Goal: Task Accomplishment & Management: Complete application form

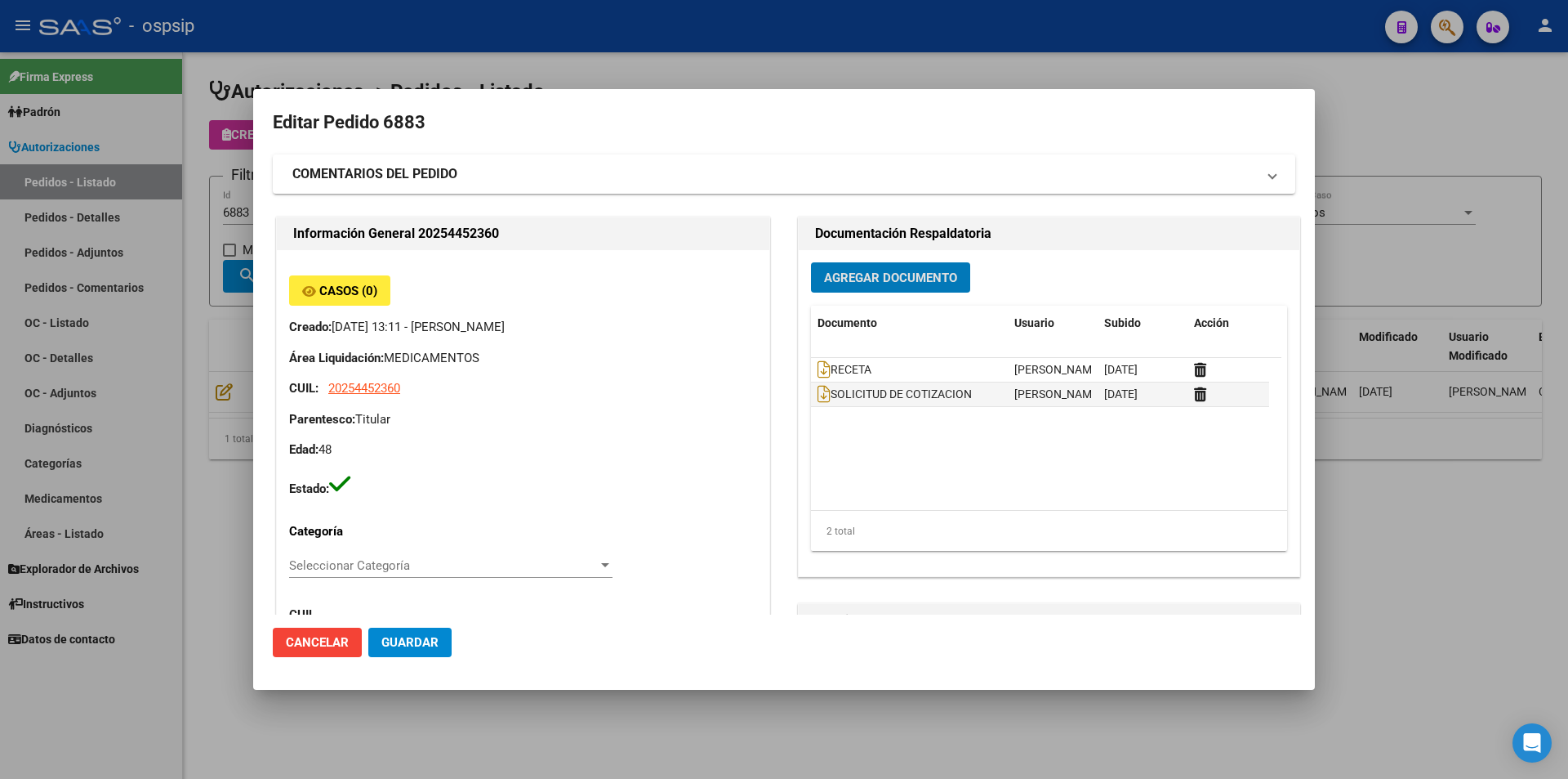
click at [115, 130] on div at bounding box center [784, 389] width 1568 height 779
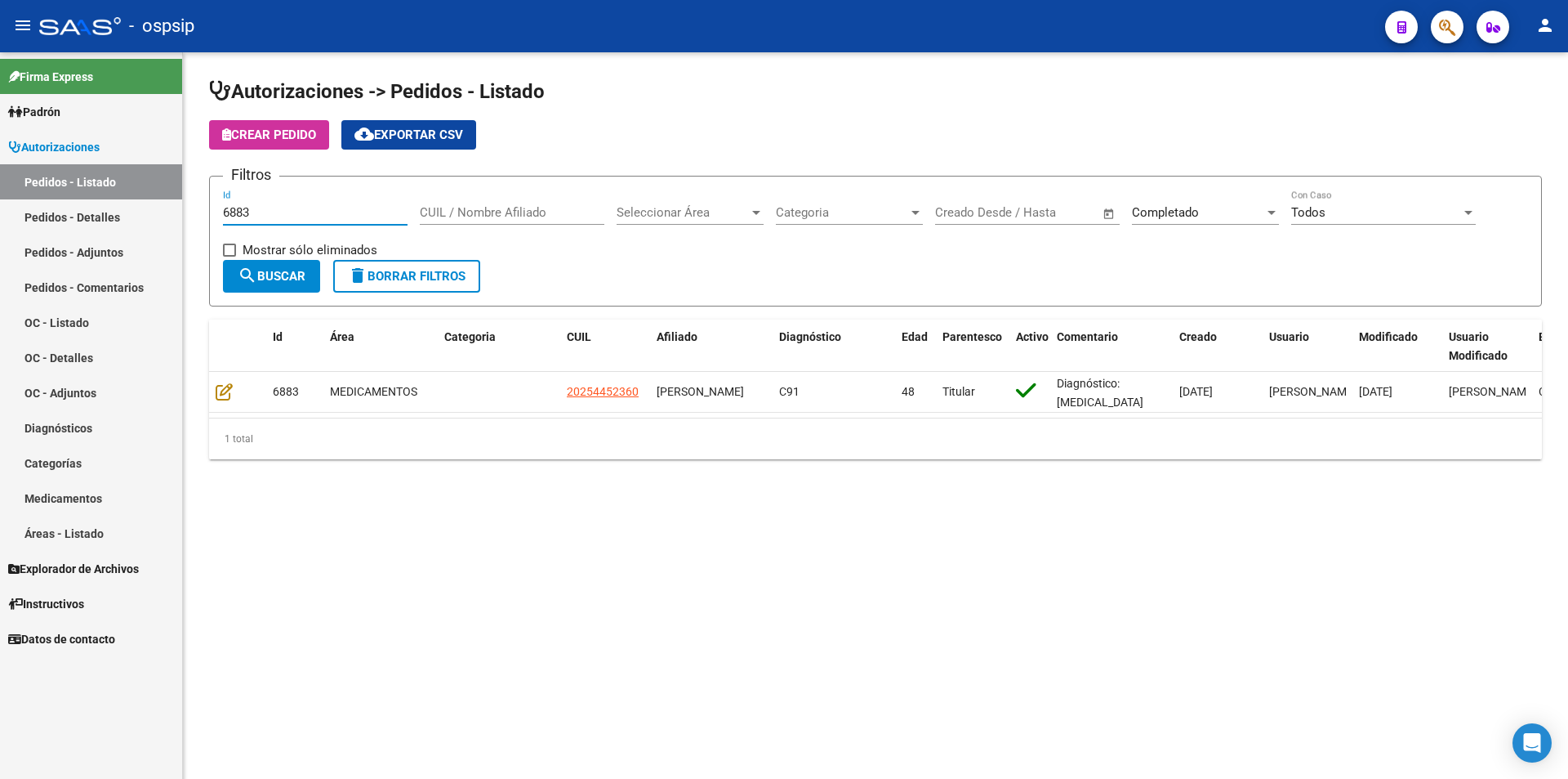
click at [263, 215] on input "6883" at bounding box center [315, 212] width 184 height 15
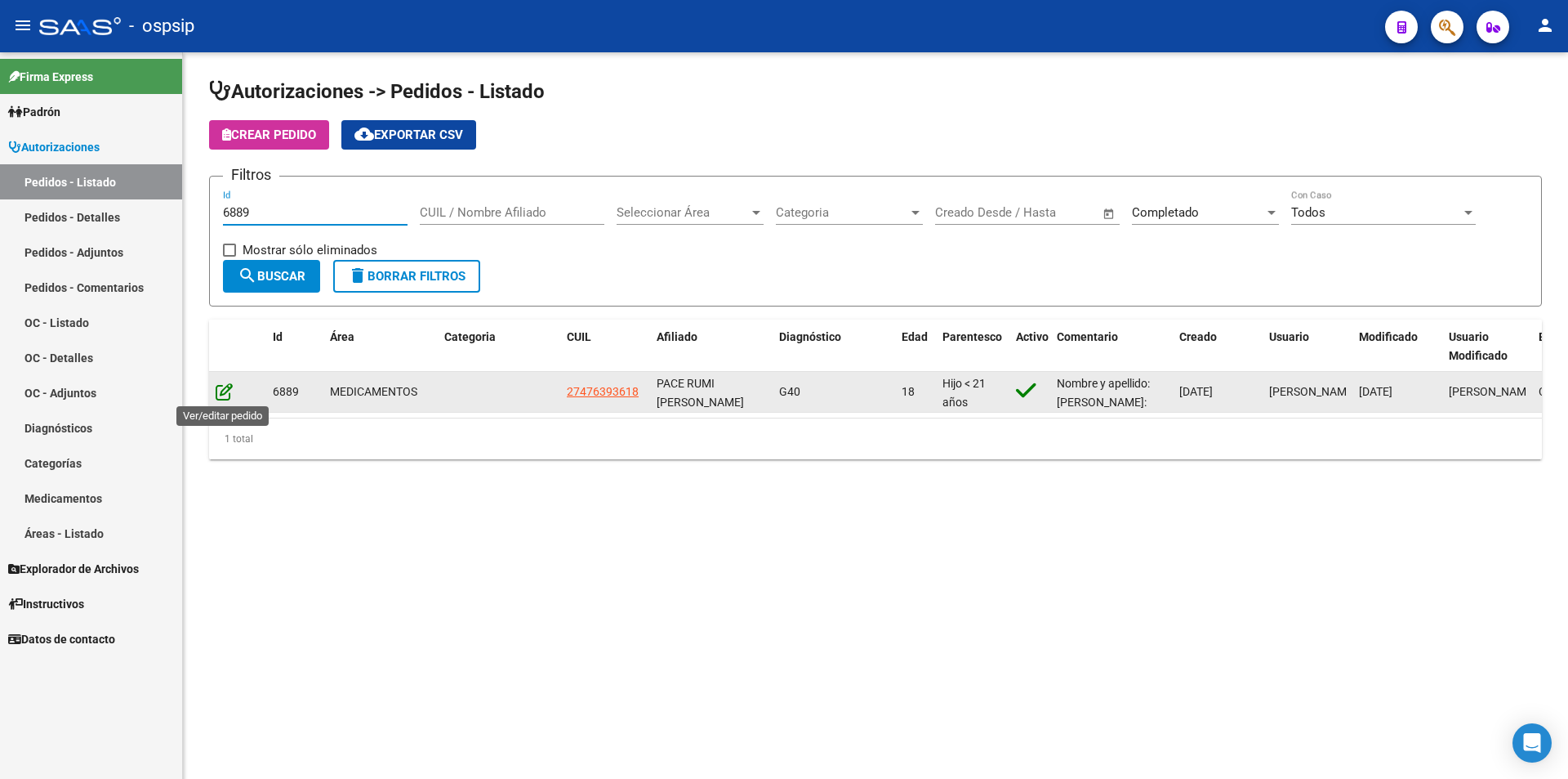
type input "6889"
click at [221, 400] on icon at bounding box center [223, 392] width 17 height 18
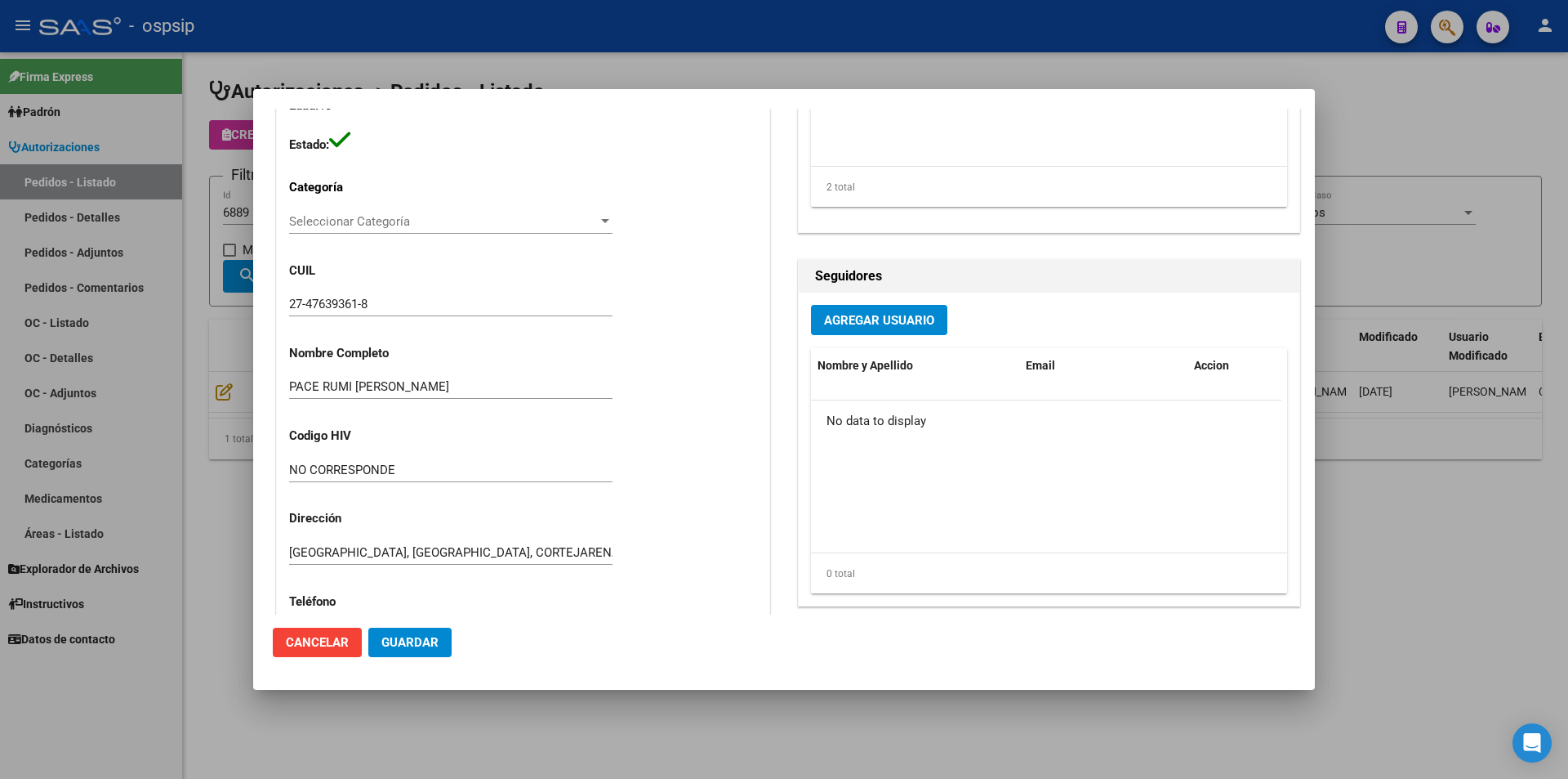
scroll to position [145, 0]
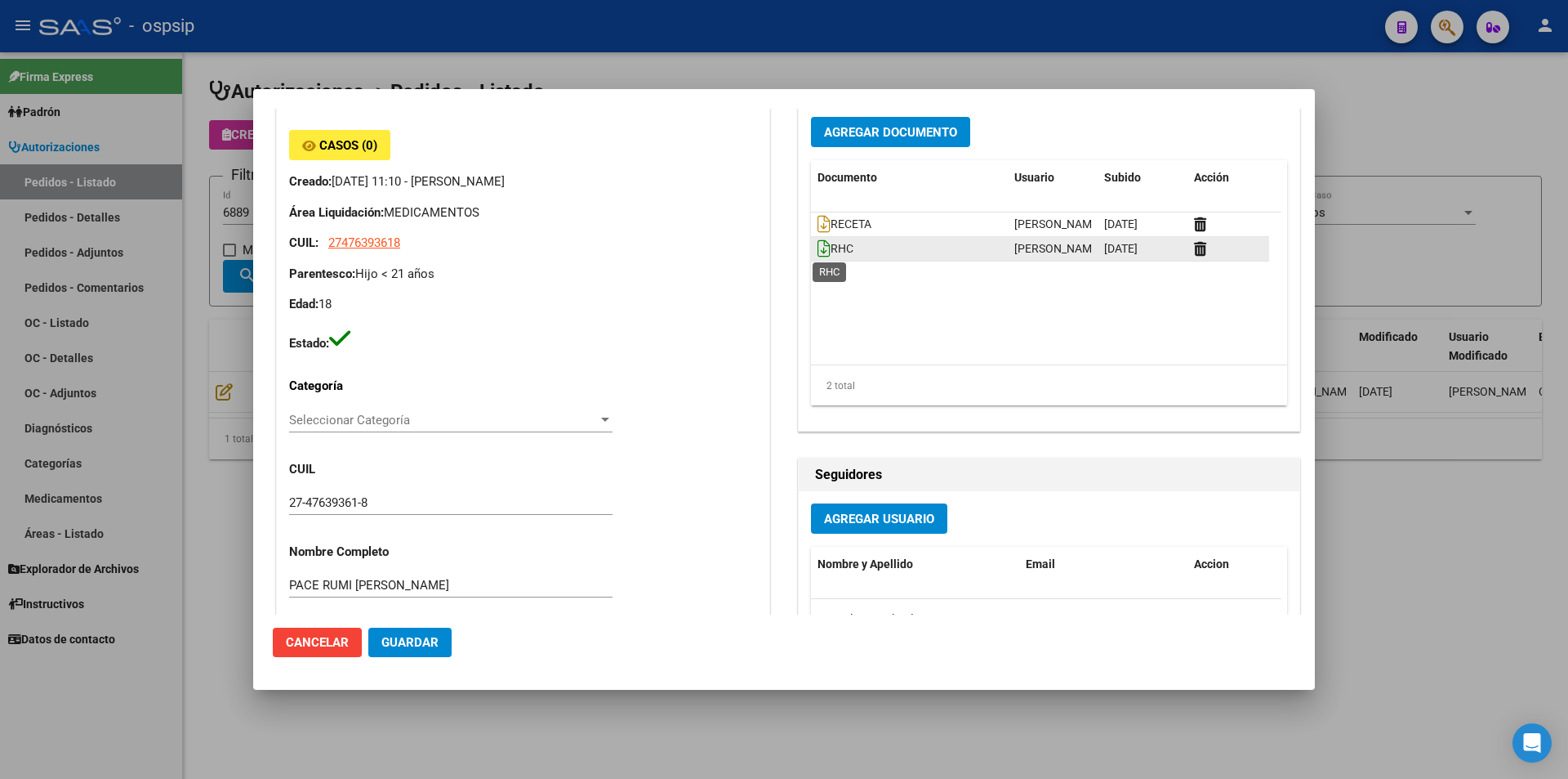
click at [818, 252] on icon at bounding box center [824, 248] width 13 height 18
click at [839, 220] on span "RECETA" at bounding box center [845, 224] width 54 height 13
click at [818, 223] on icon at bounding box center [824, 223] width 13 height 18
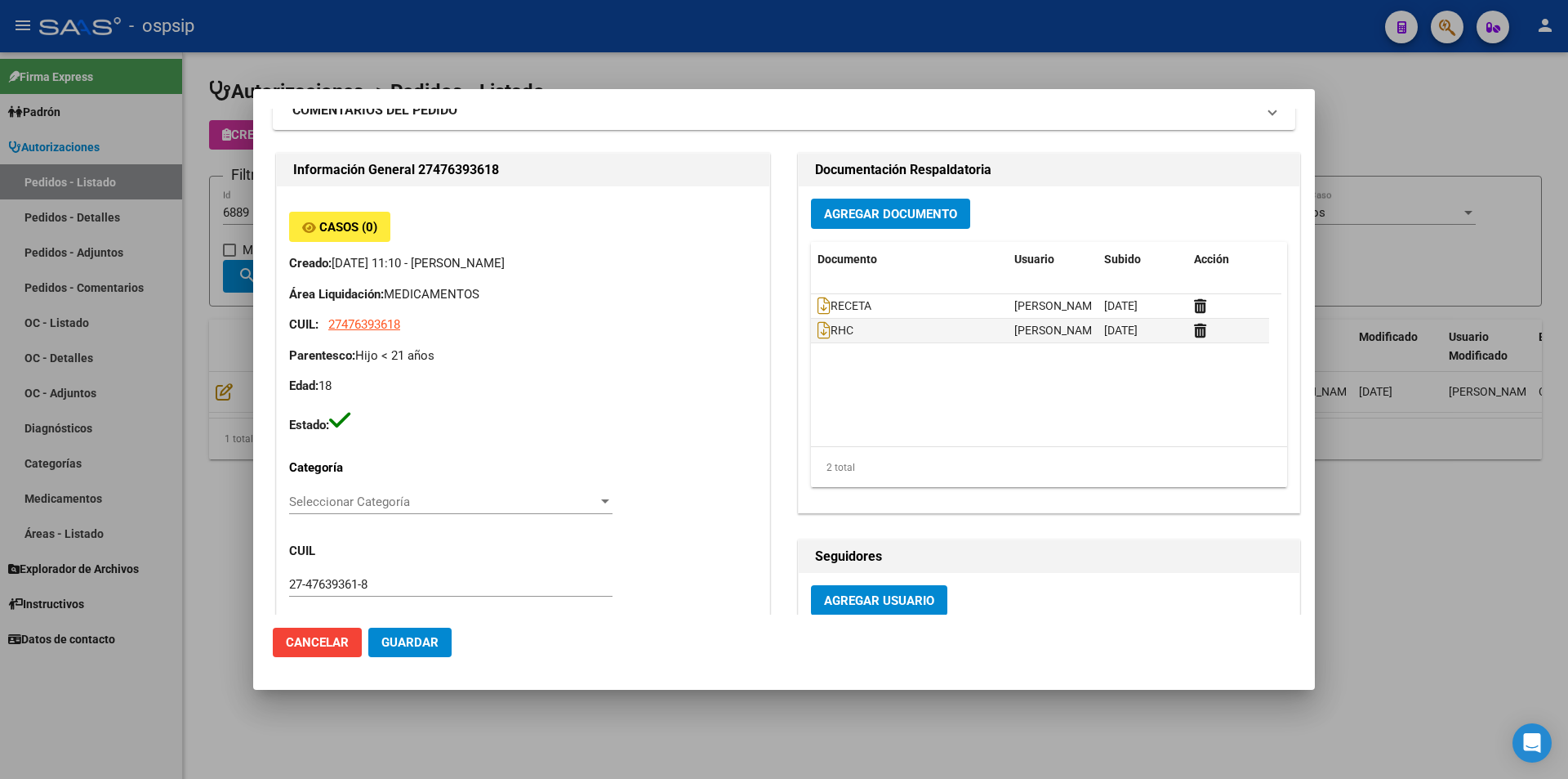
scroll to position [0, 0]
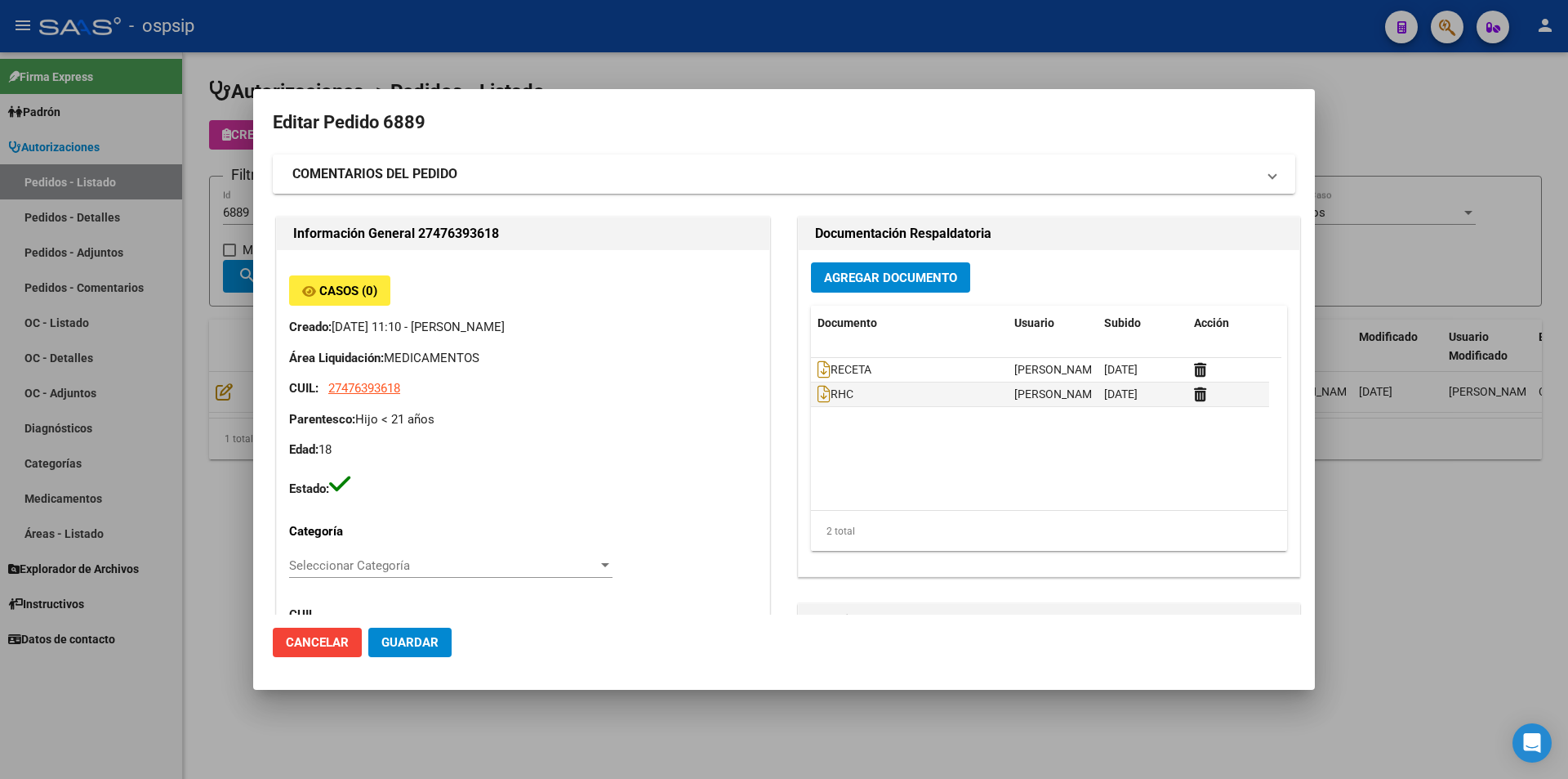
click at [419, 183] on strong "COMENTARIOS DEL PEDIDO" at bounding box center [375, 174] width 165 height 20
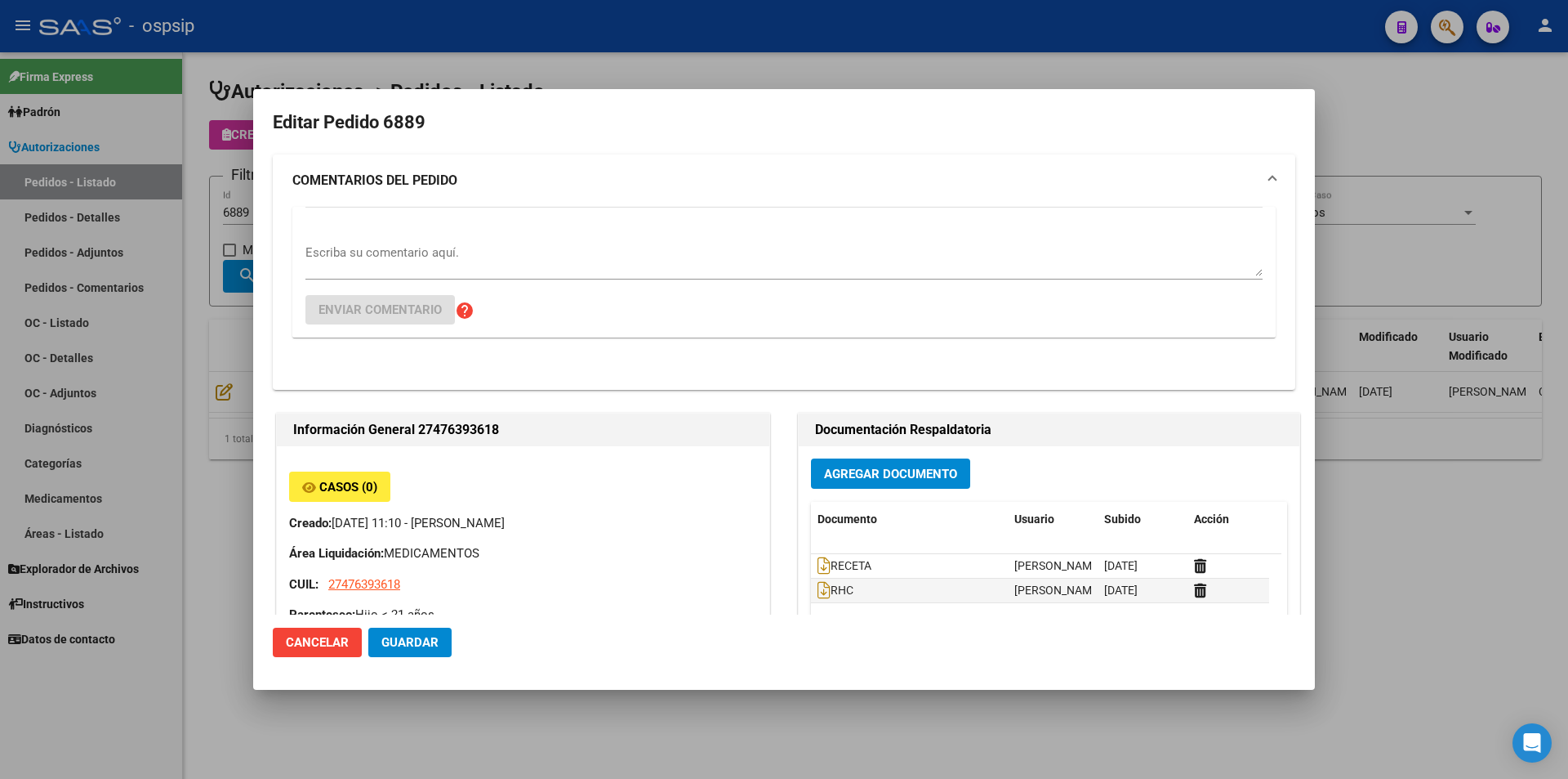
click at [415, 248] on textarea "Escriba su comentario aquí." at bounding box center [784, 260] width 958 height 33
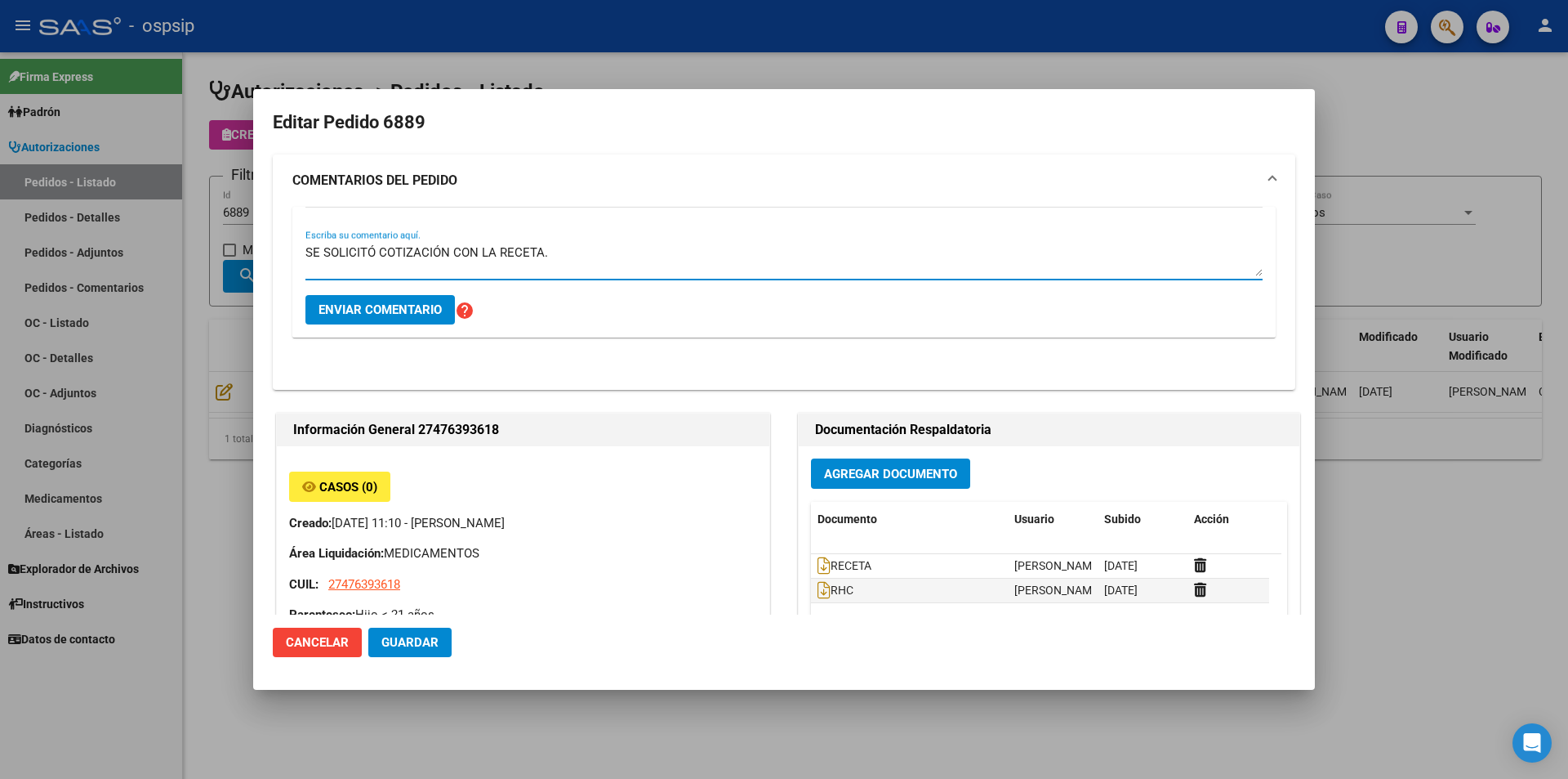
type textarea "SE SOLICITÓ COTIZACIÓN CON LA RECETA."
click at [402, 307] on span "Enviar comentario" at bounding box center [380, 310] width 124 height 15
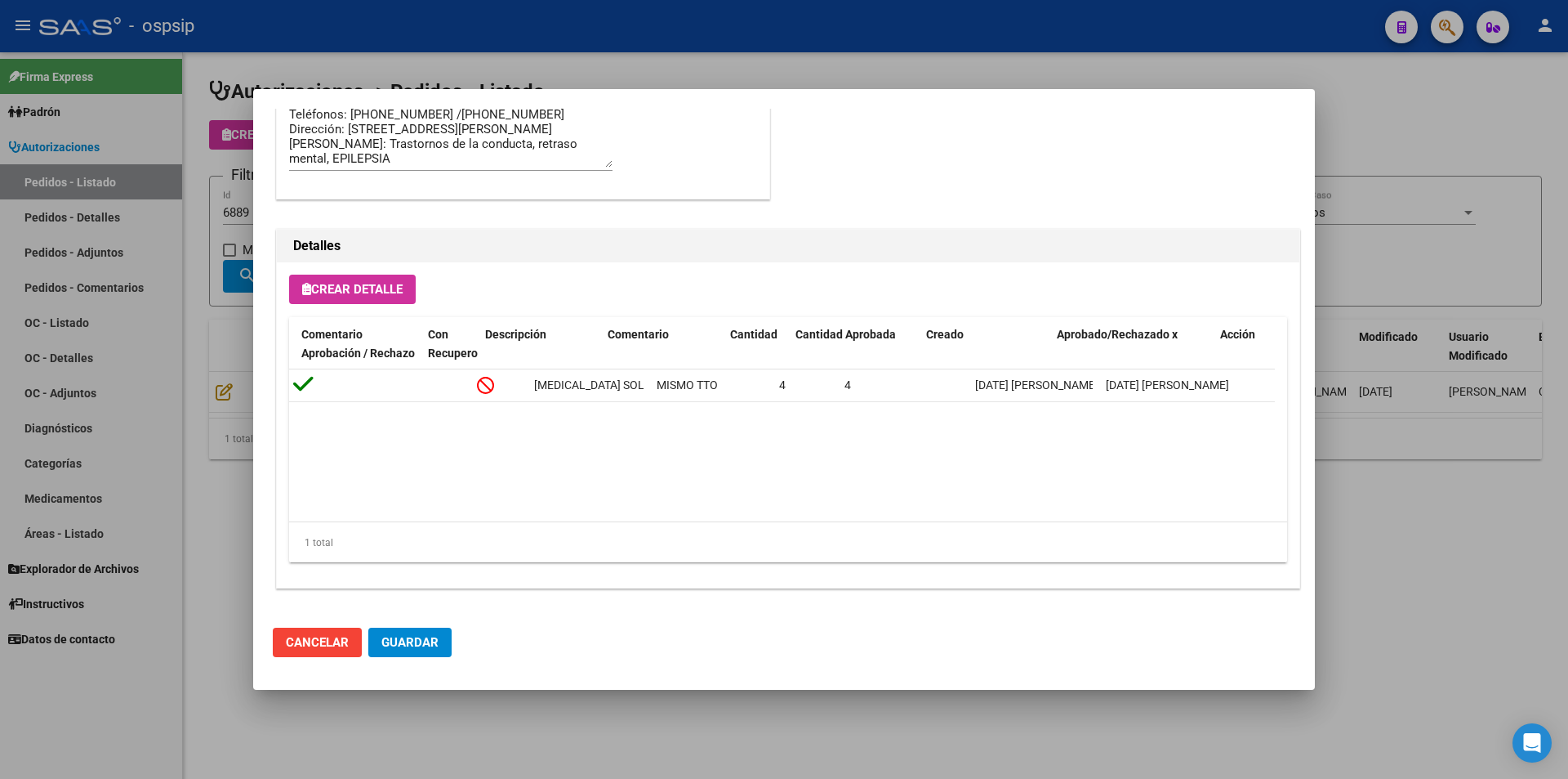
scroll to position [0, 235]
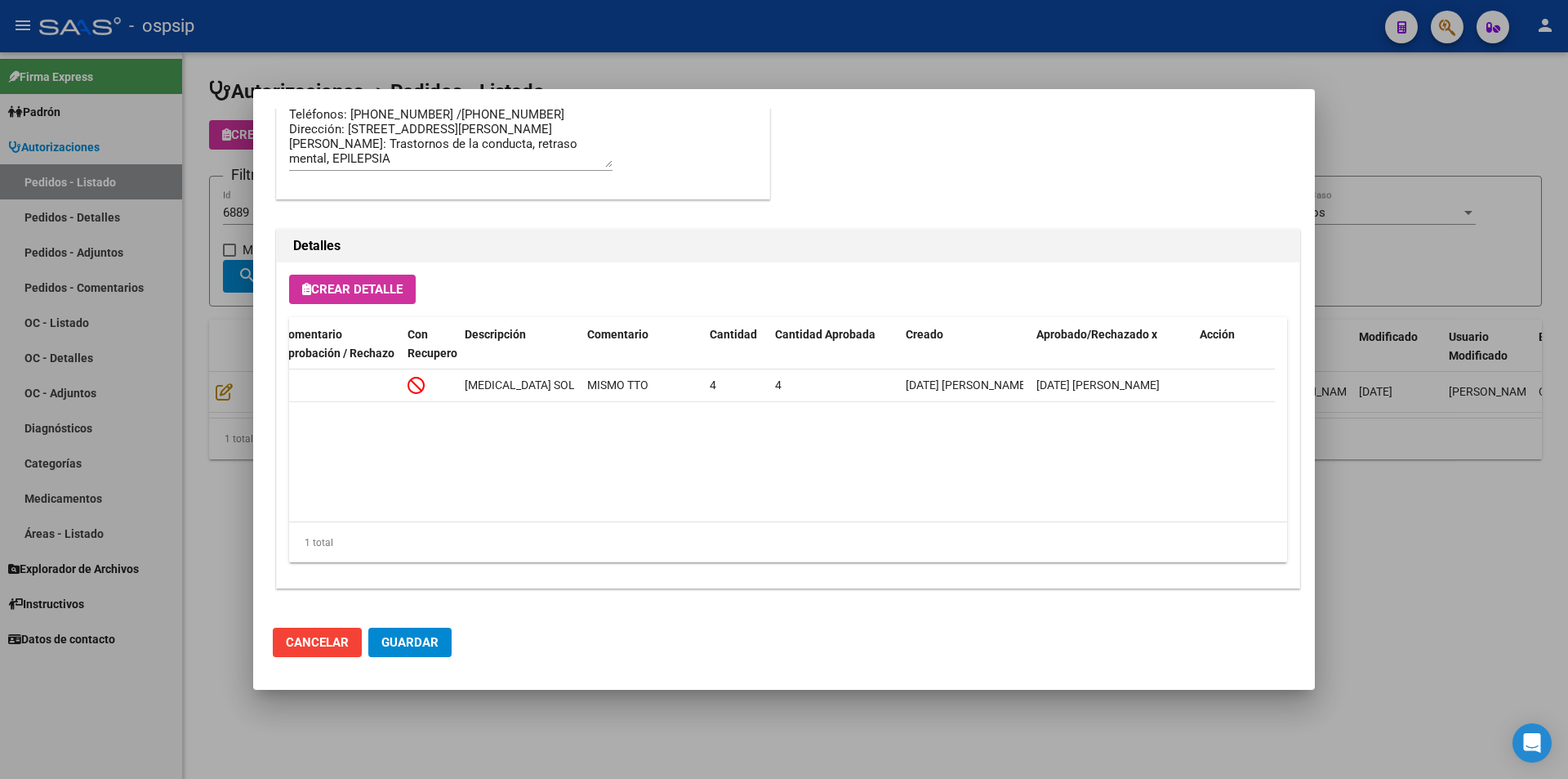
click at [200, 283] on div at bounding box center [784, 389] width 1568 height 779
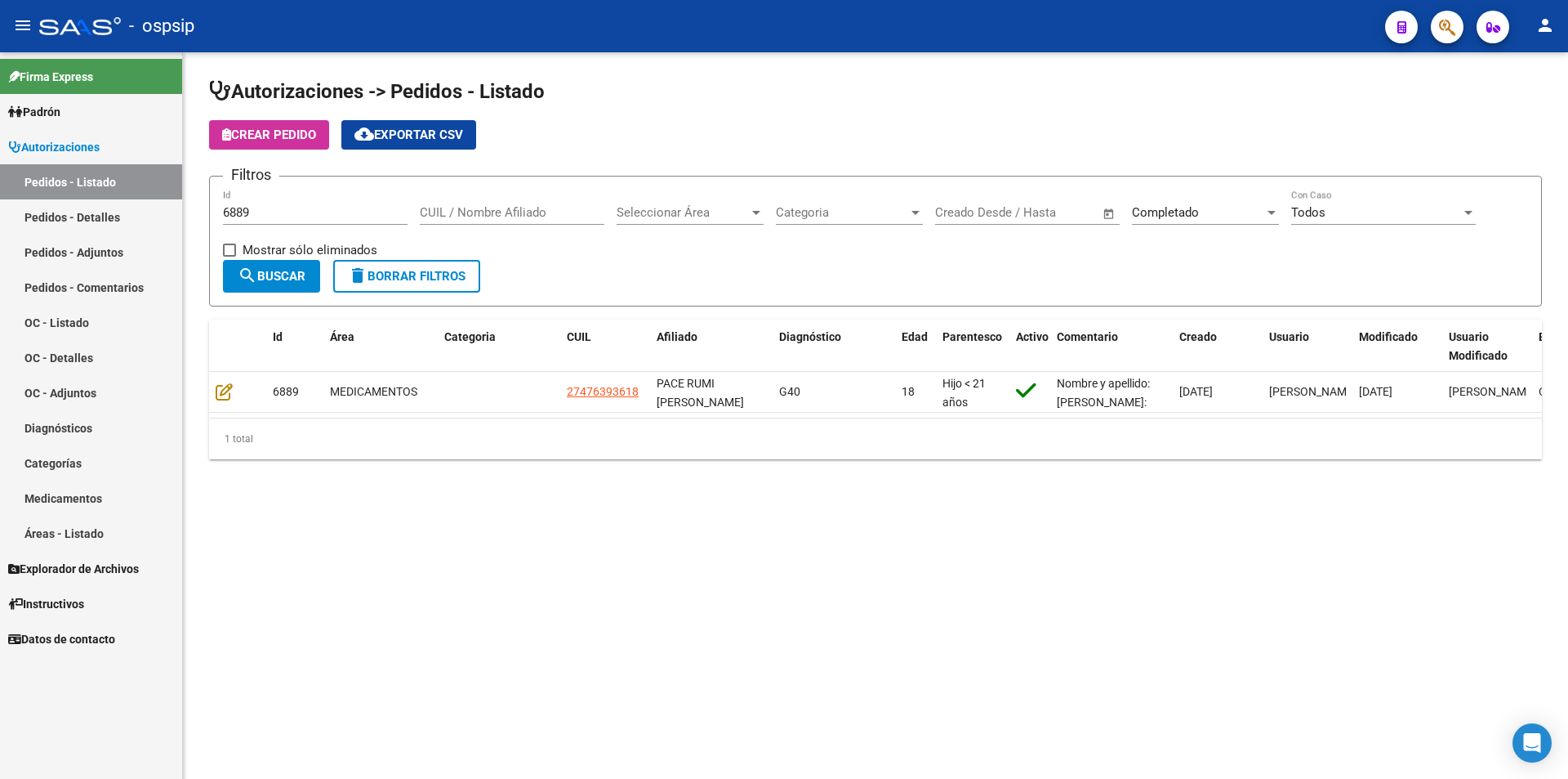
click at [455, 287] on button "delete Borrar Filtros" at bounding box center [407, 276] width 147 height 33
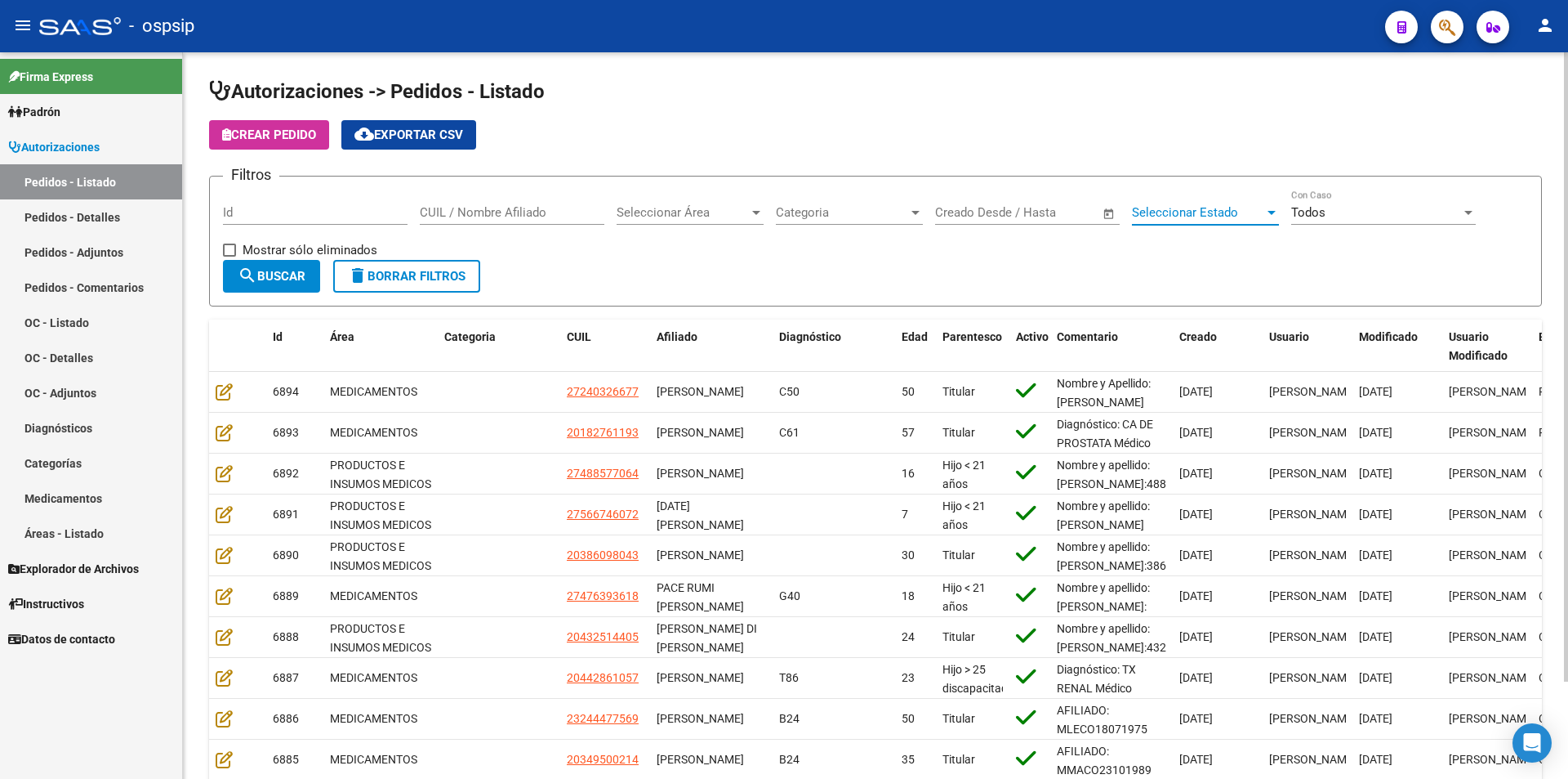
click at [1170, 214] on span "Seleccionar Estado" at bounding box center [1198, 212] width 133 height 15
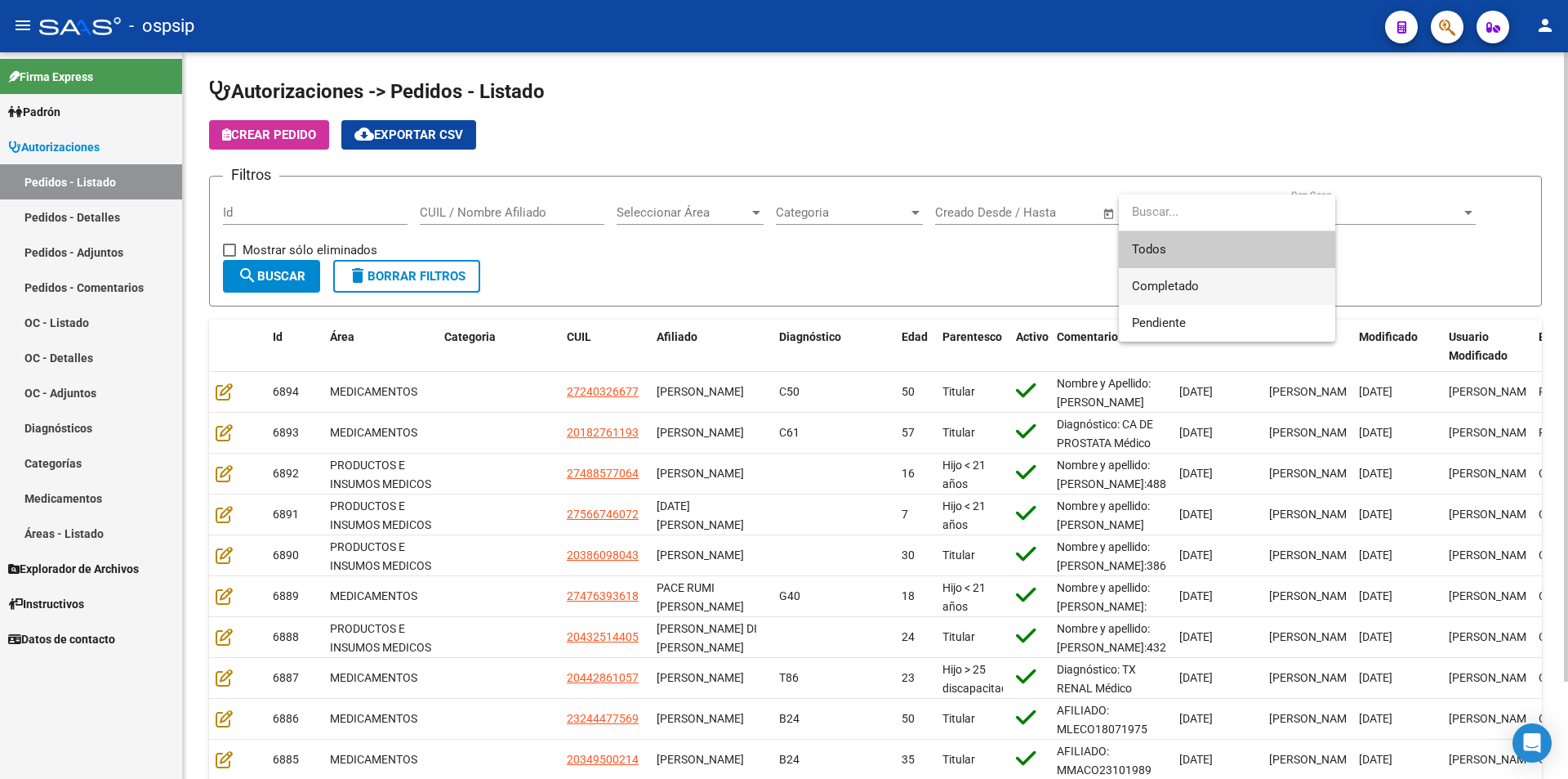
drag, startPoint x: 1186, startPoint y: 288, endPoint x: 1166, endPoint y: 293, distance: 20.6
click at [1186, 288] on span "Completado" at bounding box center [1165, 286] width 67 height 15
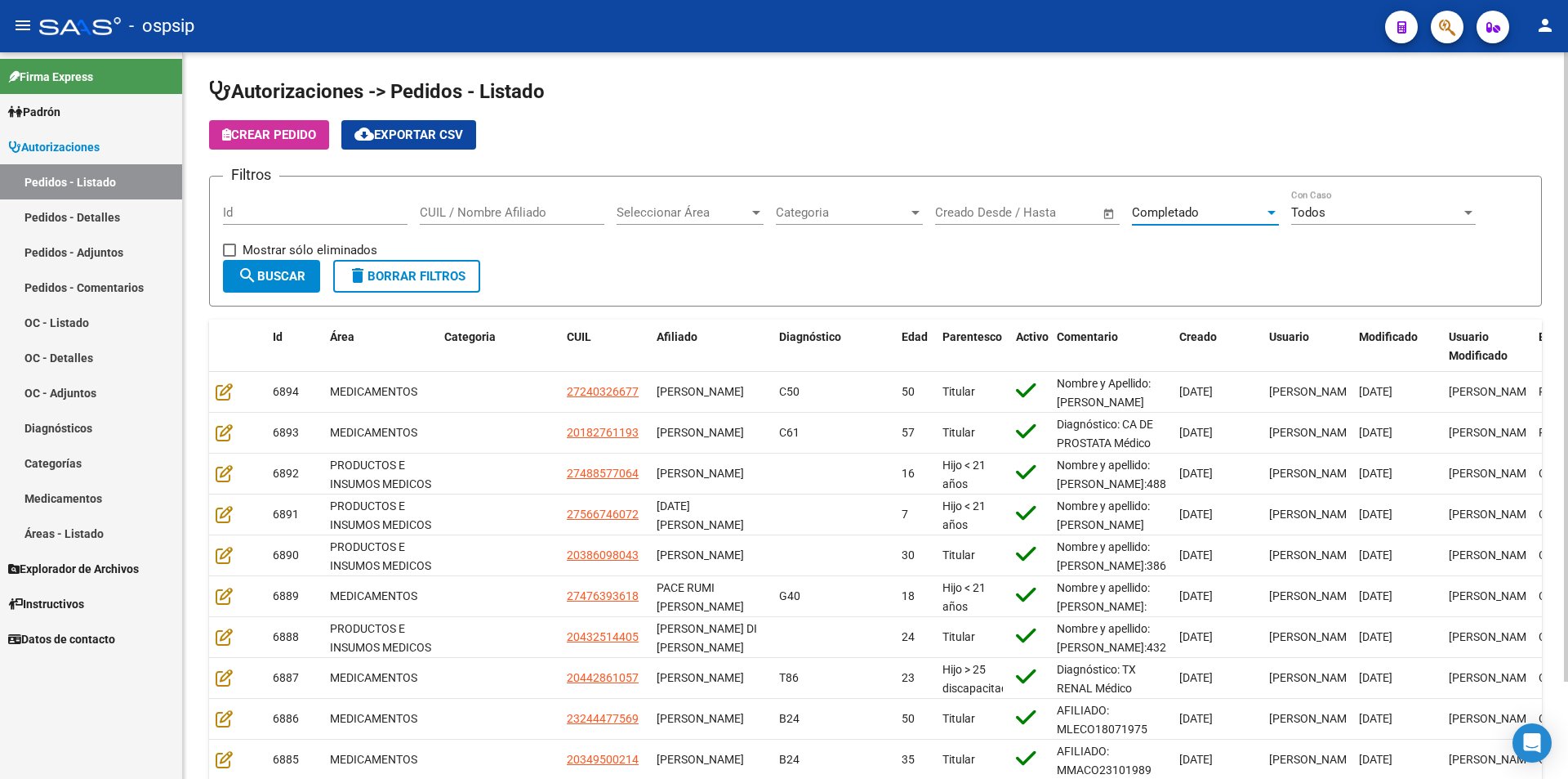
click at [255, 266] on mat-icon "search" at bounding box center [247, 275] width 20 height 20
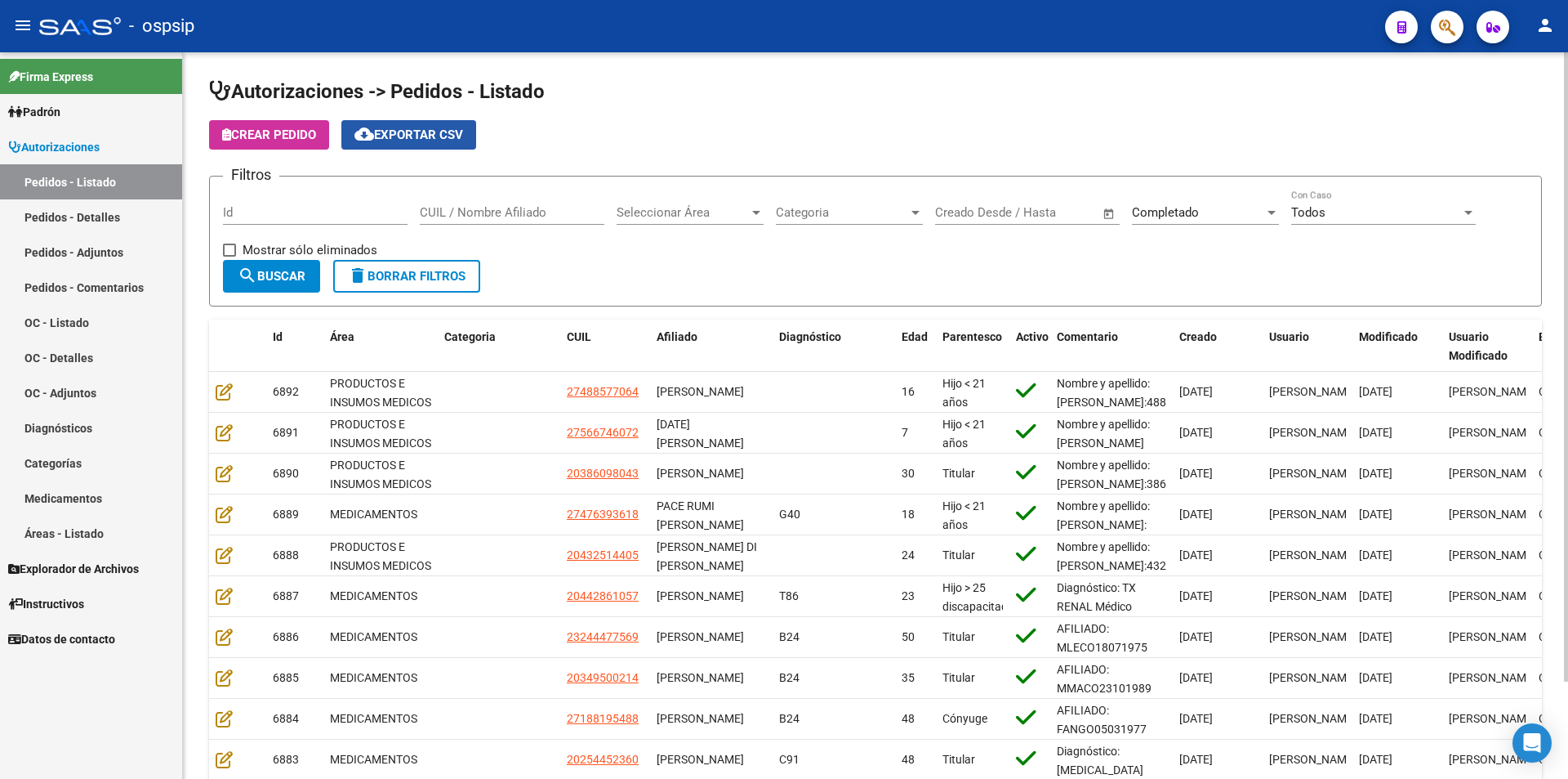
click at [371, 134] on mat-icon "cloud_download" at bounding box center [364, 134] width 20 height 20
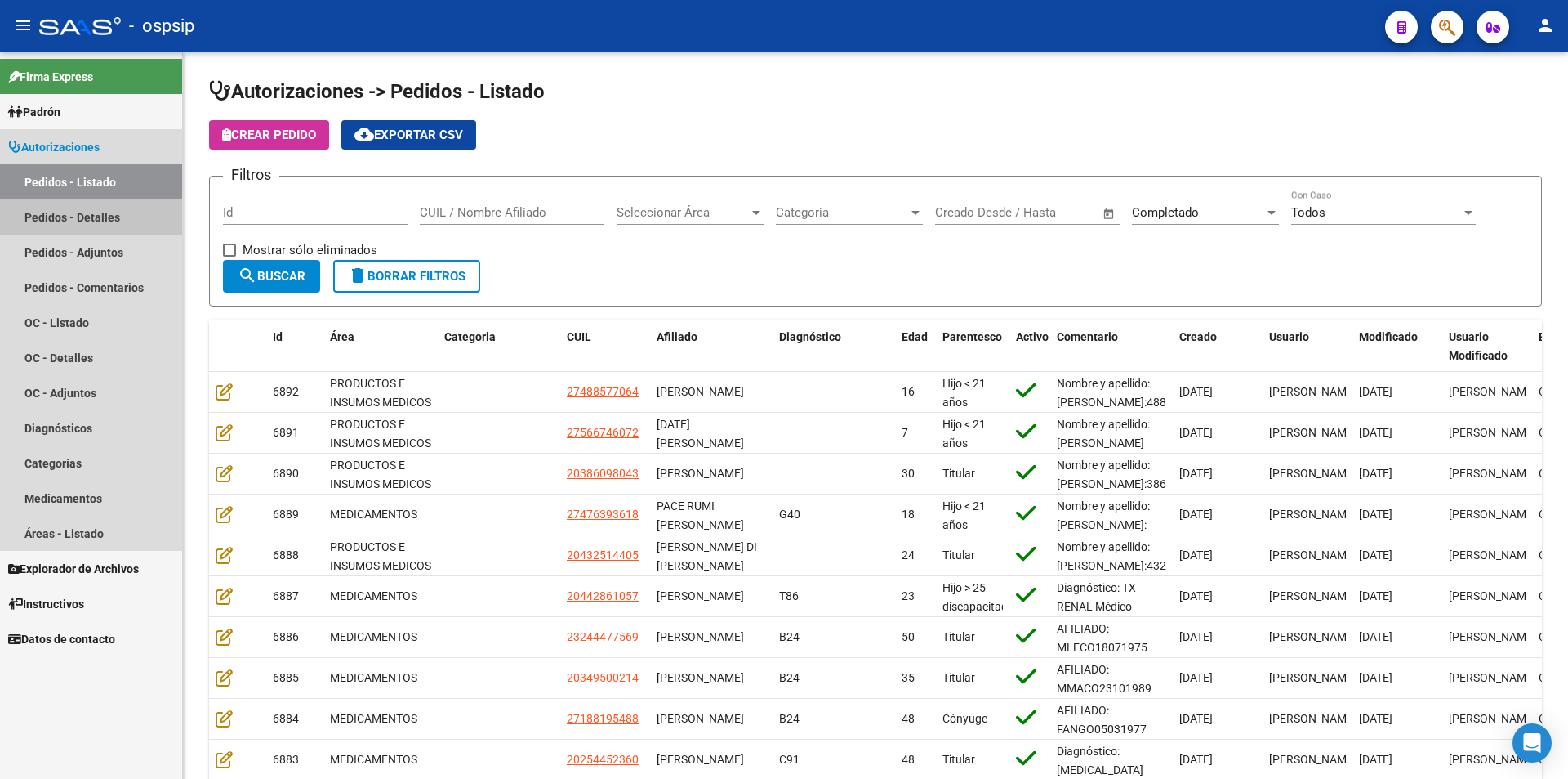
click at [48, 221] on link "Pedidos - Detalles" at bounding box center [91, 216] width 182 height 35
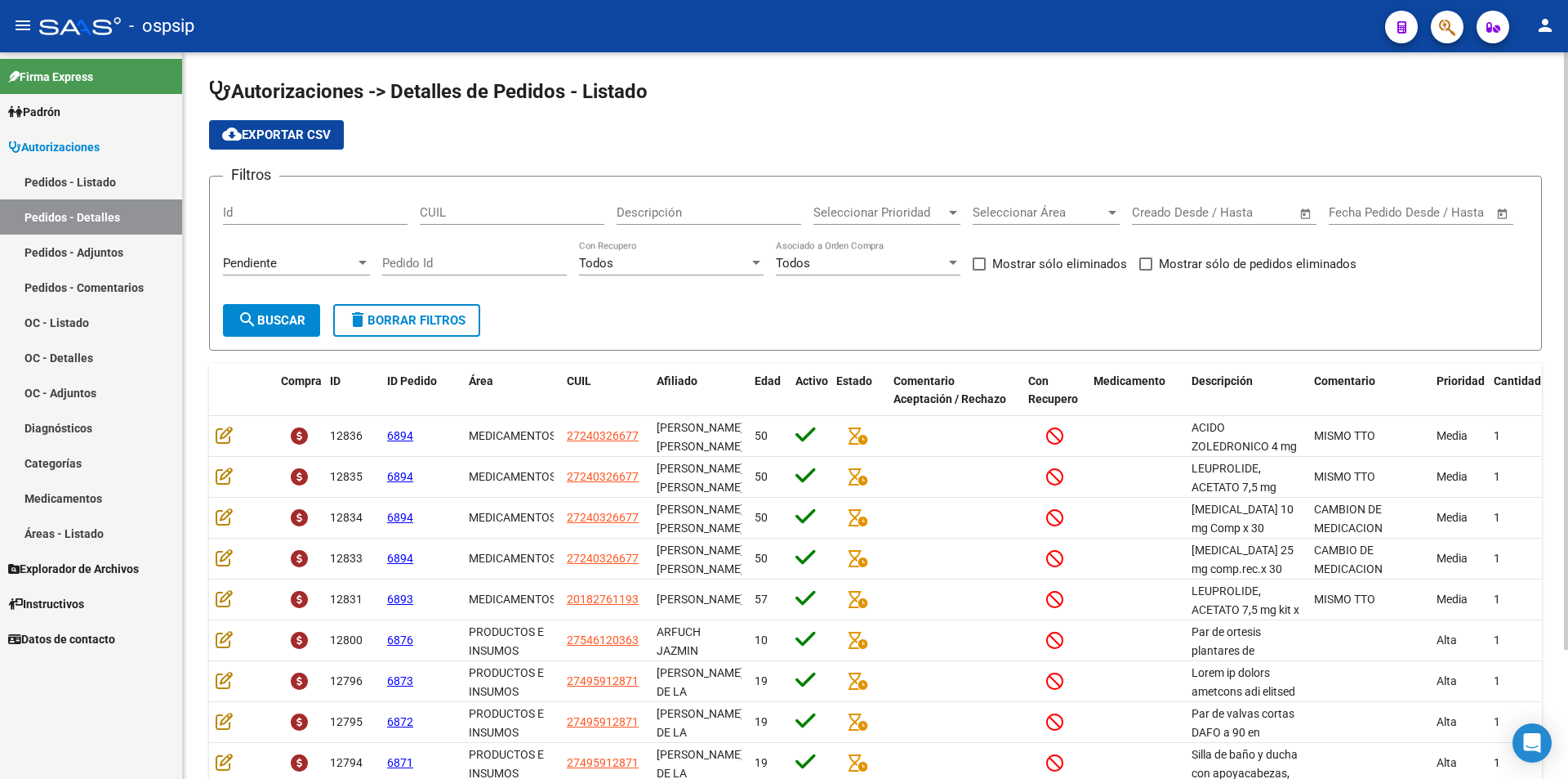
click at [226, 256] on span "Pendiente" at bounding box center [250, 263] width 54 height 15
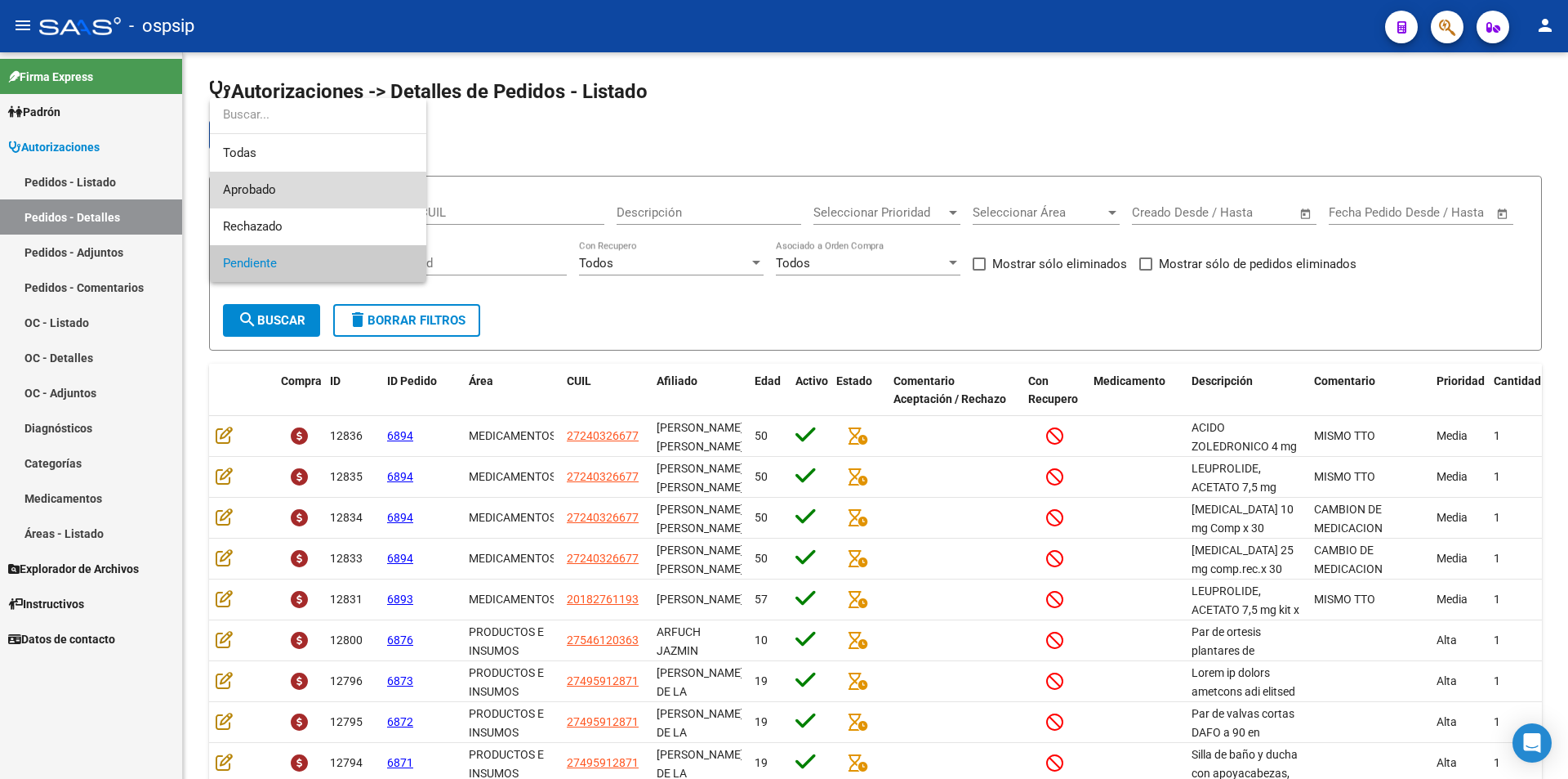
click at [254, 203] on span "Aprobado" at bounding box center [319, 190] width 190 height 37
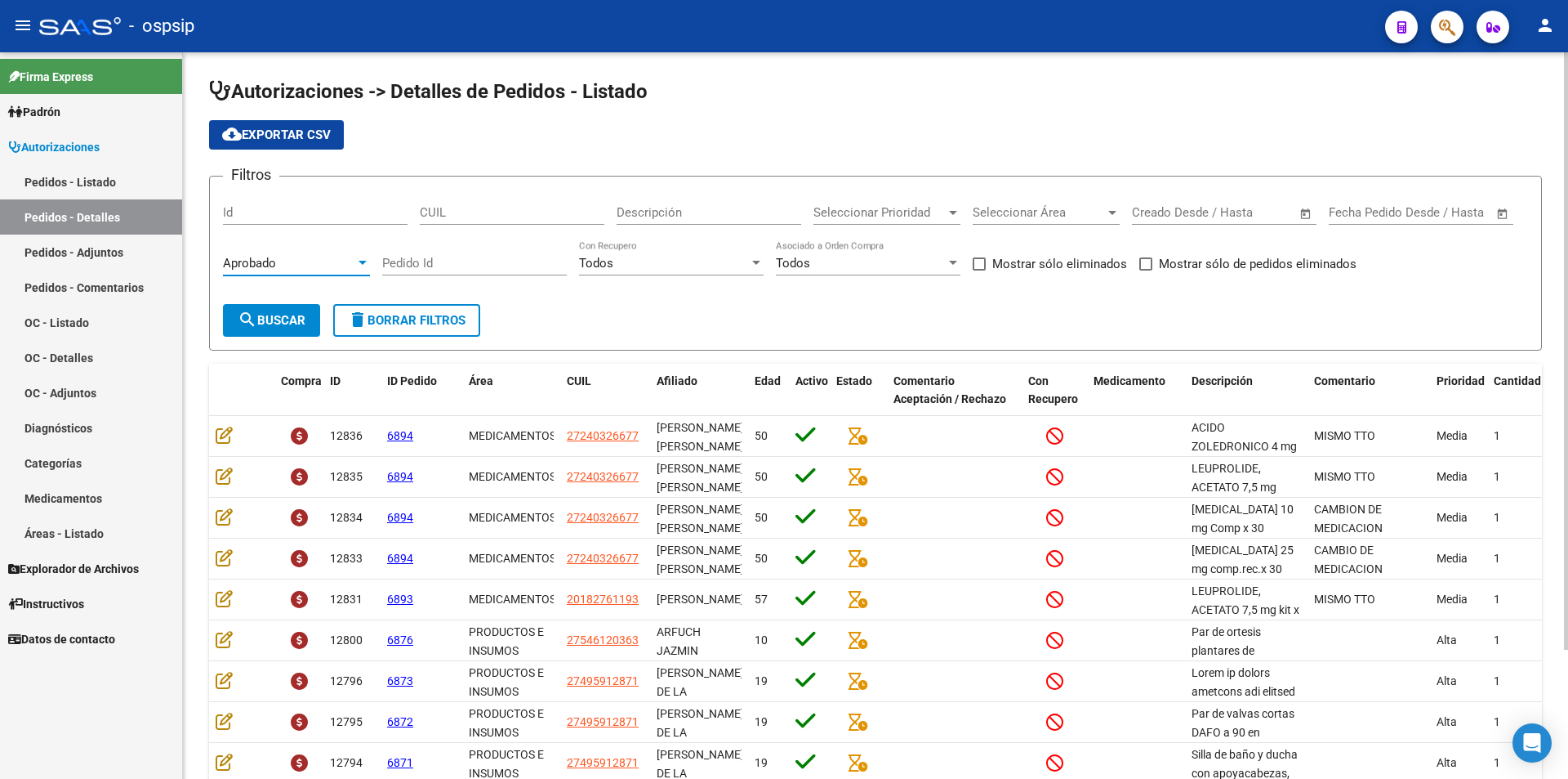
click at [278, 320] on span "search Buscar" at bounding box center [271, 321] width 68 height 15
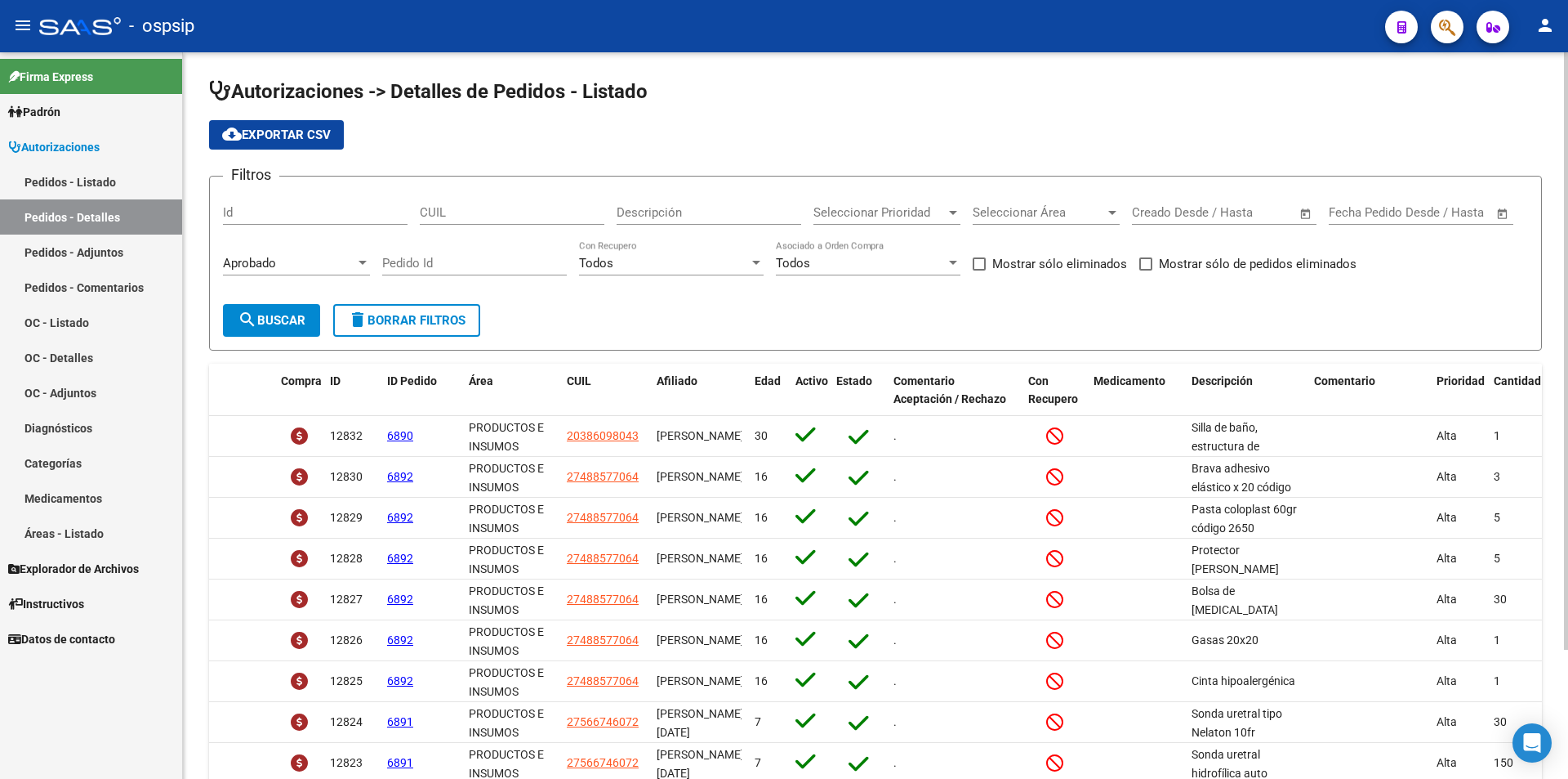
click at [272, 322] on span "search Buscar" at bounding box center [271, 321] width 68 height 15
click at [295, 145] on button "cloud_download Exportar CSV" at bounding box center [276, 134] width 134 height 29
click at [129, 183] on link "Pedidos - Listado" at bounding box center [91, 182] width 182 height 35
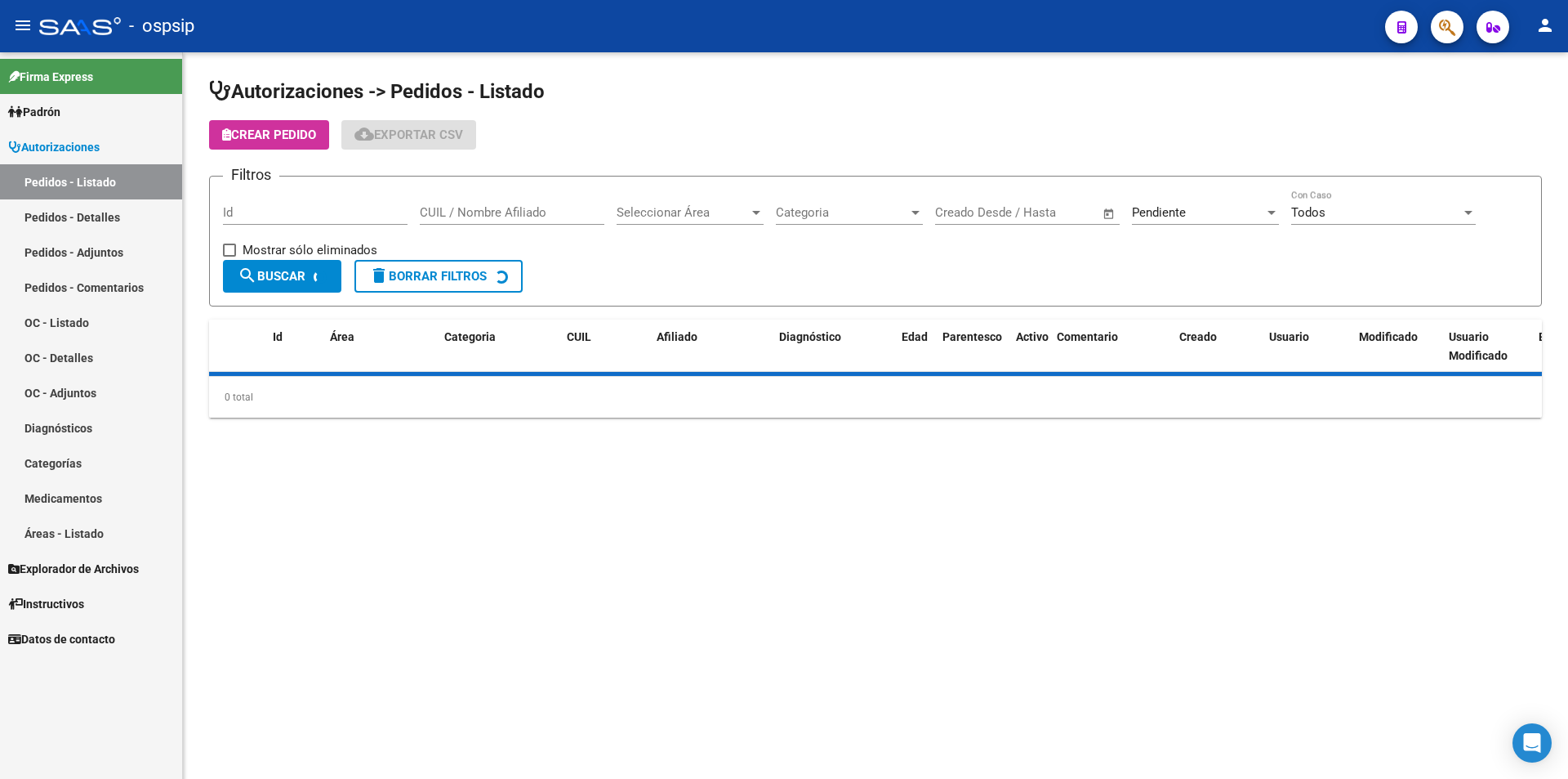
click at [1196, 212] on div "Pendiente" at bounding box center [1198, 212] width 133 height 15
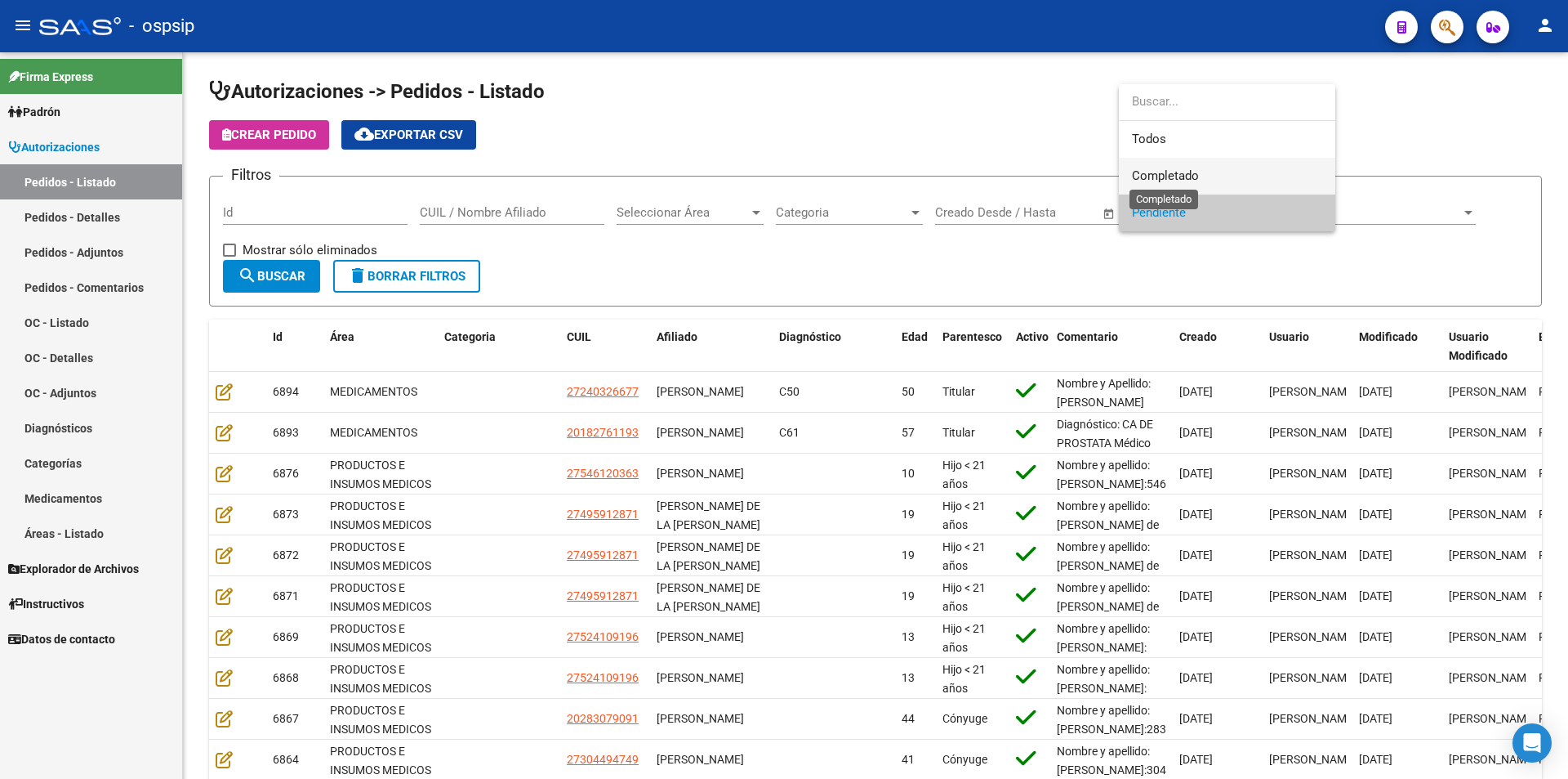
click at [1194, 178] on span "Completado" at bounding box center [1165, 175] width 67 height 15
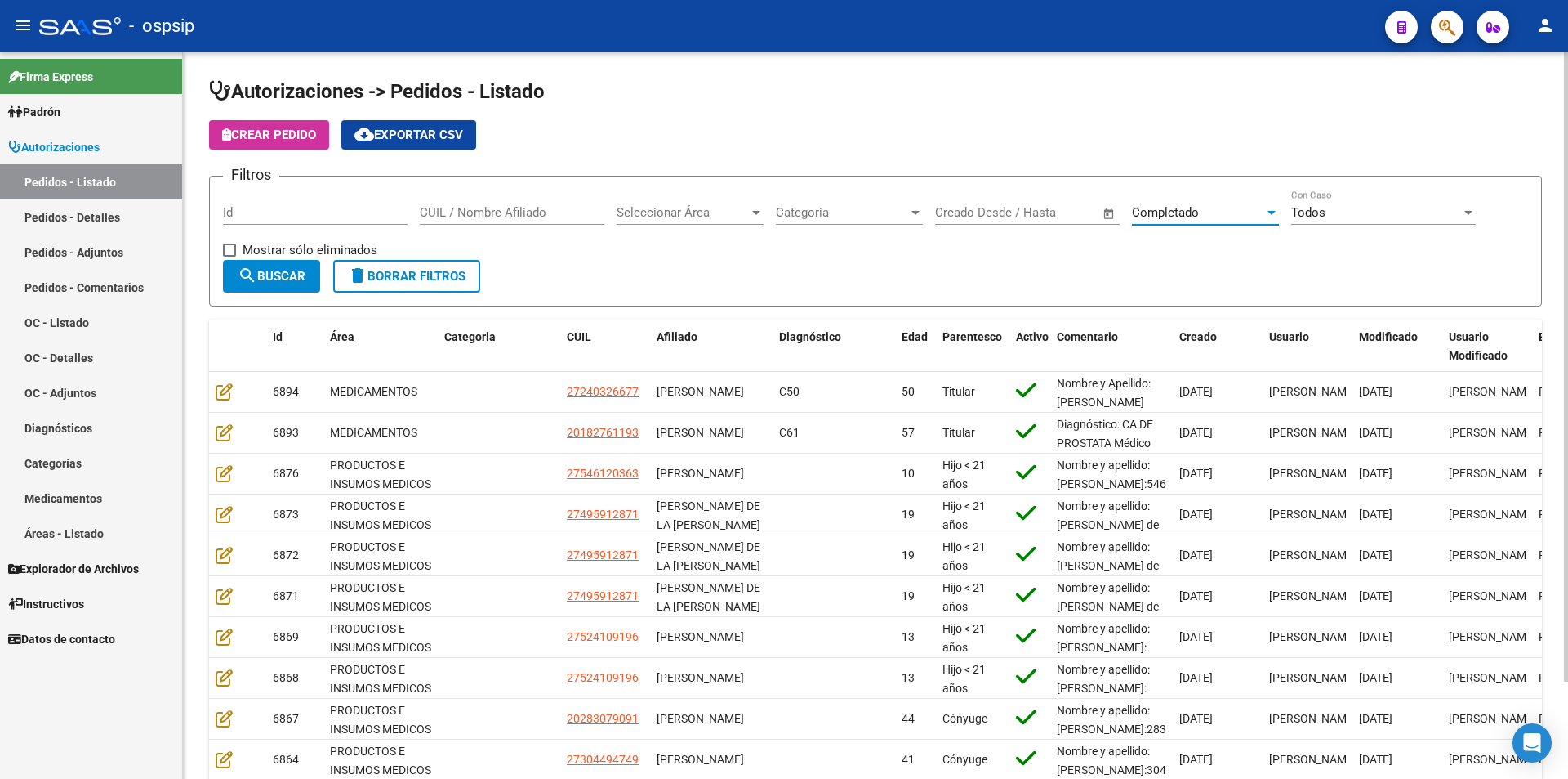
click at [305, 274] on span "search Buscar" at bounding box center [271, 276] width 68 height 15
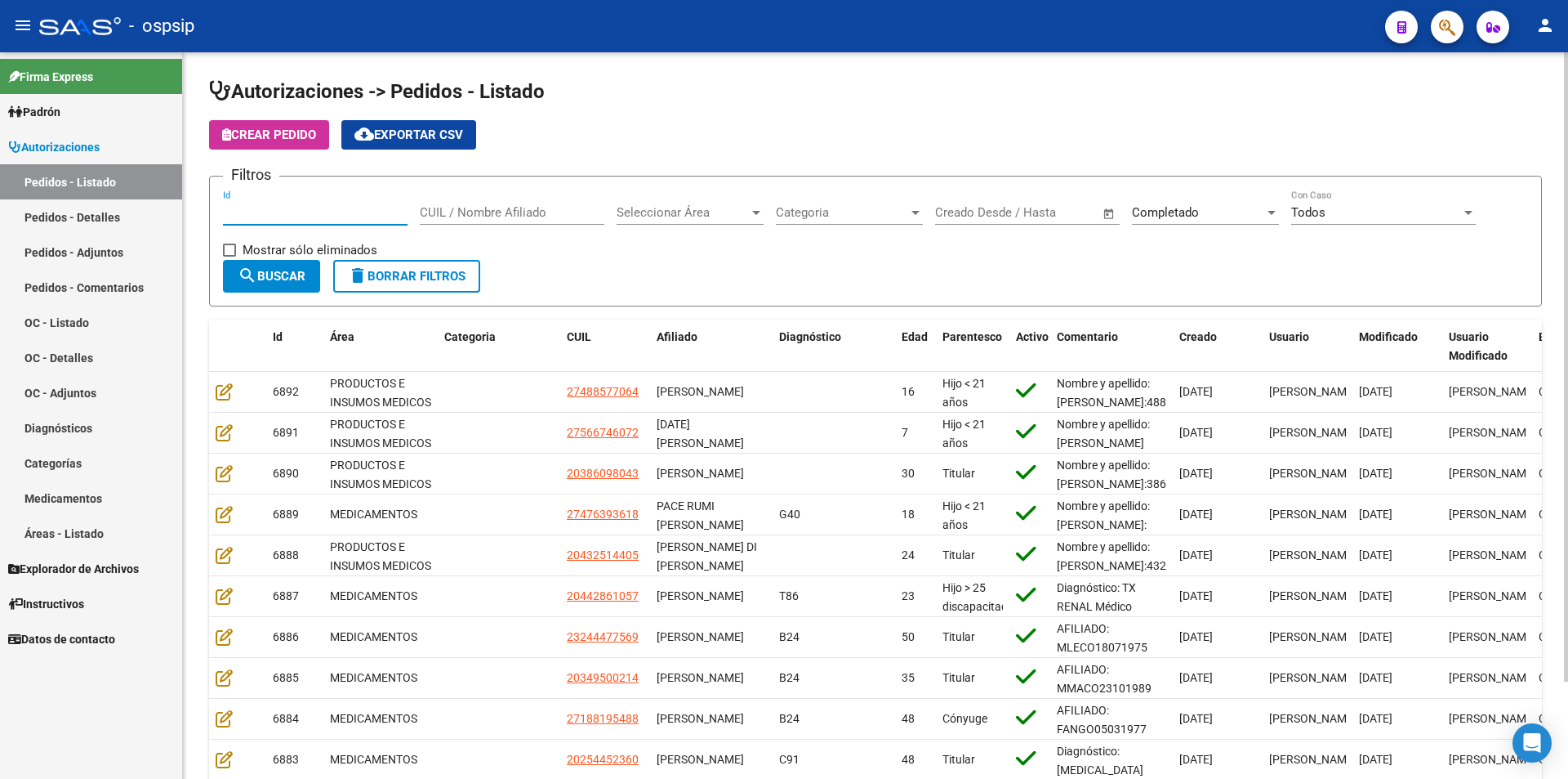
click at [357, 210] on input "Id" at bounding box center [315, 212] width 184 height 15
type input "6884"
click at [259, 274] on span "search Buscar" at bounding box center [271, 276] width 68 height 15
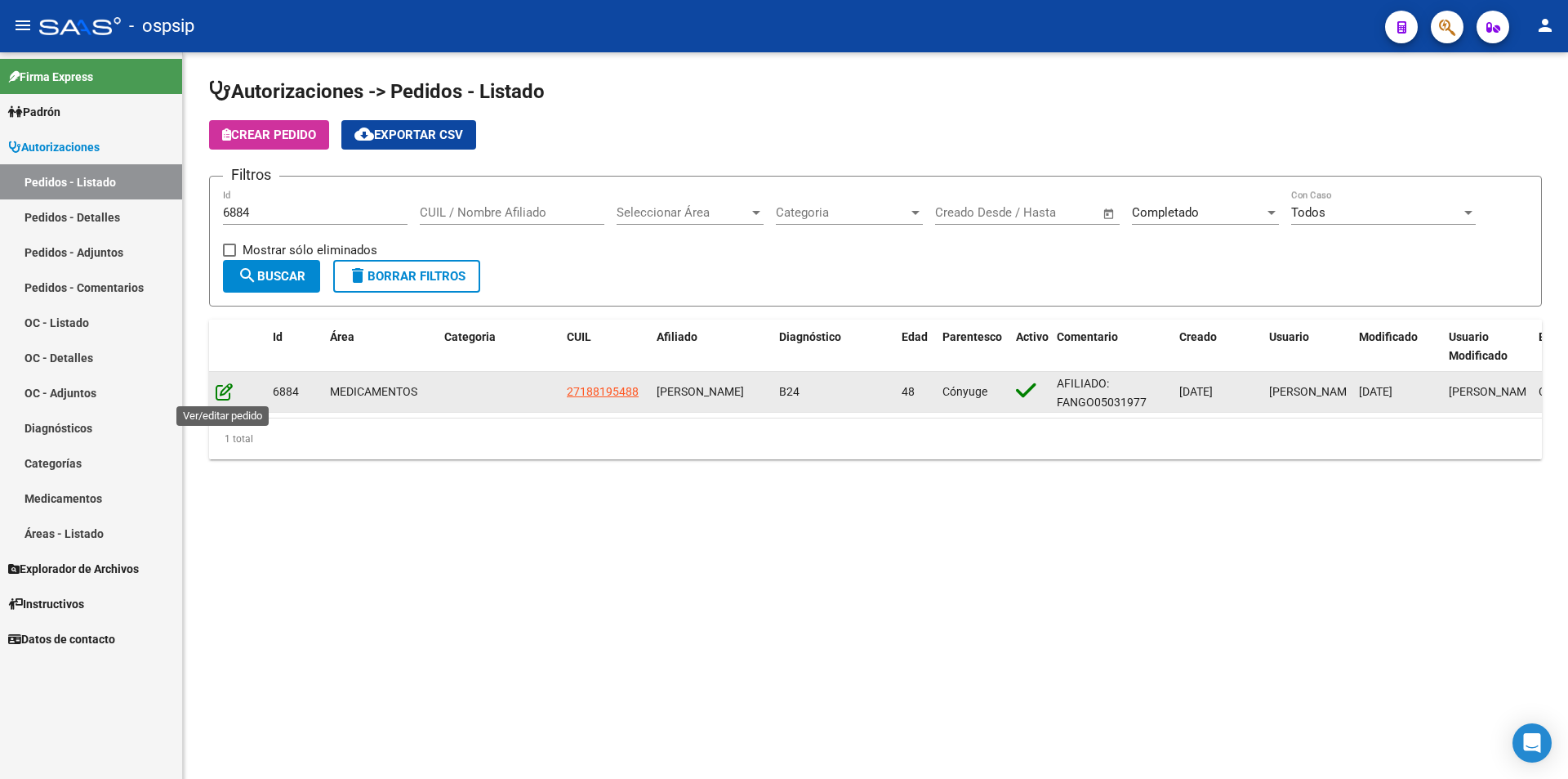
click at [229, 393] on icon at bounding box center [223, 392] width 17 height 18
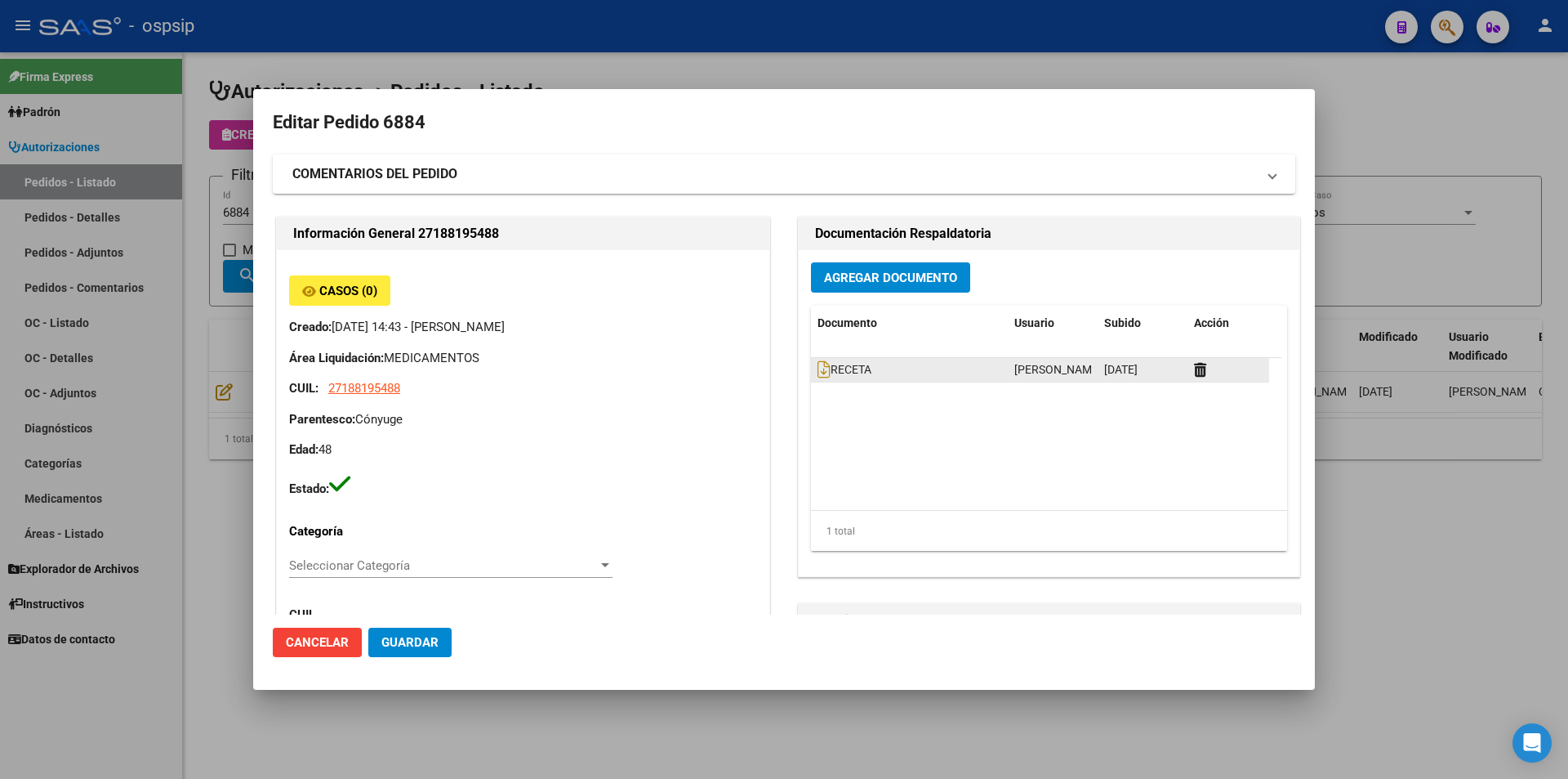
click at [818, 378] on div "RECETA" at bounding box center [909, 369] width 184 height 19
click at [818, 375] on icon at bounding box center [824, 369] width 13 height 18
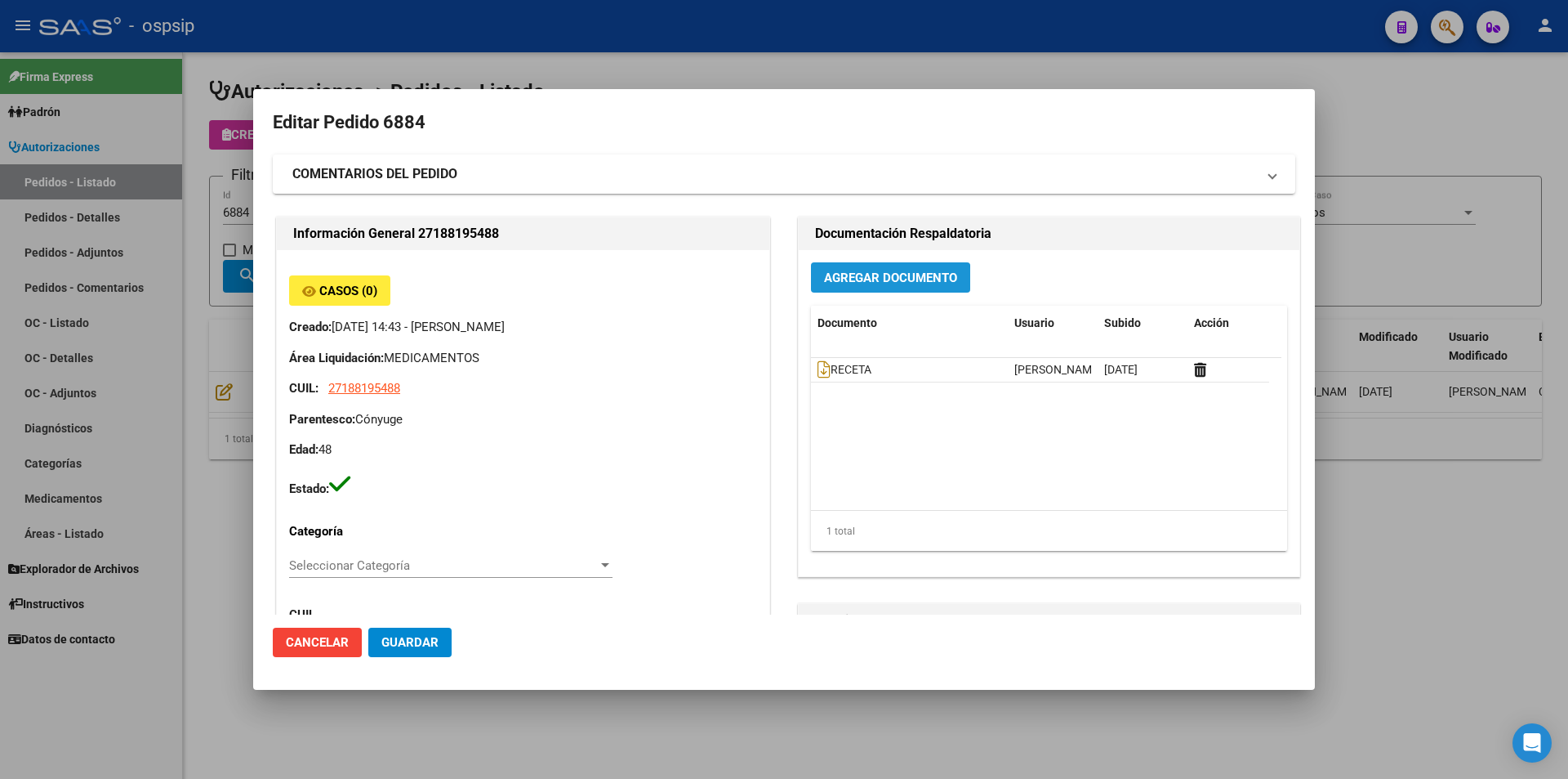
click at [845, 282] on span "Agregar Documento" at bounding box center [891, 278] width 133 height 15
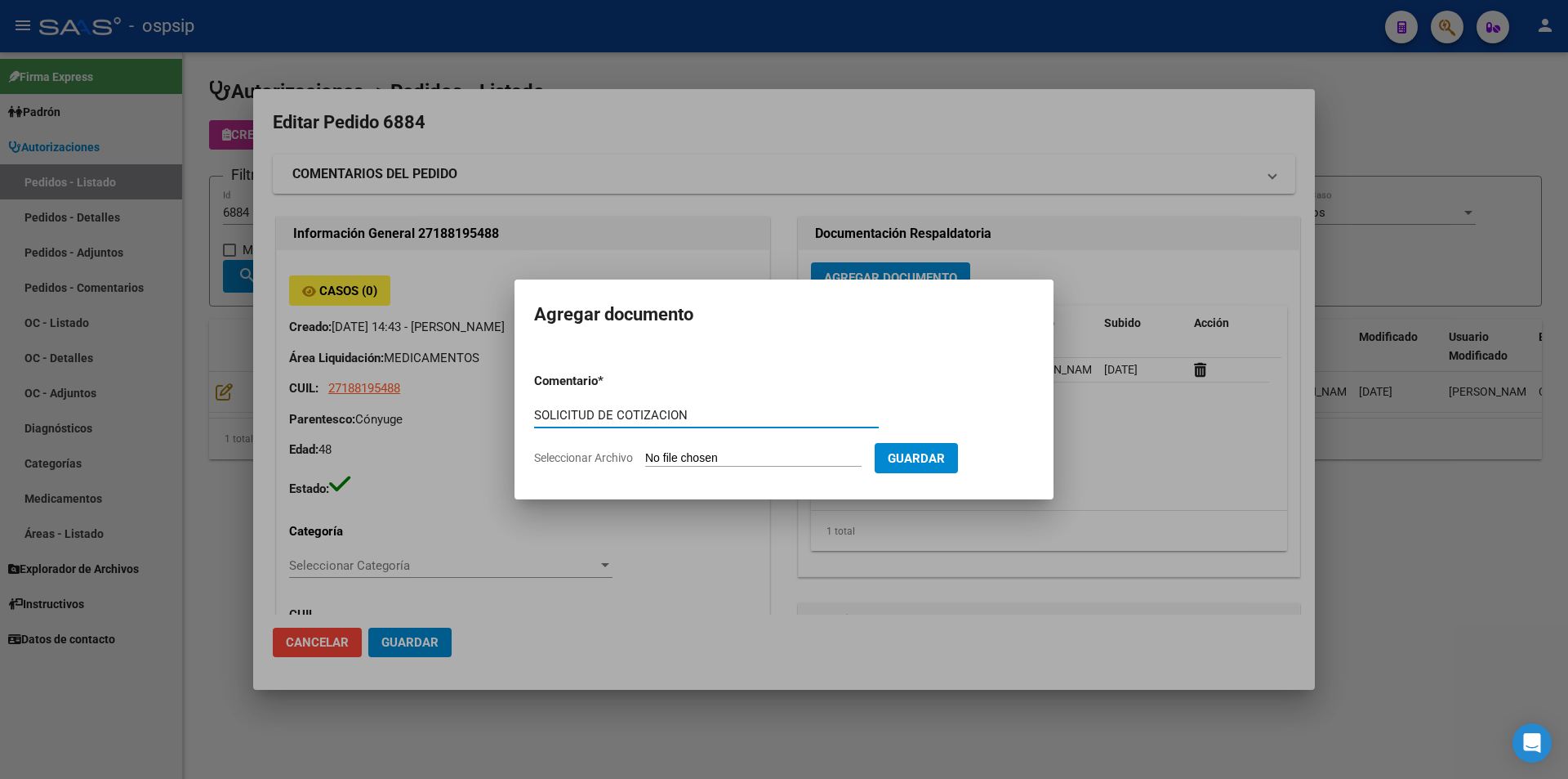
type input "SOLICITUD DE COTIZACION"
type input "C:\fakepath\Seguimiento_de_Compras - 2025 (5).pdf"
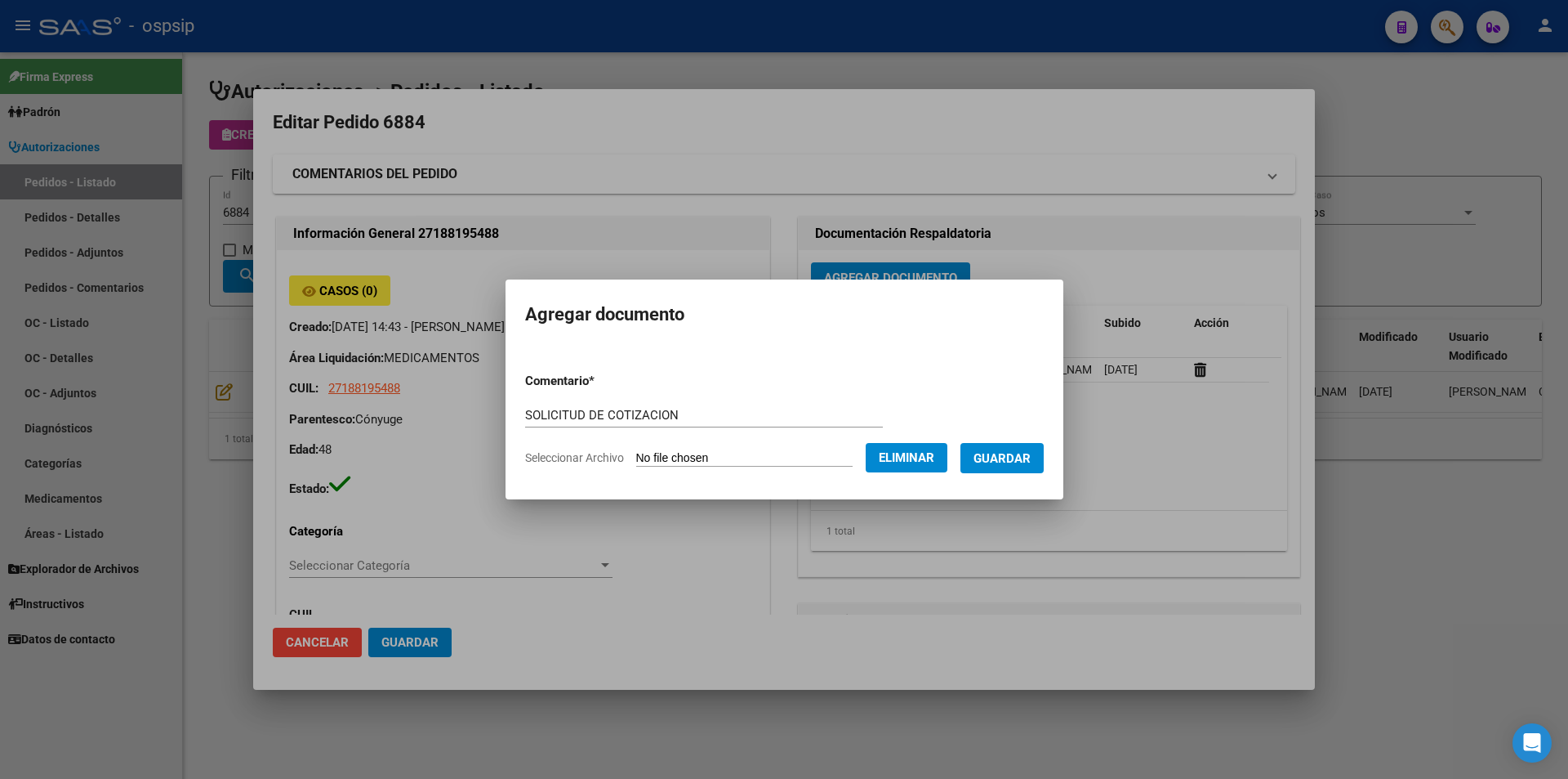
click at [998, 453] on span "Guardar" at bounding box center [1002, 458] width 57 height 15
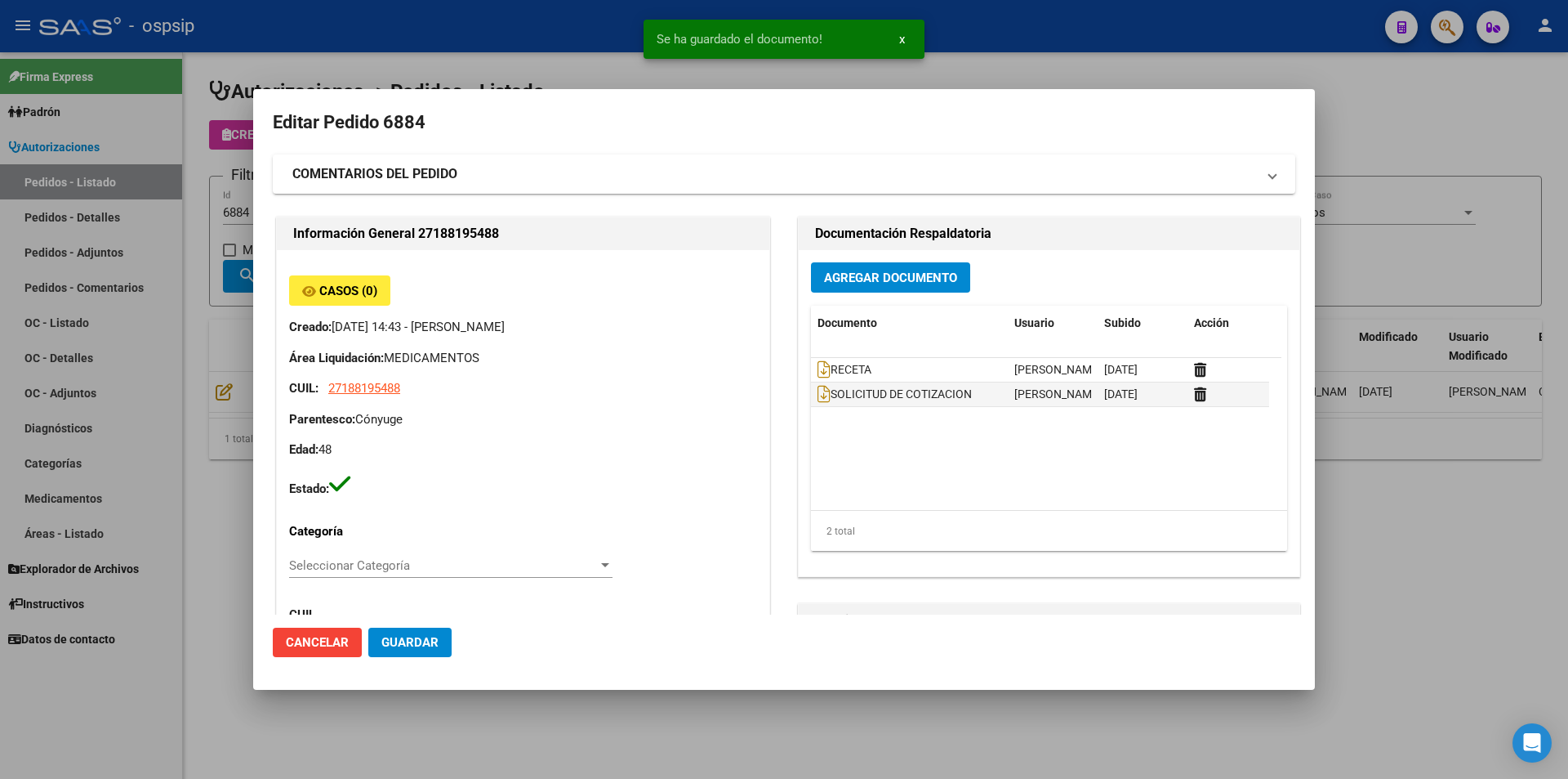
click at [206, 513] on div at bounding box center [784, 389] width 1568 height 779
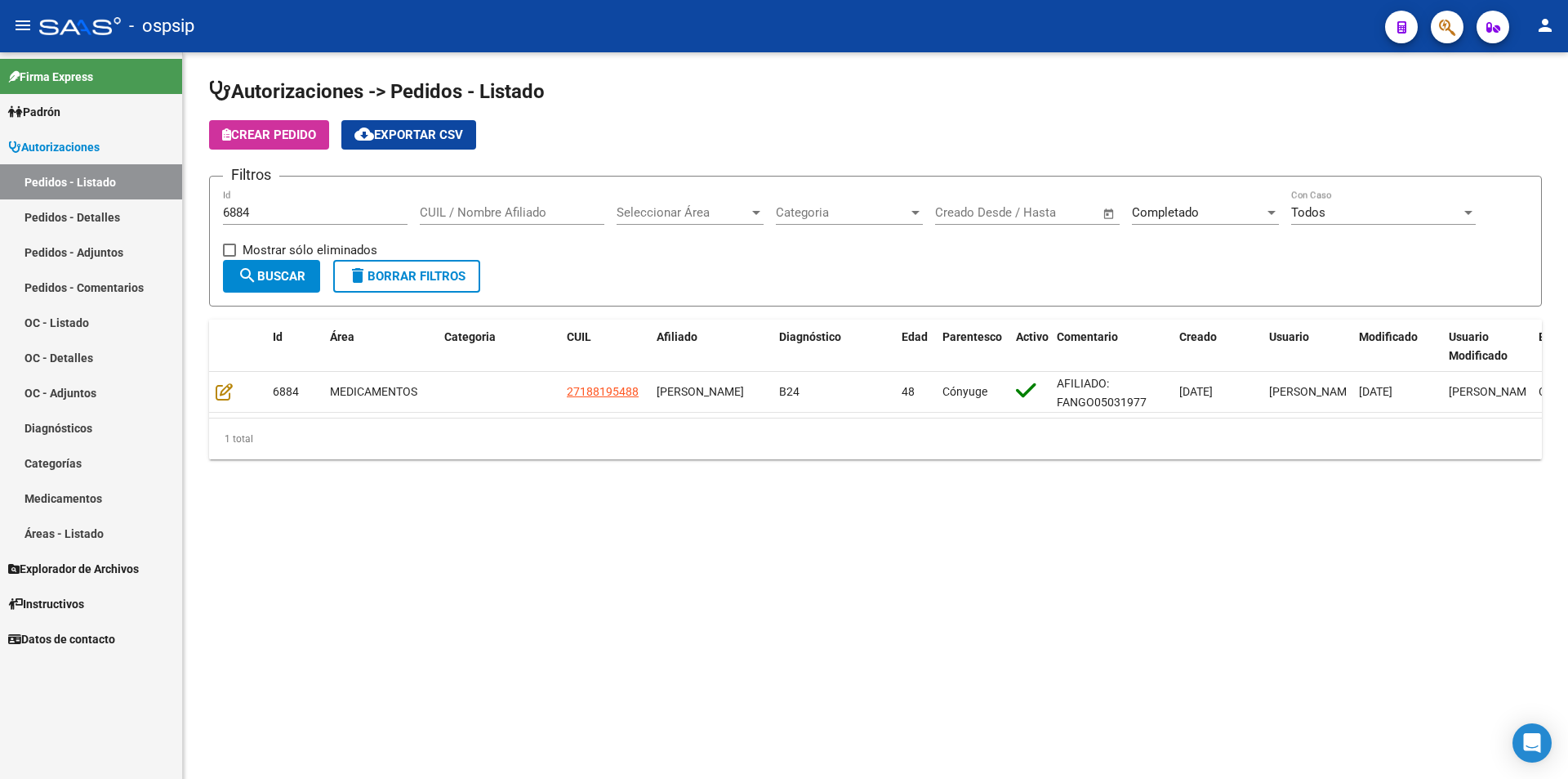
click at [283, 213] on input "6884" at bounding box center [315, 212] width 184 height 15
type input "6885"
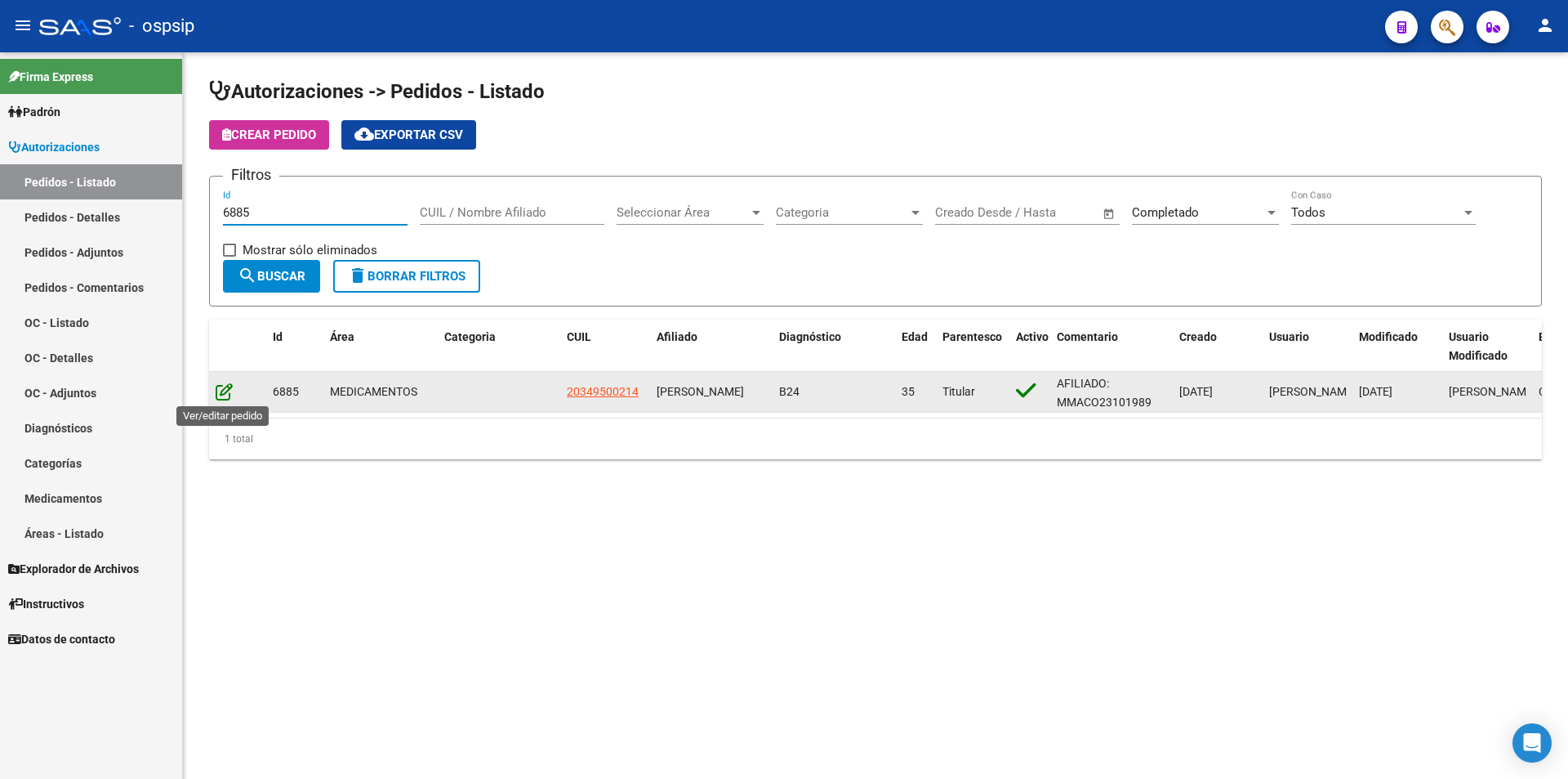
click at [222, 391] on icon at bounding box center [223, 392] width 17 height 18
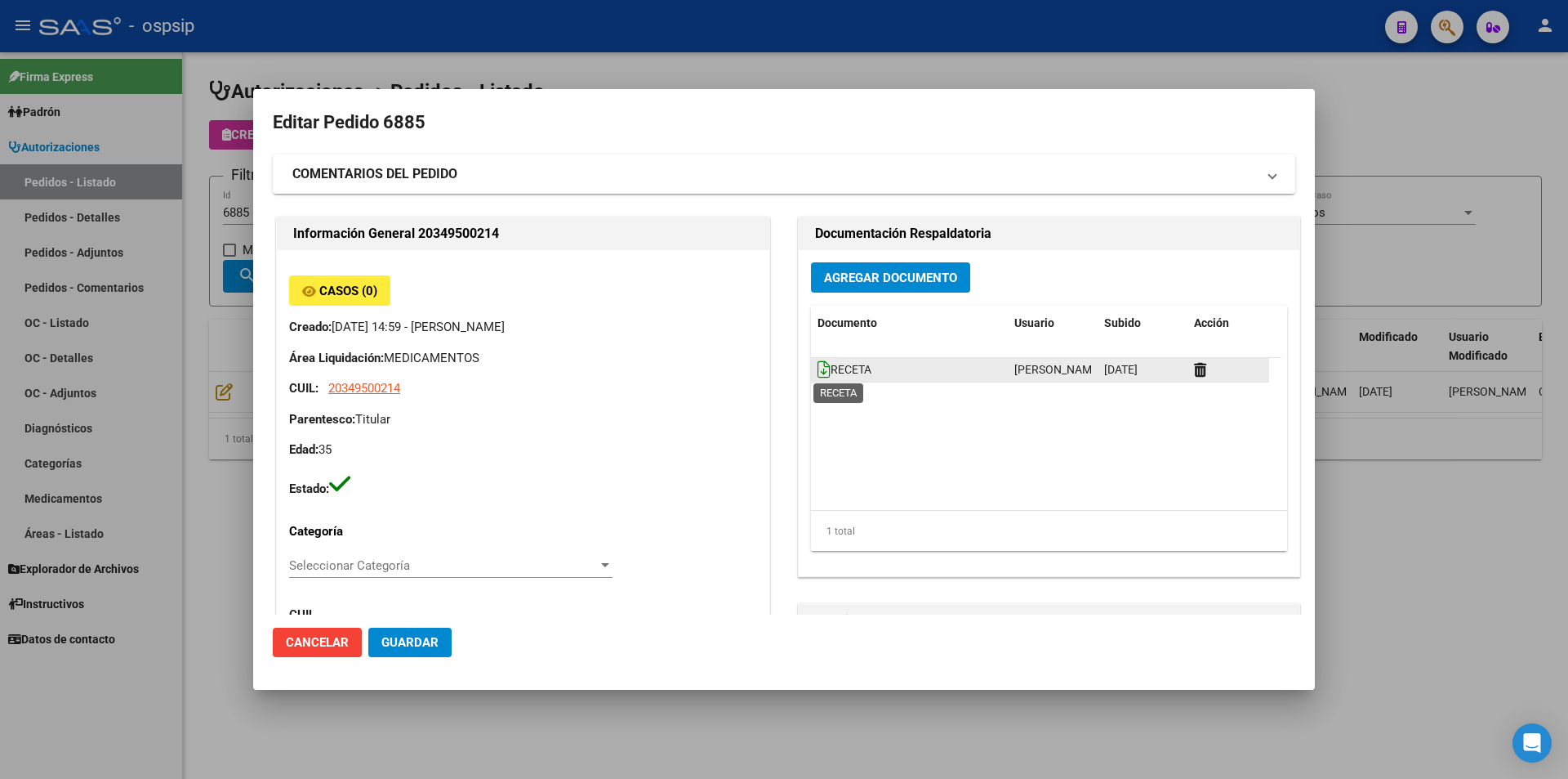
click at [818, 369] on icon at bounding box center [824, 369] width 13 height 18
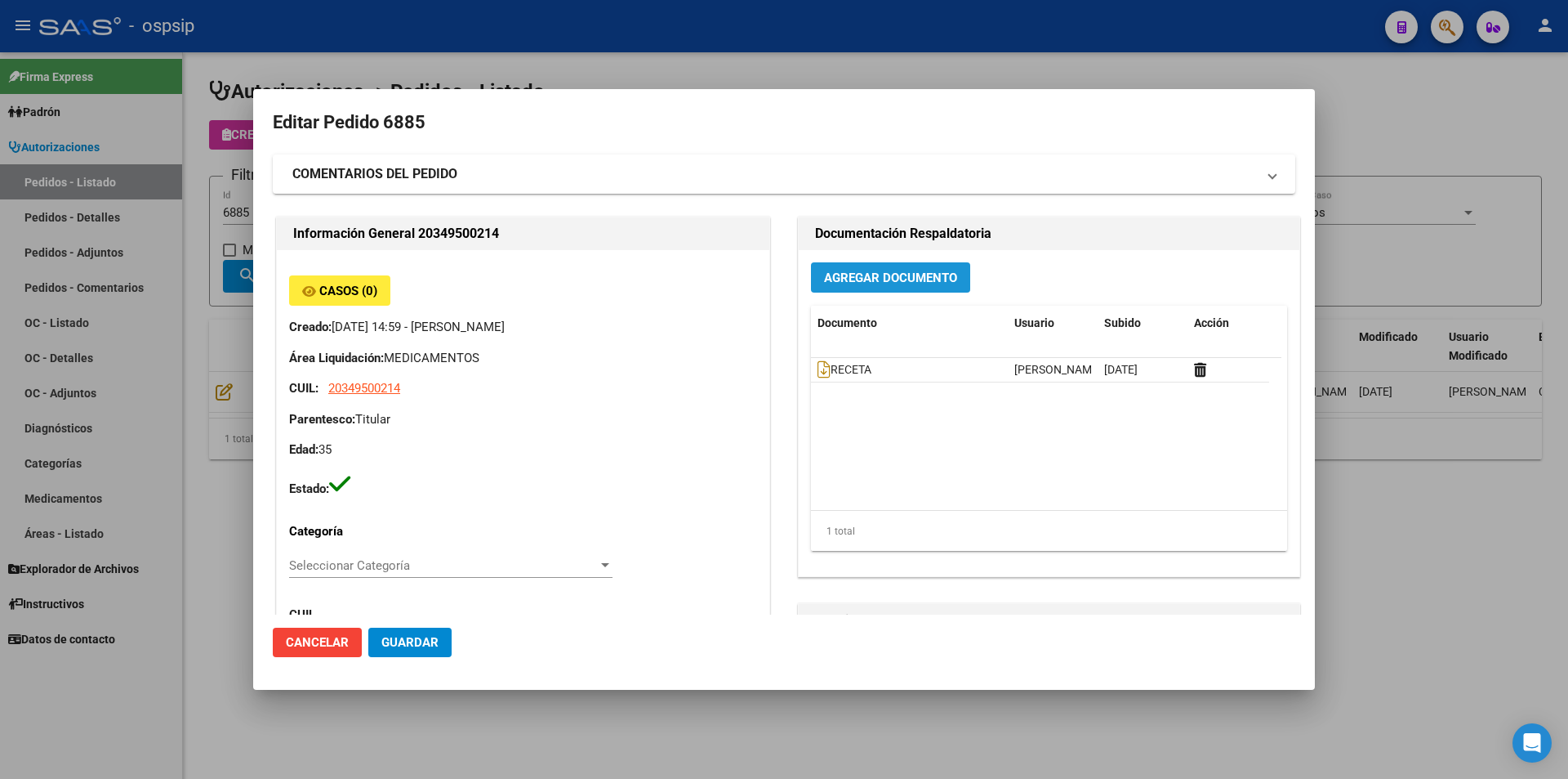
click at [885, 282] on span "Agregar Documento" at bounding box center [891, 278] width 133 height 15
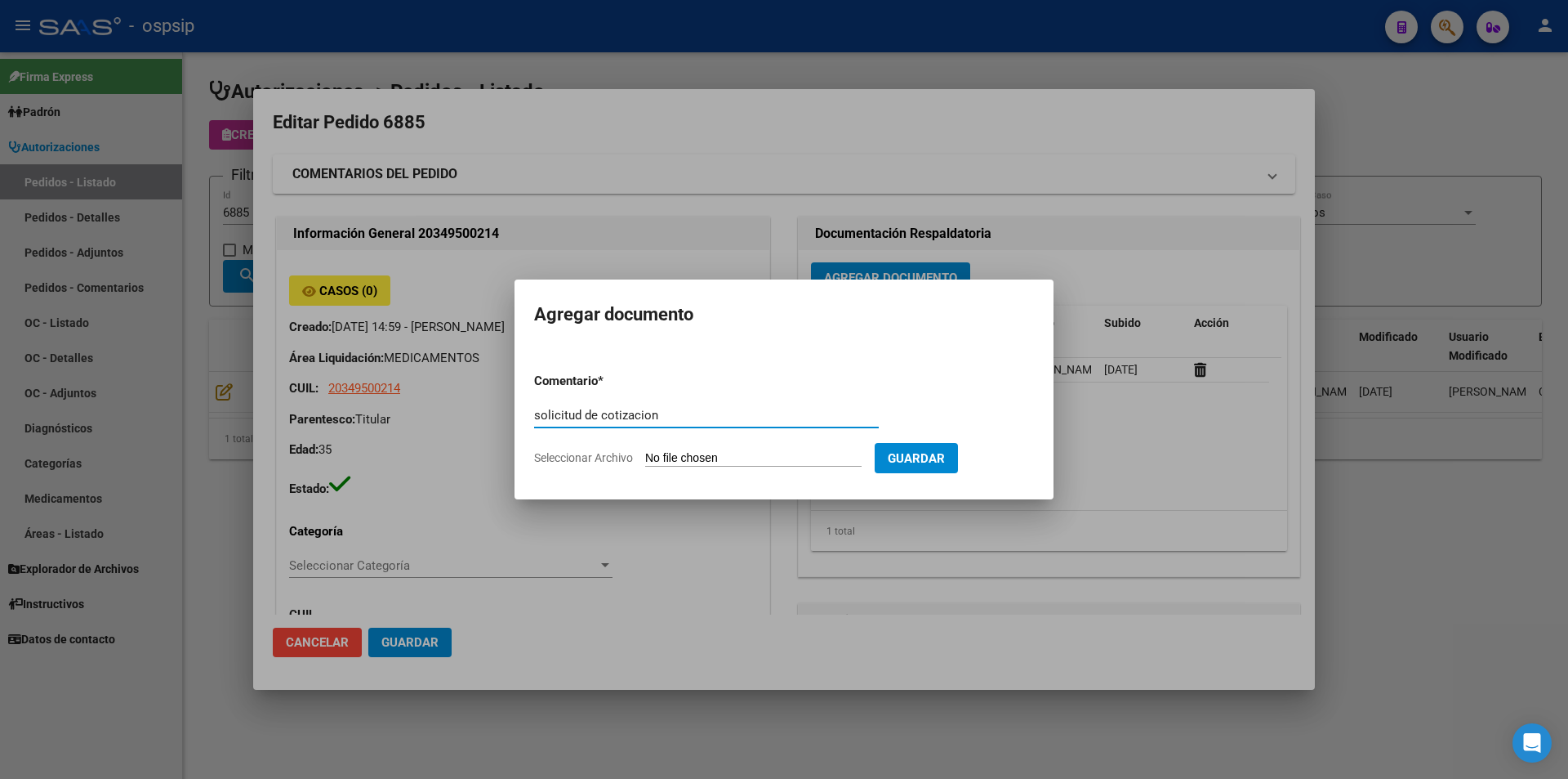
click at [542, 408] on div "solicitud de cotizacion Comentario" at bounding box center [706, 416] width 344 height 25
drag, startPoint x: 539, startPoint y: 413, endPoint x: 531, endPoint y: 415, distance: 8.2
click at [534, 415] on input "solicitud de cotizacion" at bounding box center [706, 415] width 344 height 15
type input "Solicitud de cotizacion"
type input "C:\fakepath\Seguimiento_de_Compras - 2025 (5).pdf"
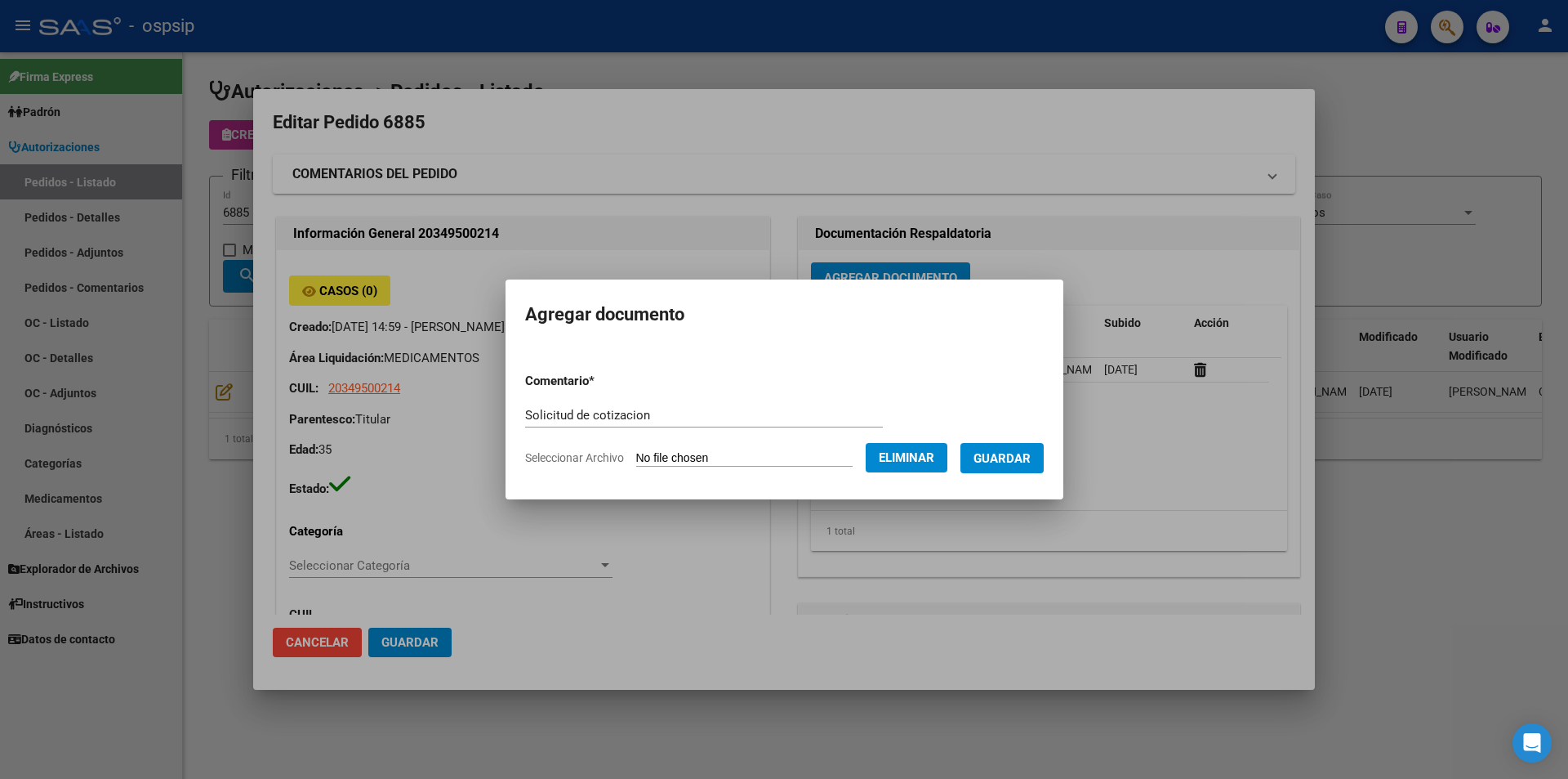
click at [1010, 459] on span "Guardar" at bounding box center [1002, 458] width 57 height 15
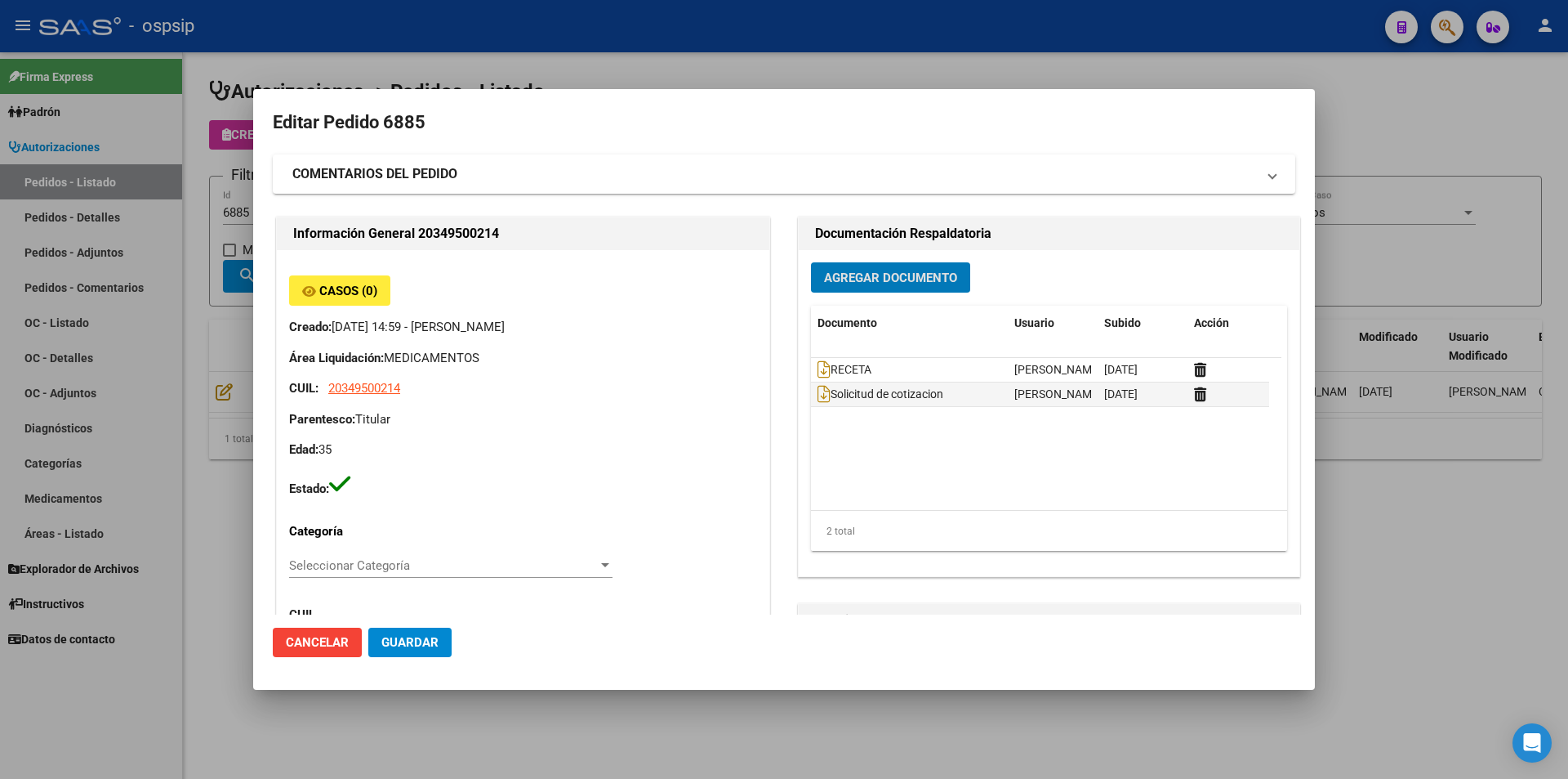
scroll to position [82, 0]
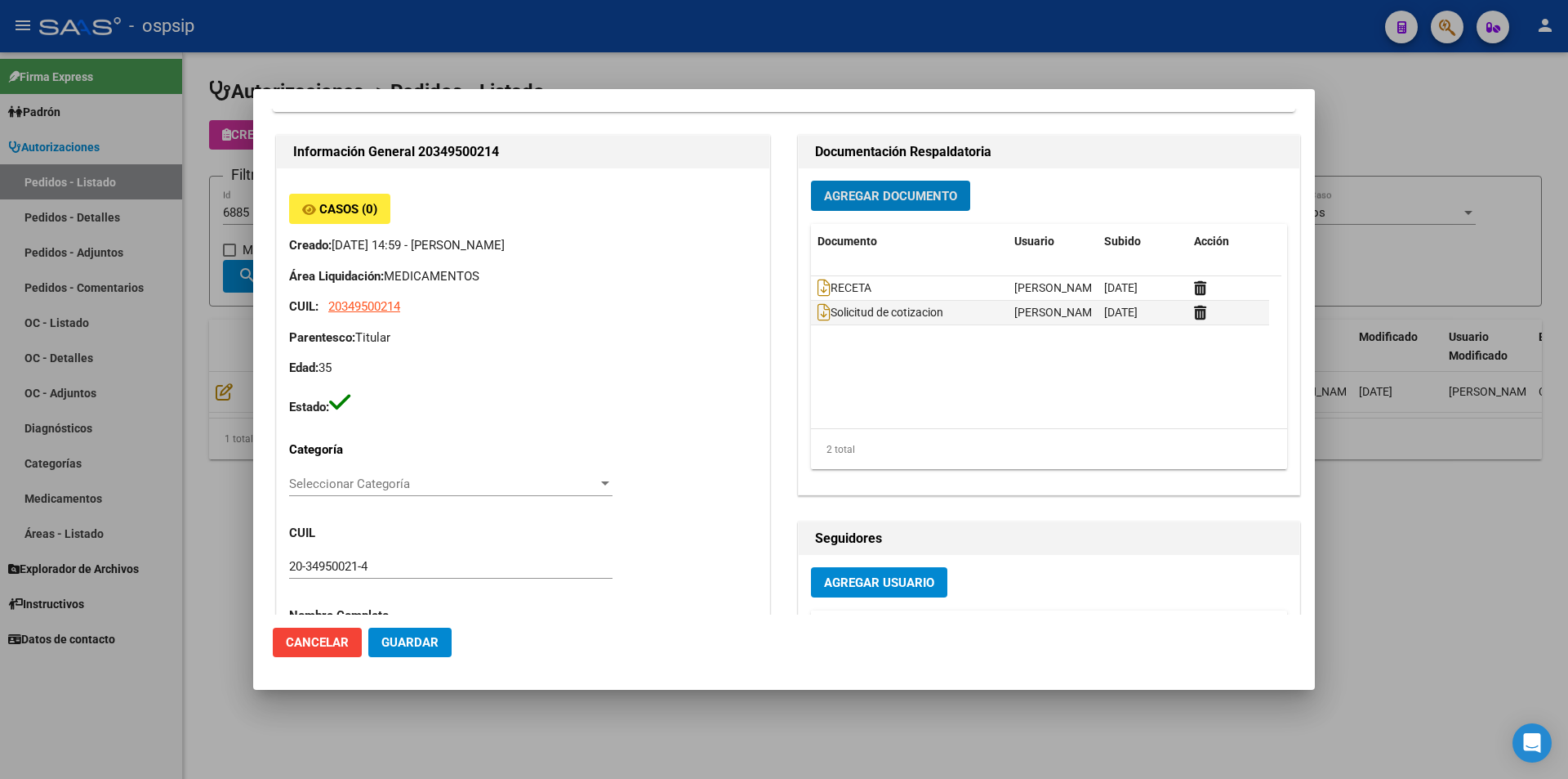
click at [152, 148] on div at bounding box center [784, 389] width 1568 height 779
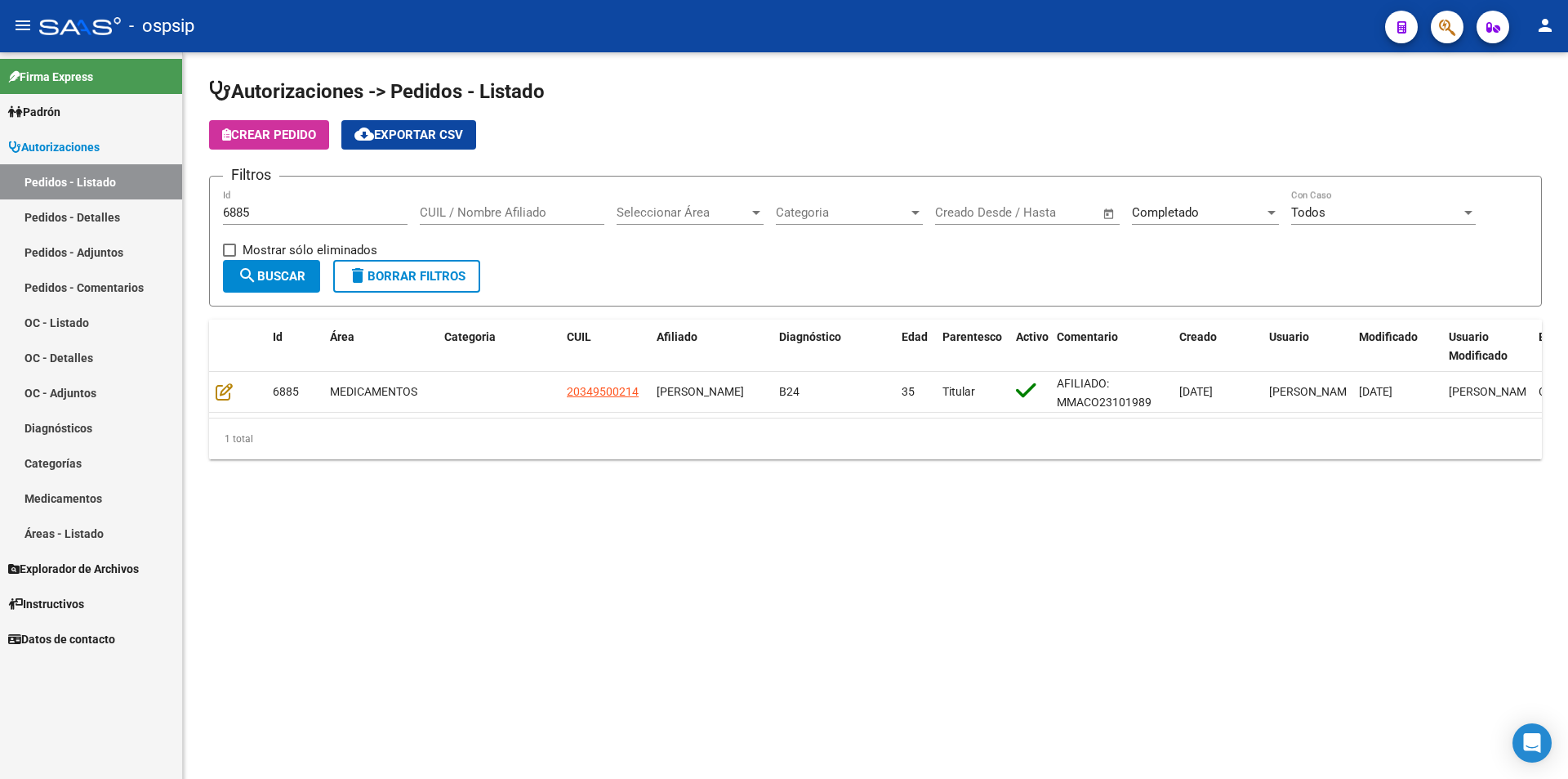
click at [244, 207] on input "6885" at bounding box center [315, 212] width 184 height 15
type input "6886"
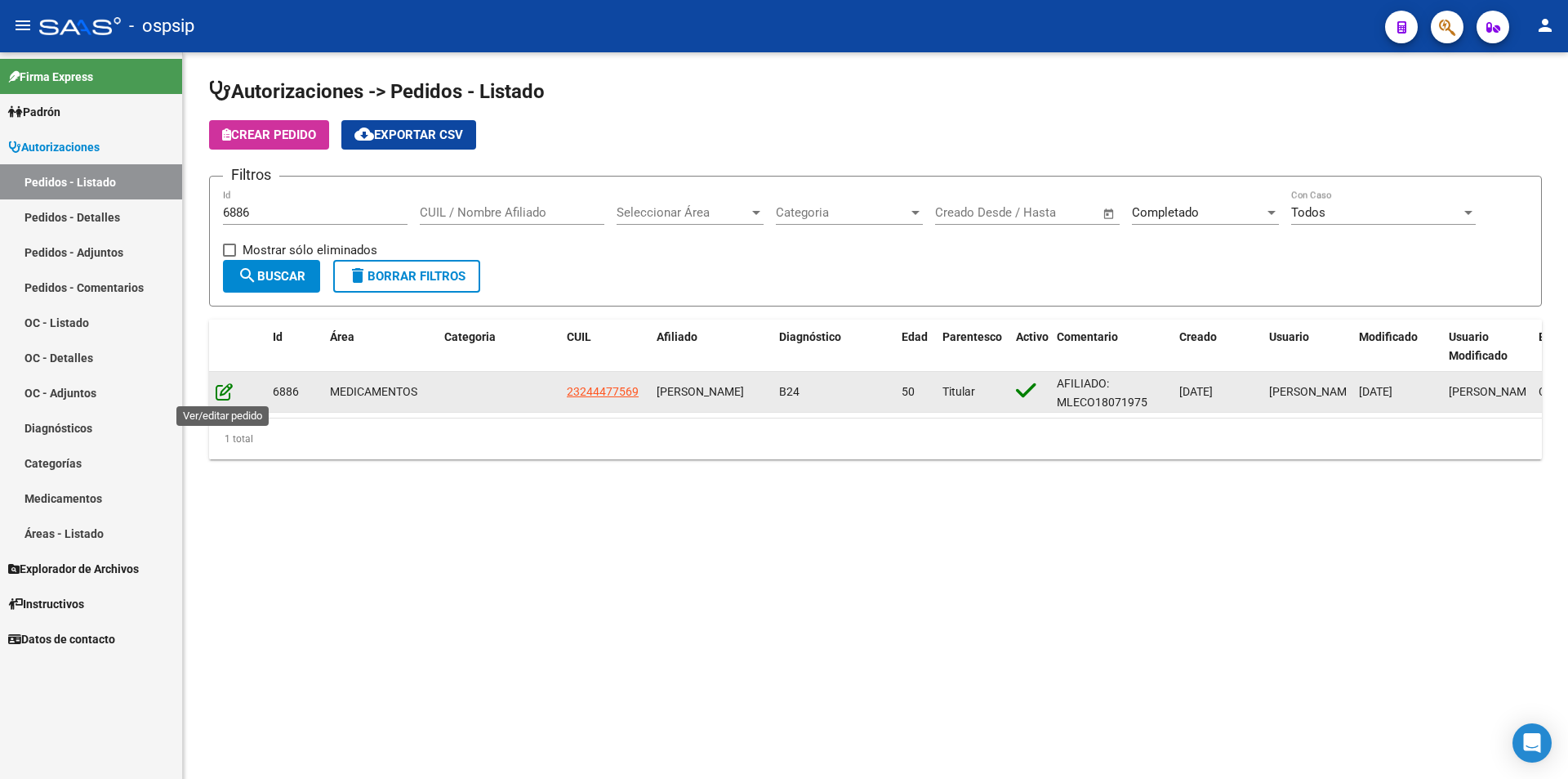
click at [222, 389] on icon at bounding box center [223, 392] width 17 height 18
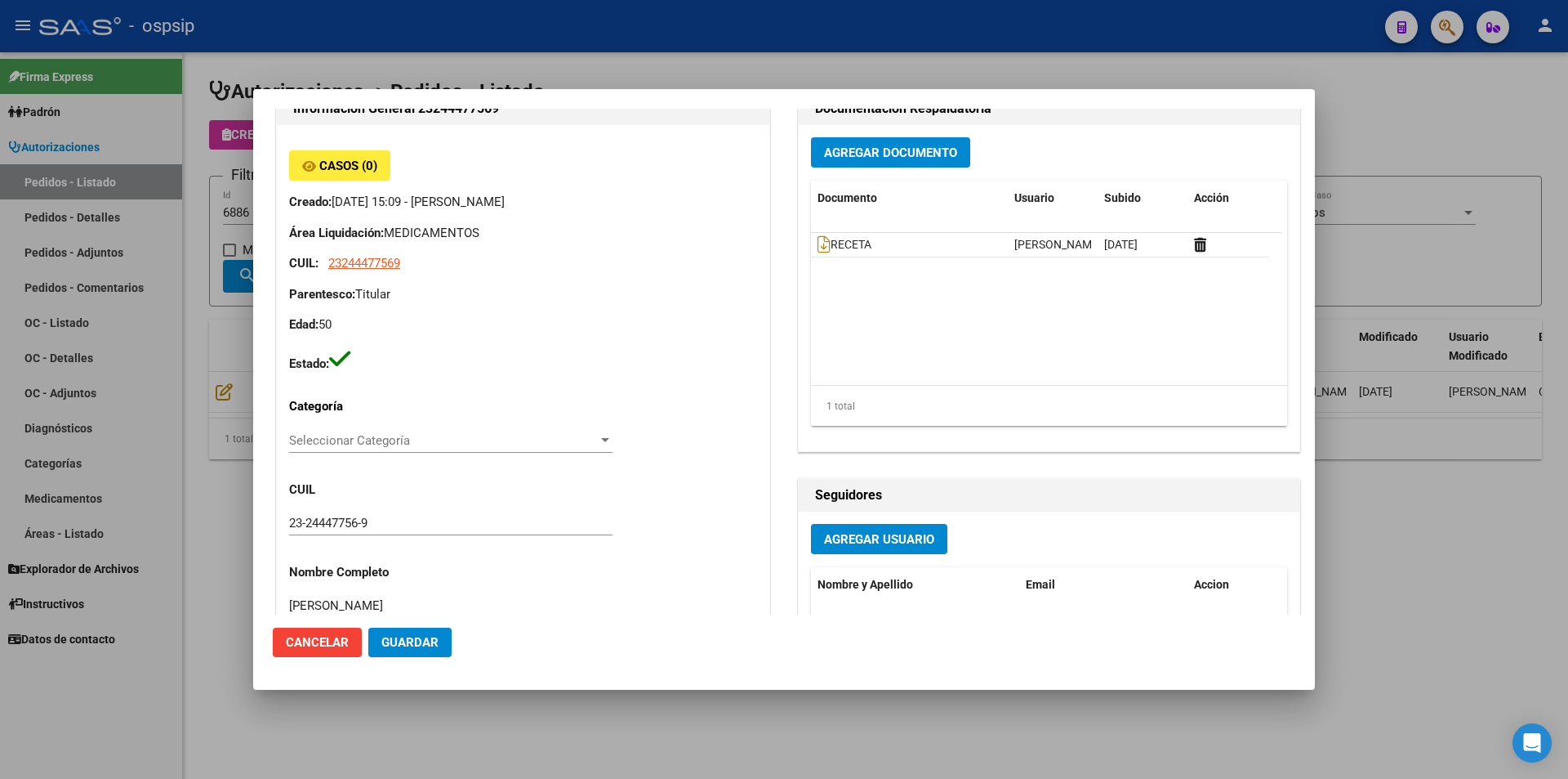
scroll to position [0, 0]
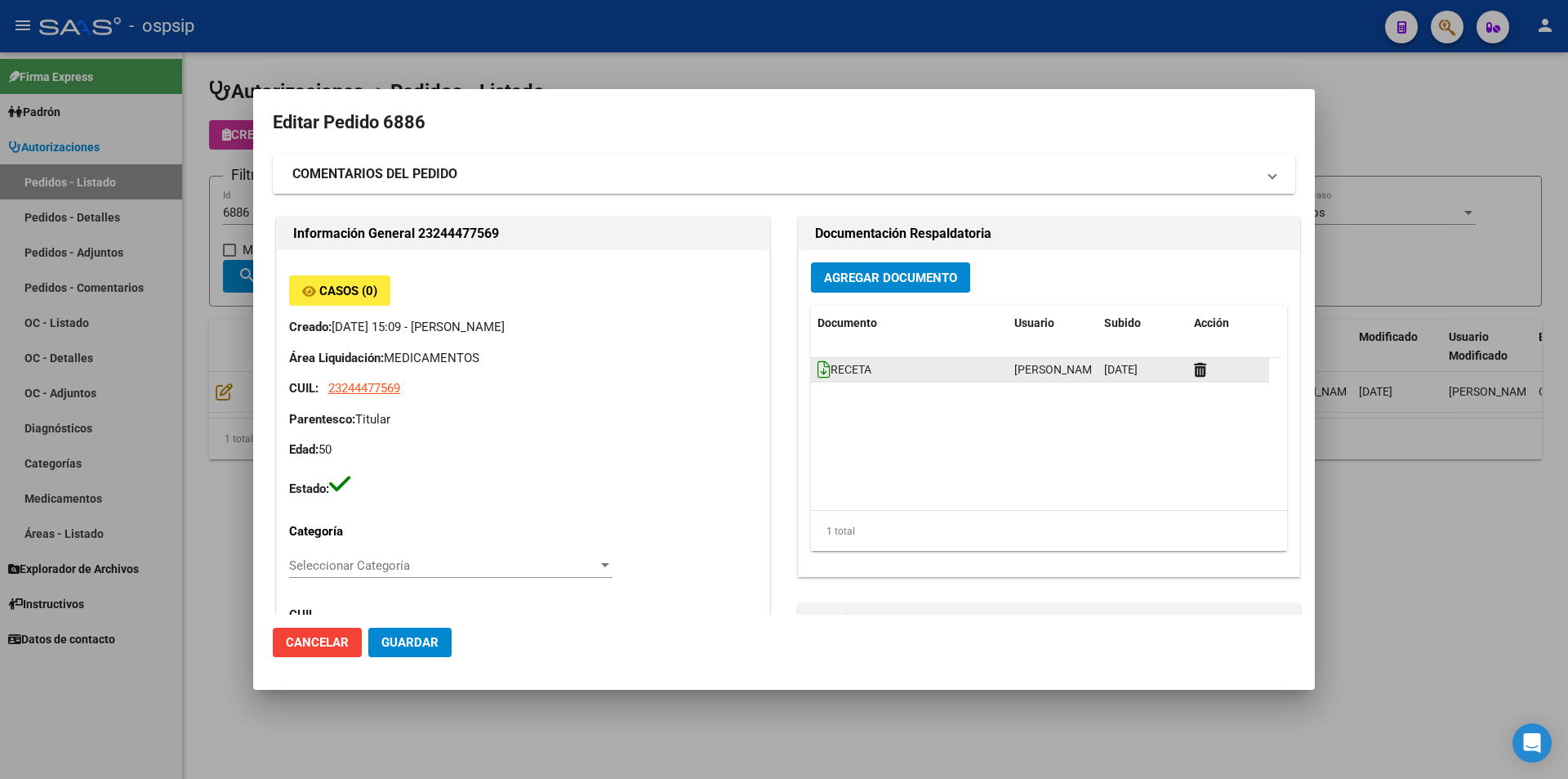
click at [819, 373] on icon at bounding box center [824, 369] width 13 height 18
click at [911, 272] on span "Agregar Documento" at bounding box center [891, 278] width 133 height 15
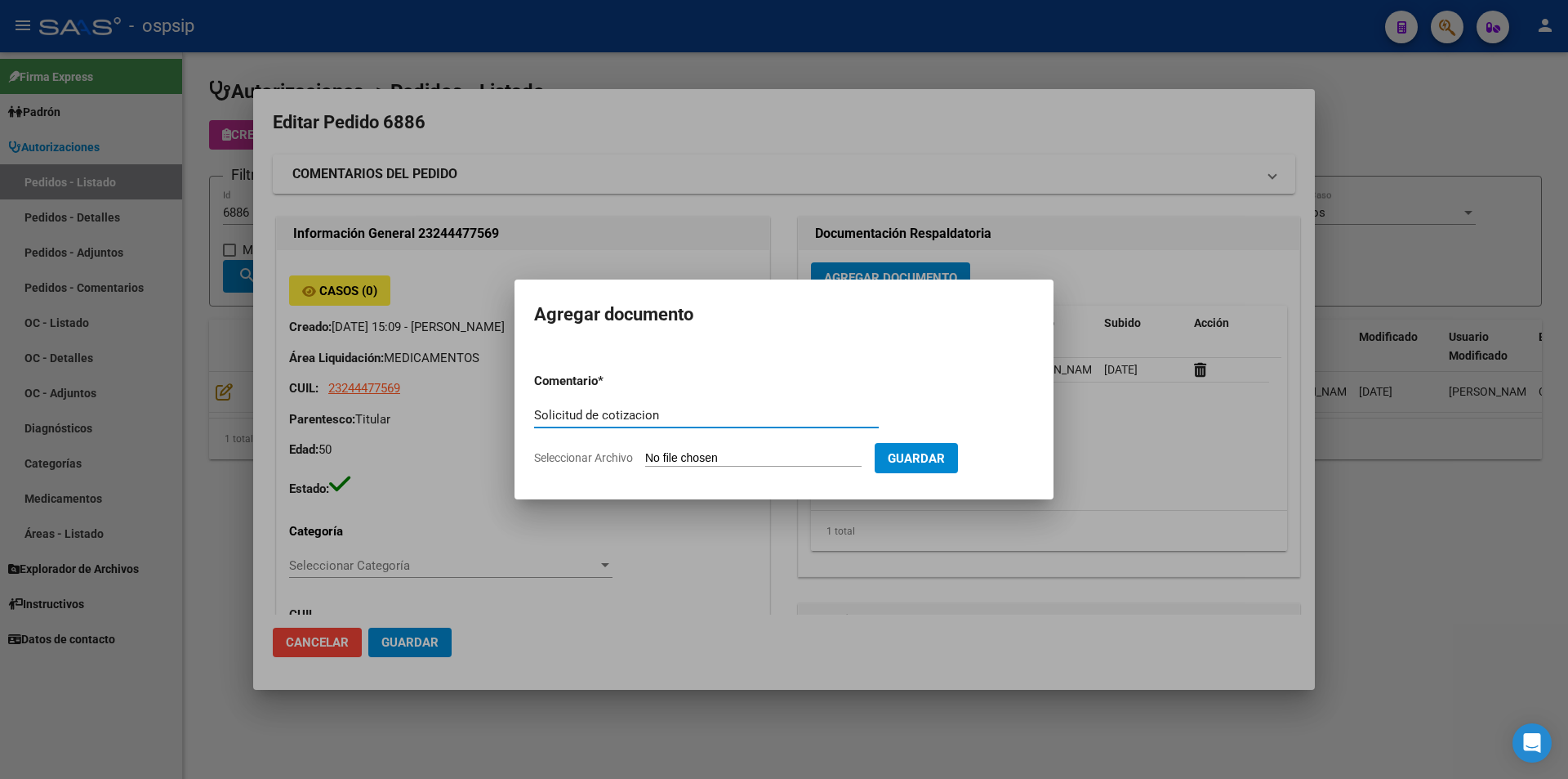
type input "Solicitud de cotizacion"
type input "C:\fakepath\Seguimiento_de_Compras - 2025 (5).pdf"
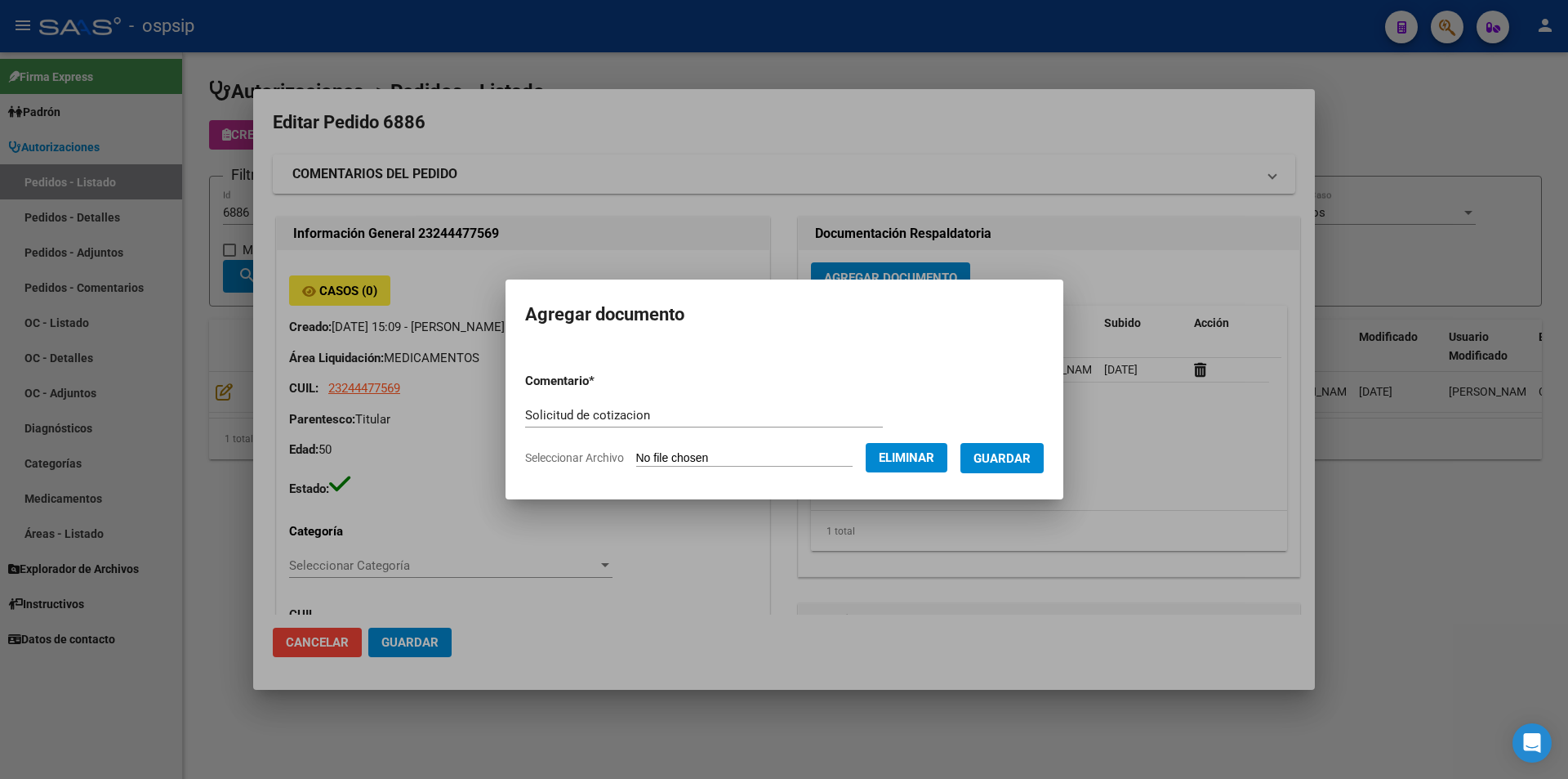
click at [1016, 467] on button "Guardar" at bounding box center [1002, 458] width 84 height 30
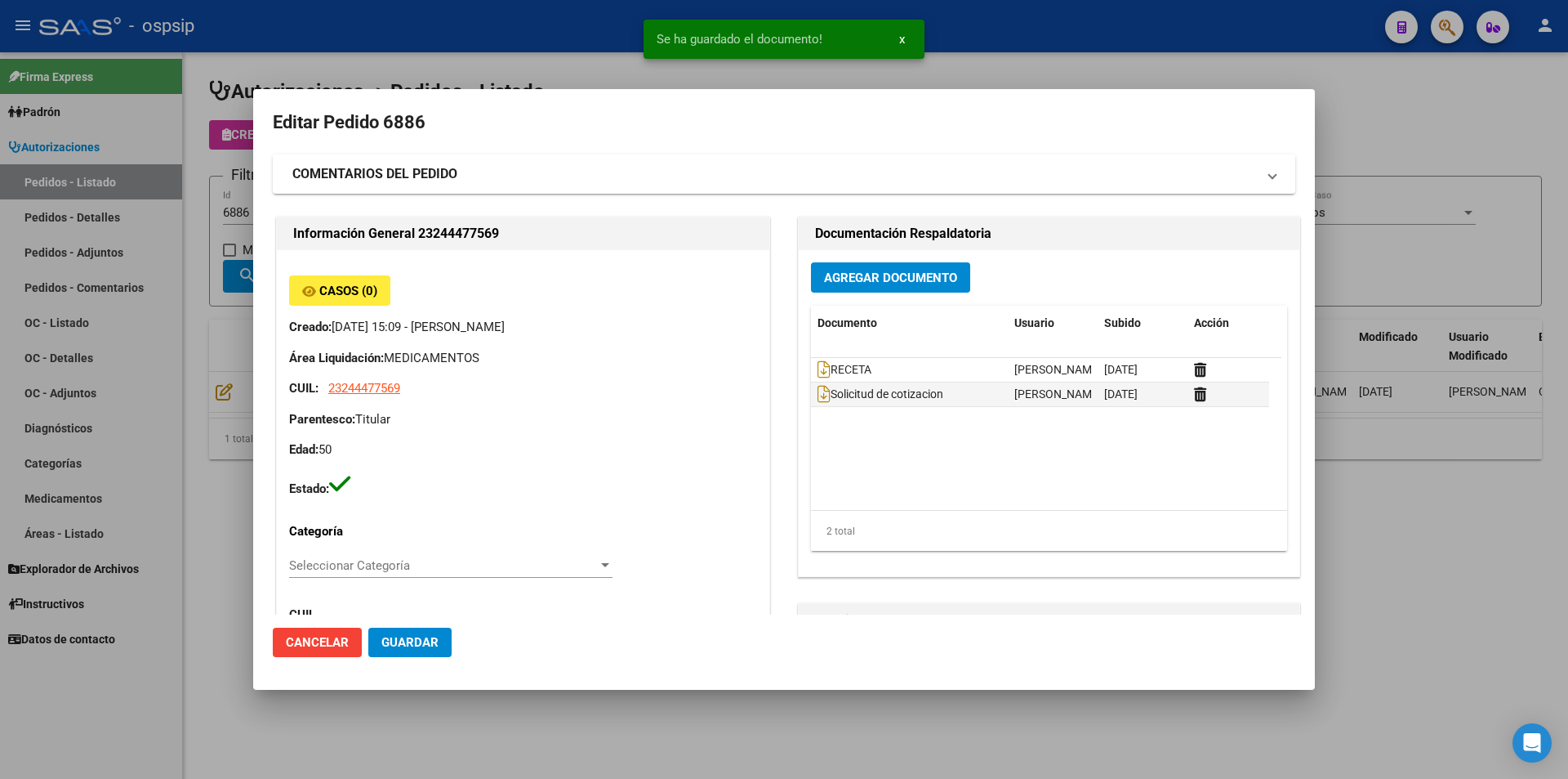
drag, startPoint x: 190, startPoint y: 350, endPoint x: 439, endPoint y: 17, distance: 415.8
click at [194, 342] on div at bounding box center [784, 389] width 1568 height 779
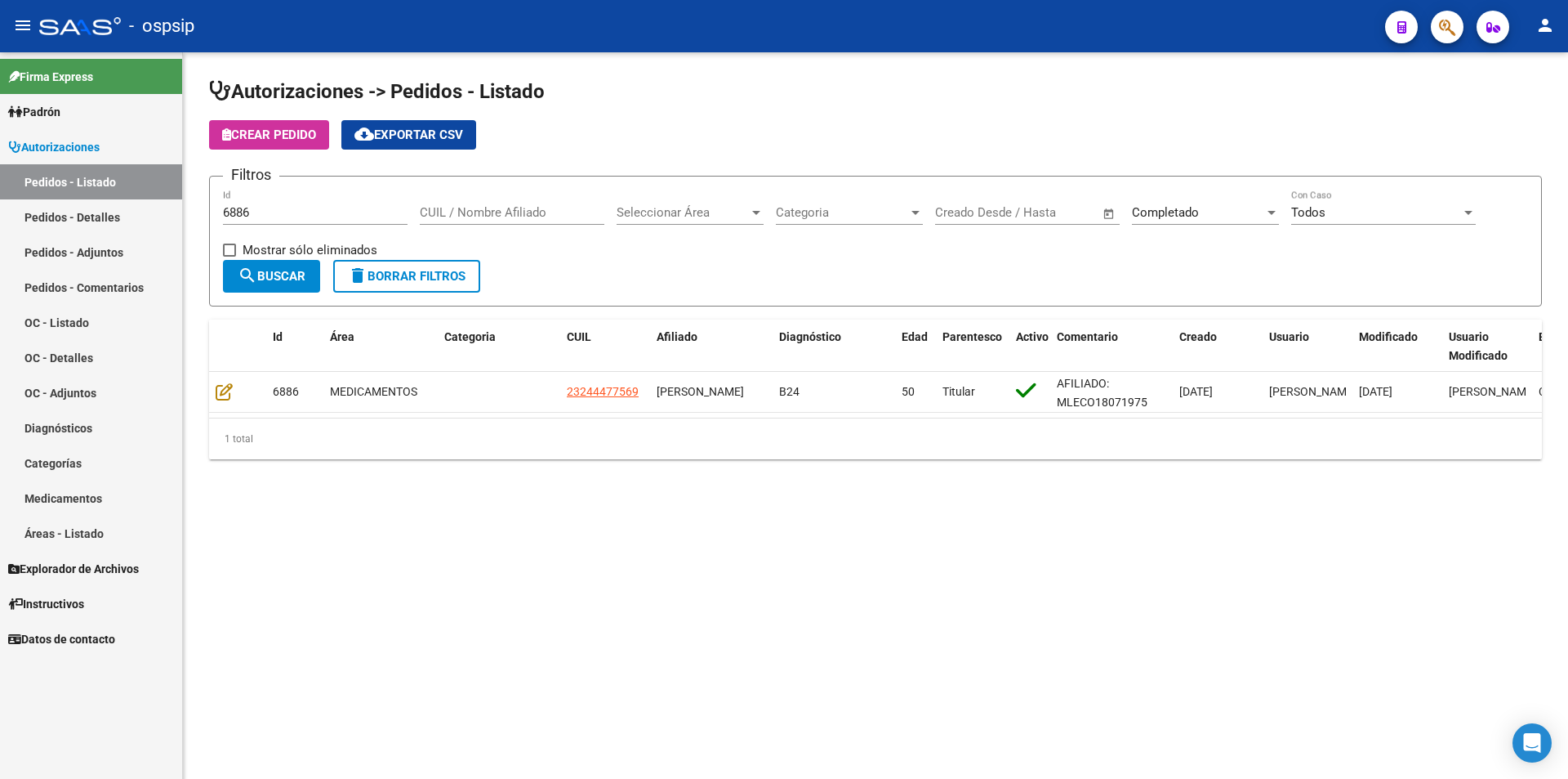
click at [269, 214] on input "6886" at bounding box center [315, 212] width 184 height 15
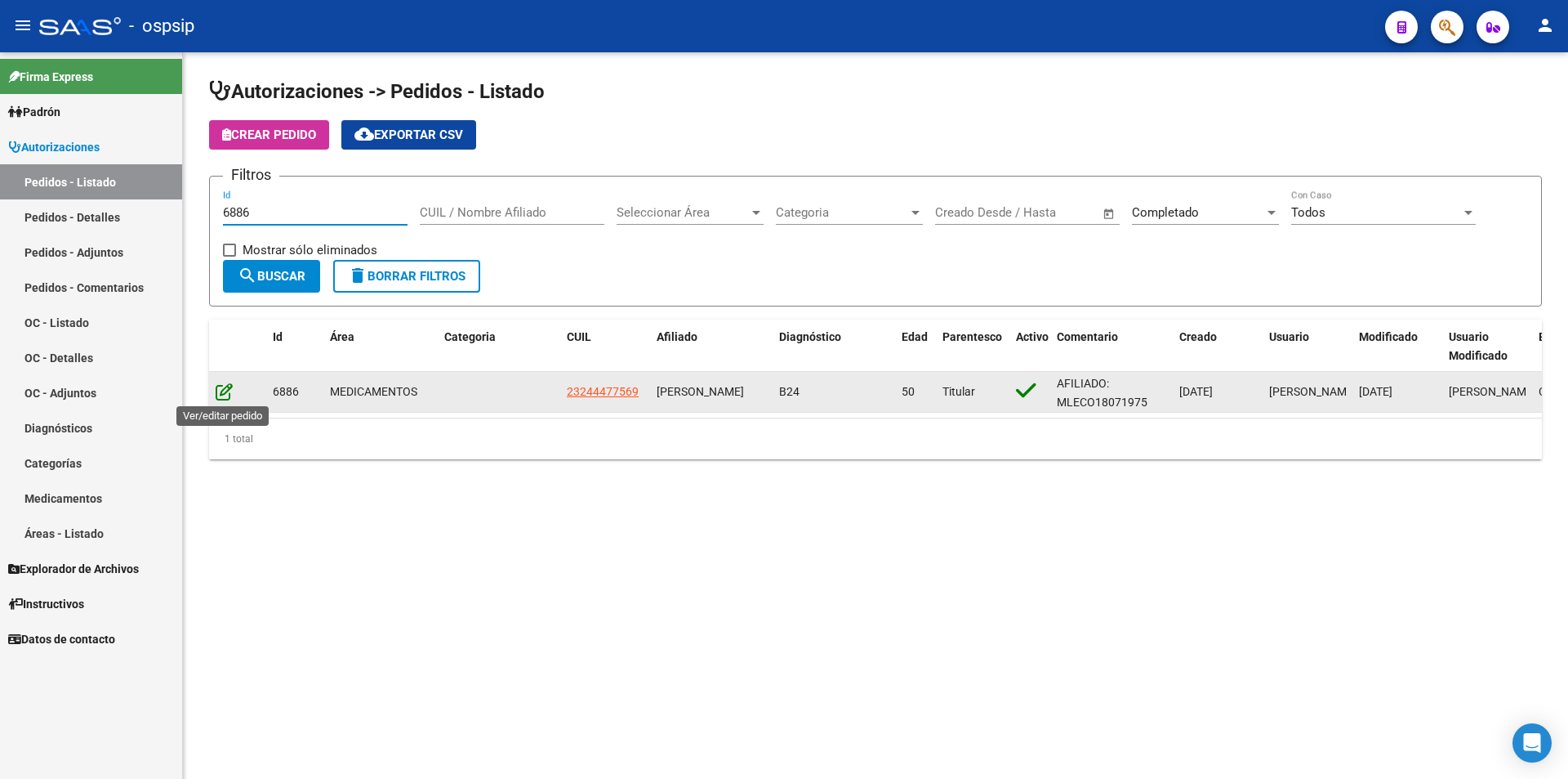
click at [225, 392] on icon at bounding box center [223, 392] width 17 height 18
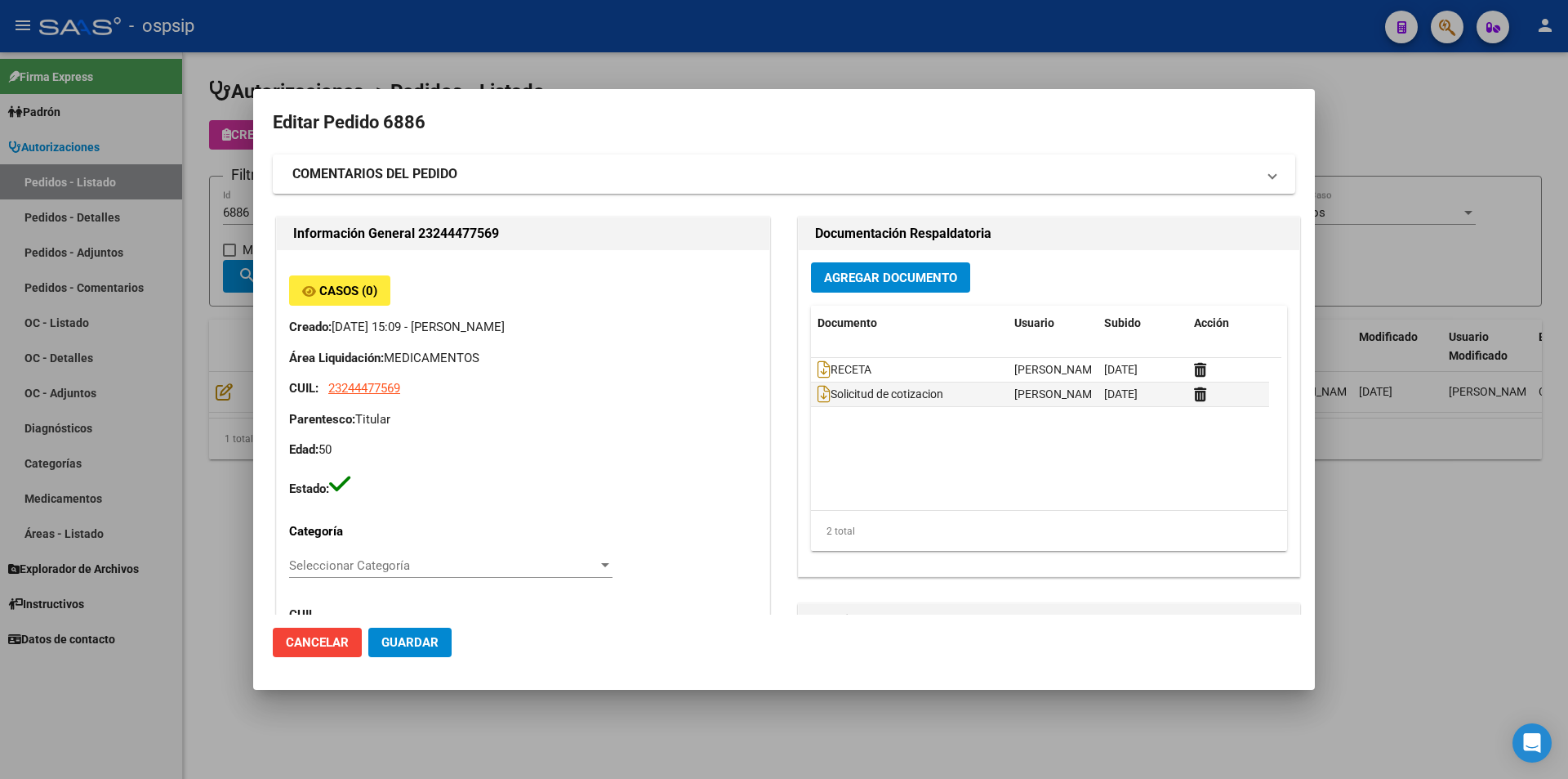
click at [212, 371] on div at bounding box center [784, 389] width 1568 height 779
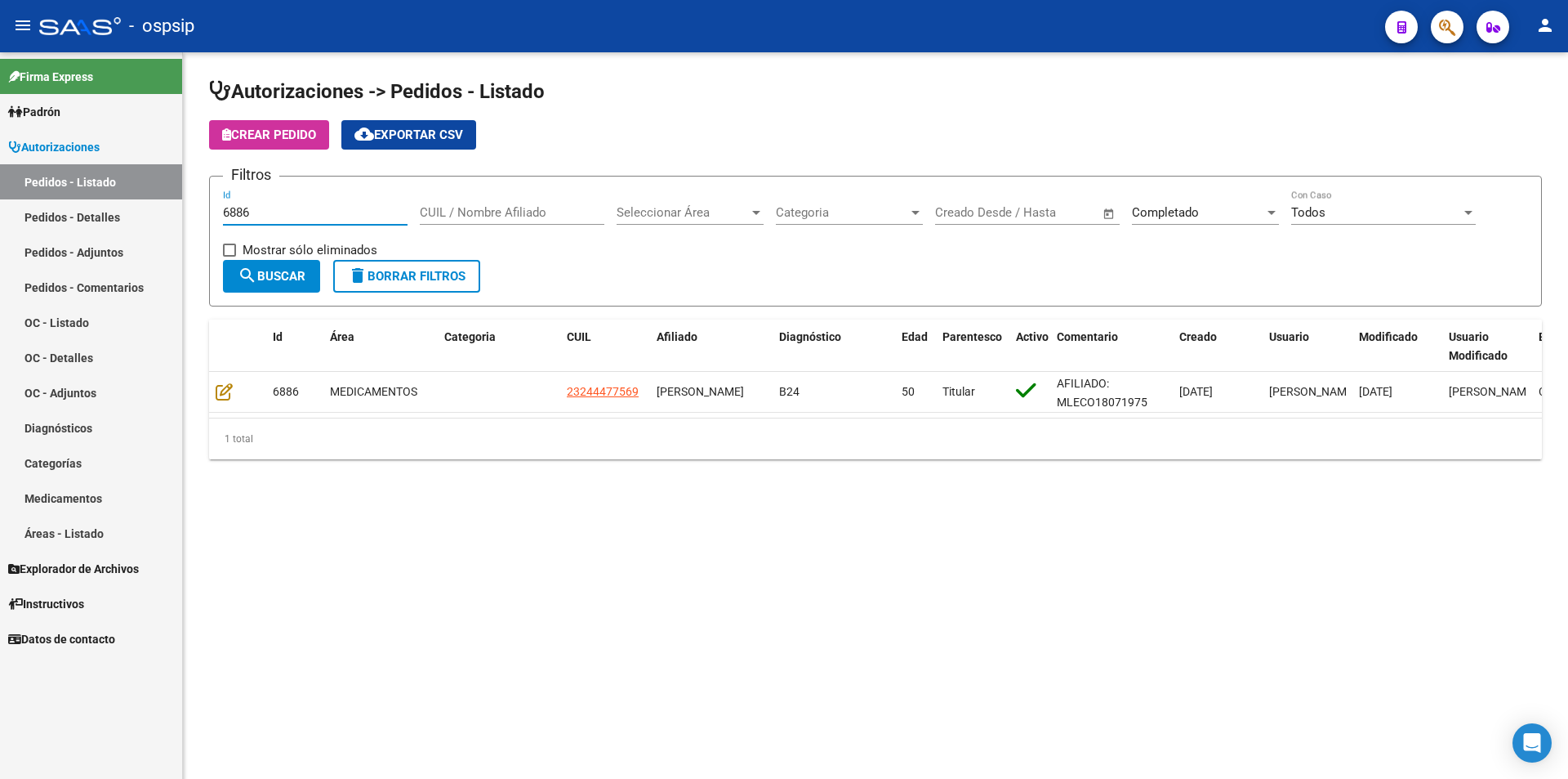
click at [291, 216] on input "6886" at bounding box center [315, 212] width 184 height 15
type input "6887"
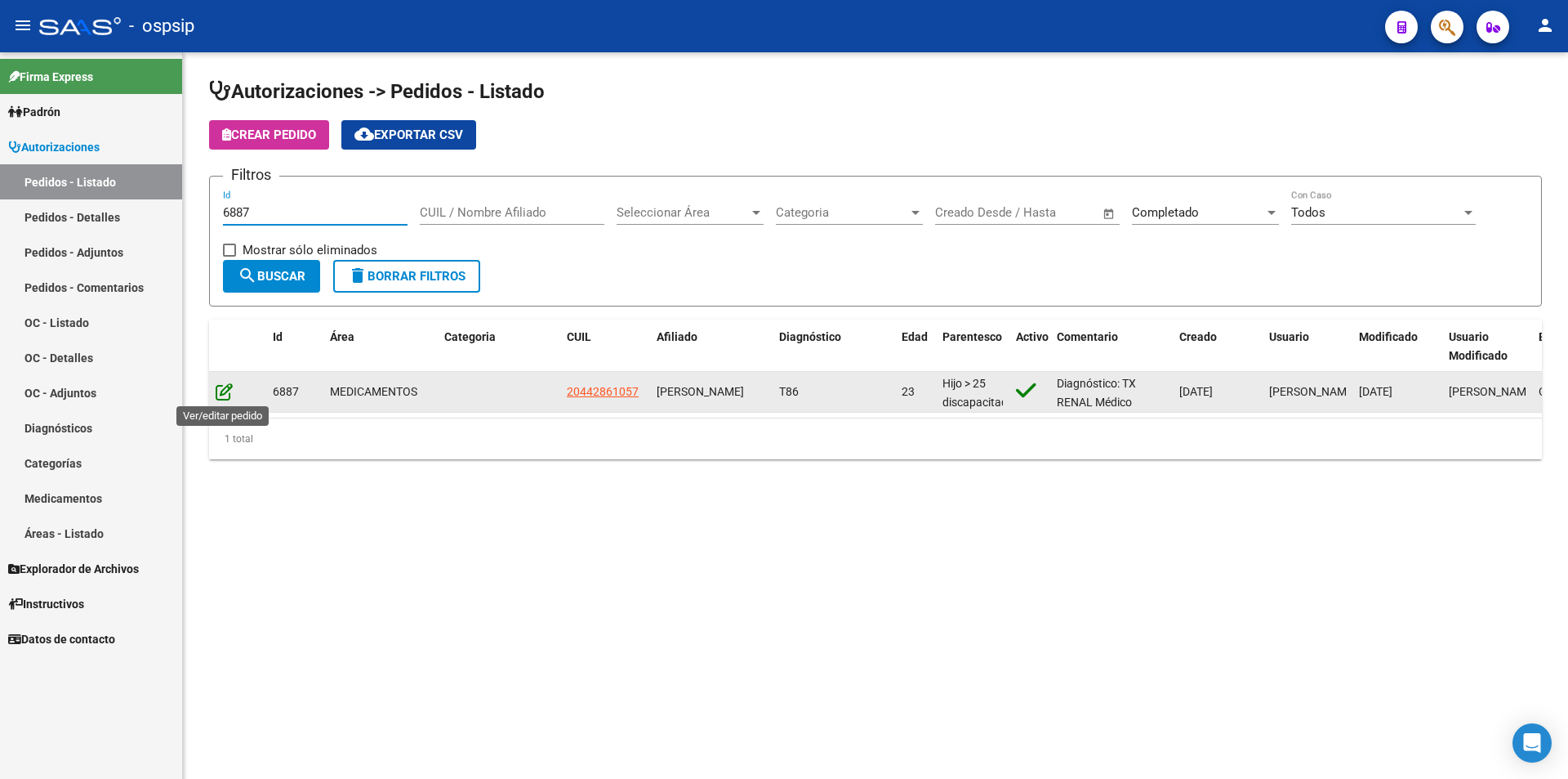
click at [219, 397] on icon at bounding box center [223, 392] width 17 height 18
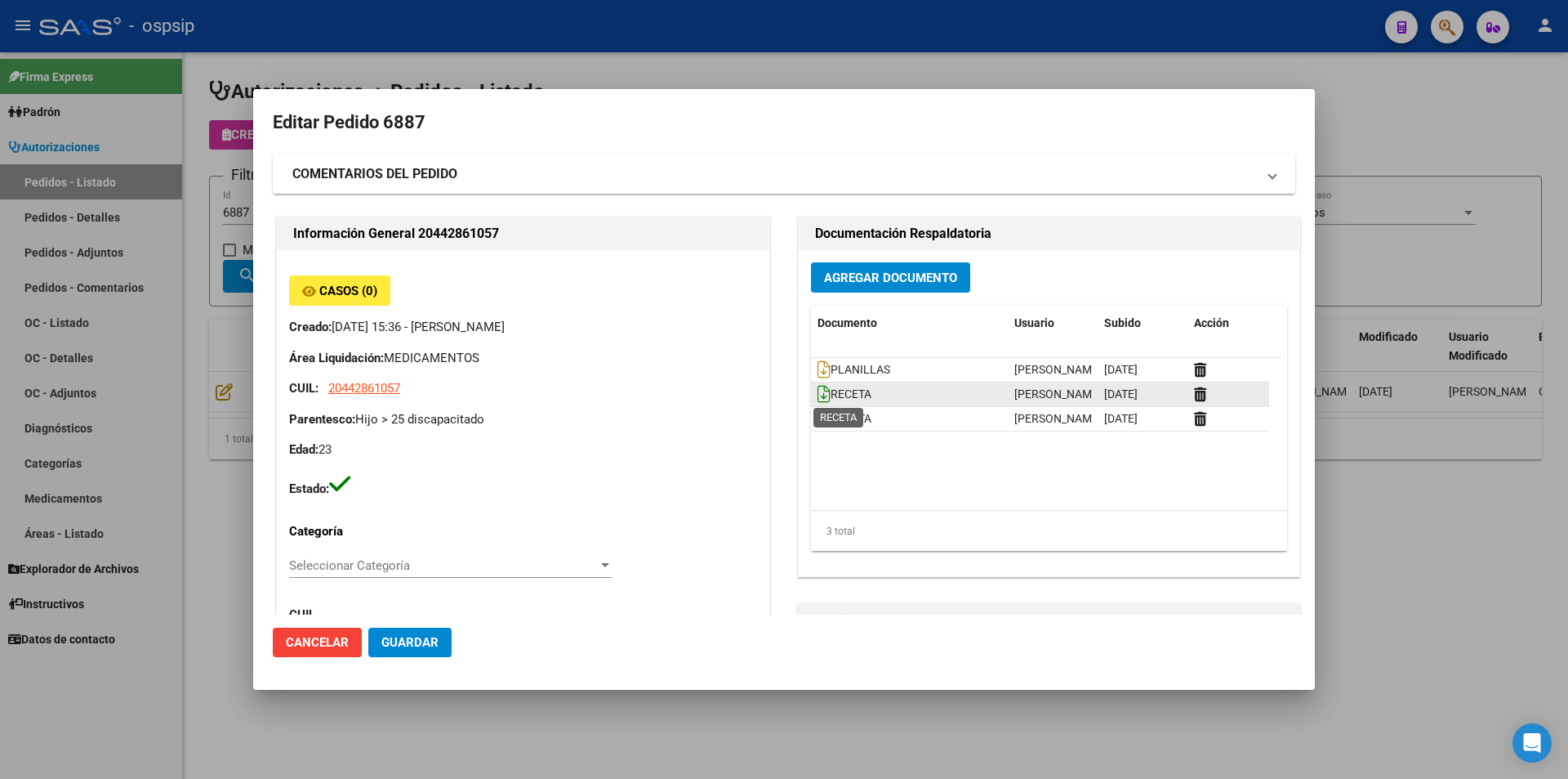
click at [818, 397] on icon at bounding box center [824, 394] width 13 height 18
click at [818, 416] on icon at bounding box center [824, 418] width 13 height 18
click at [861, 274] on span "Agregar Documento" at bounding box center [891, 278] width 133 height 15
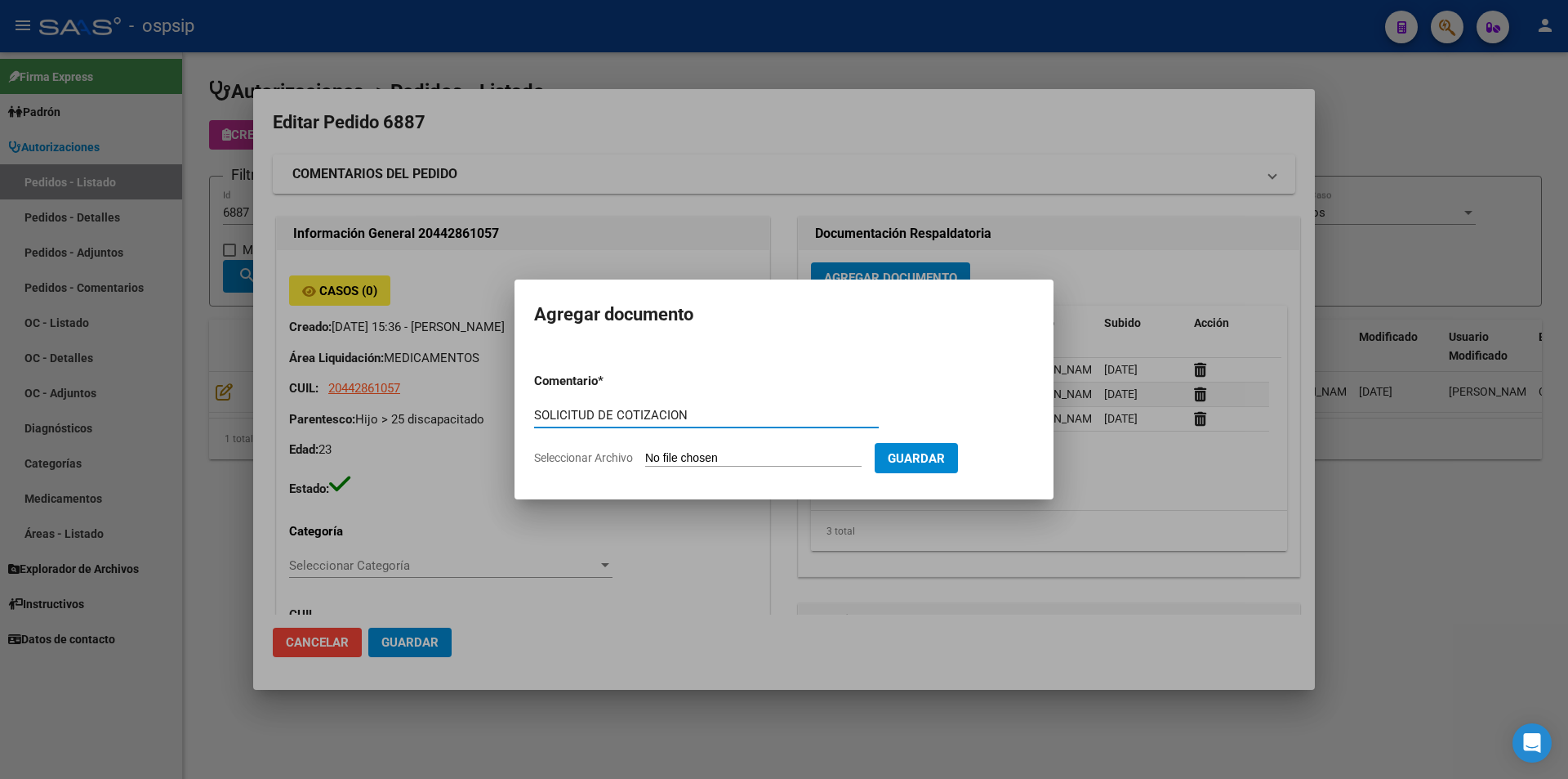
type input "SOLICITUD DE COTIZACION"
type input "C:\fakepath\Seguimiento_de_Compras - 2025 (6).pdf"
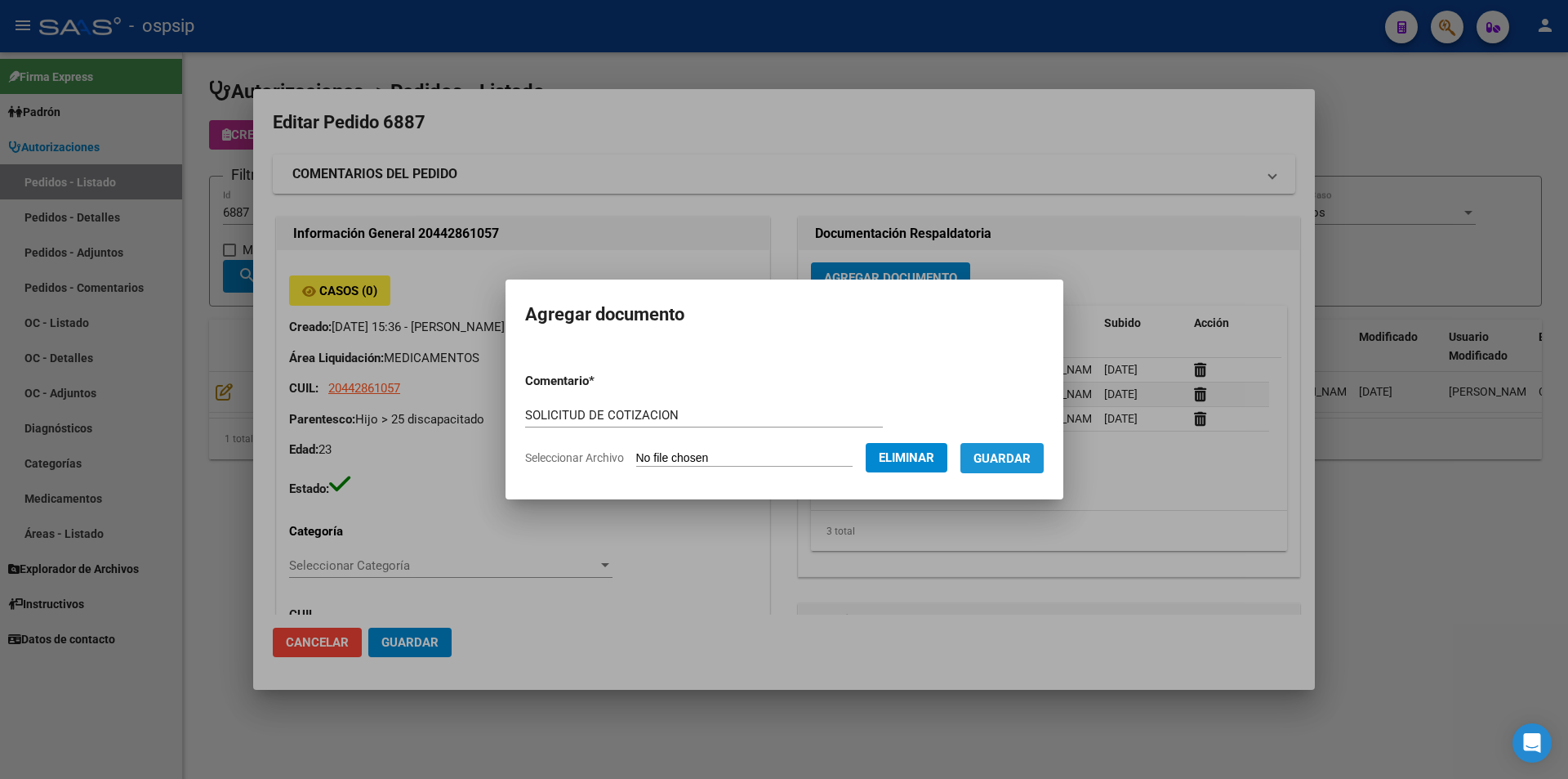
click at [1026, 458] on span "Guardar" at bounding box center [1002, 458] width 57 height 15
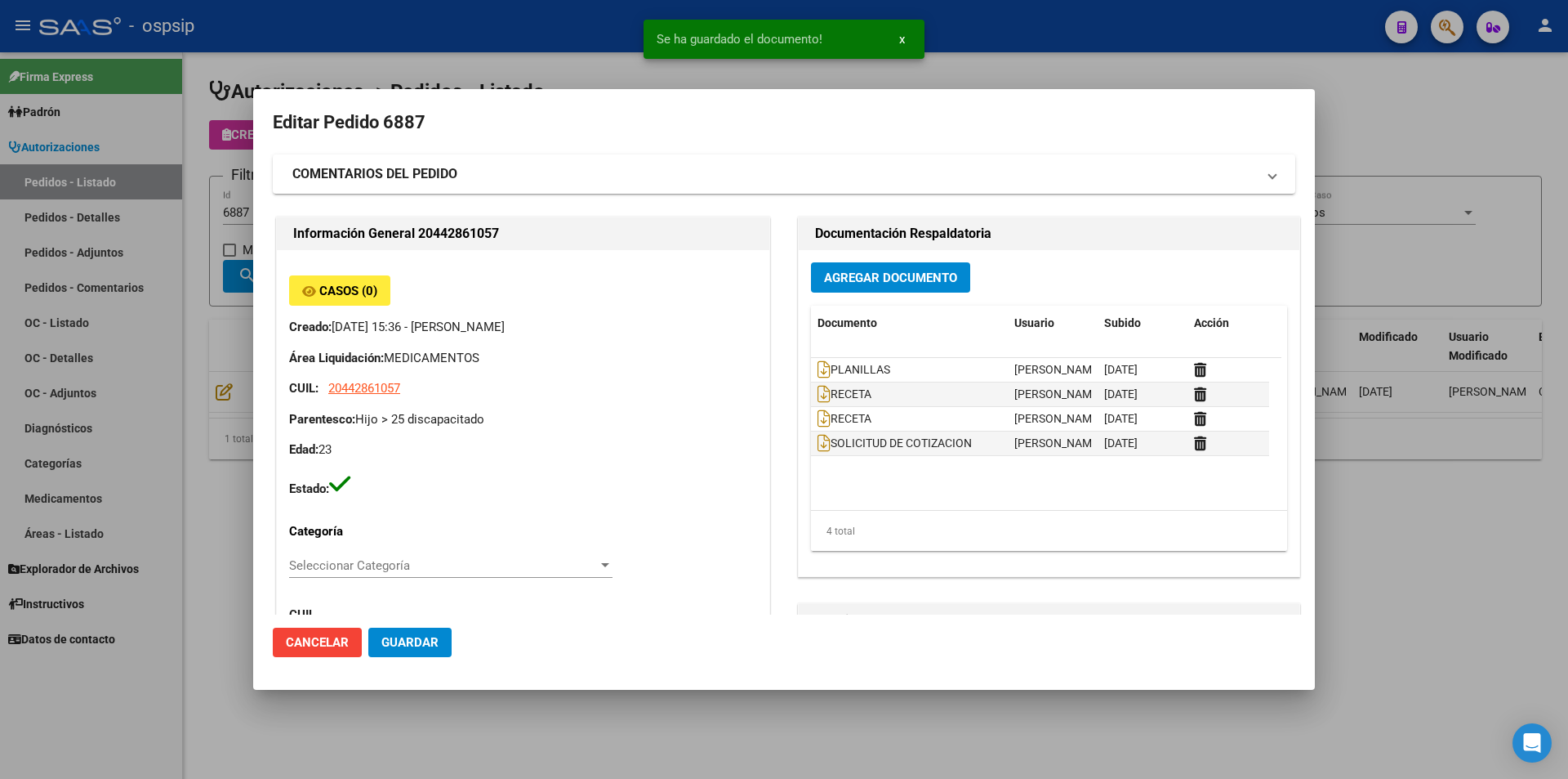
click at [175, 240] on div at bounding box center [784, 389] width 1568 height 779
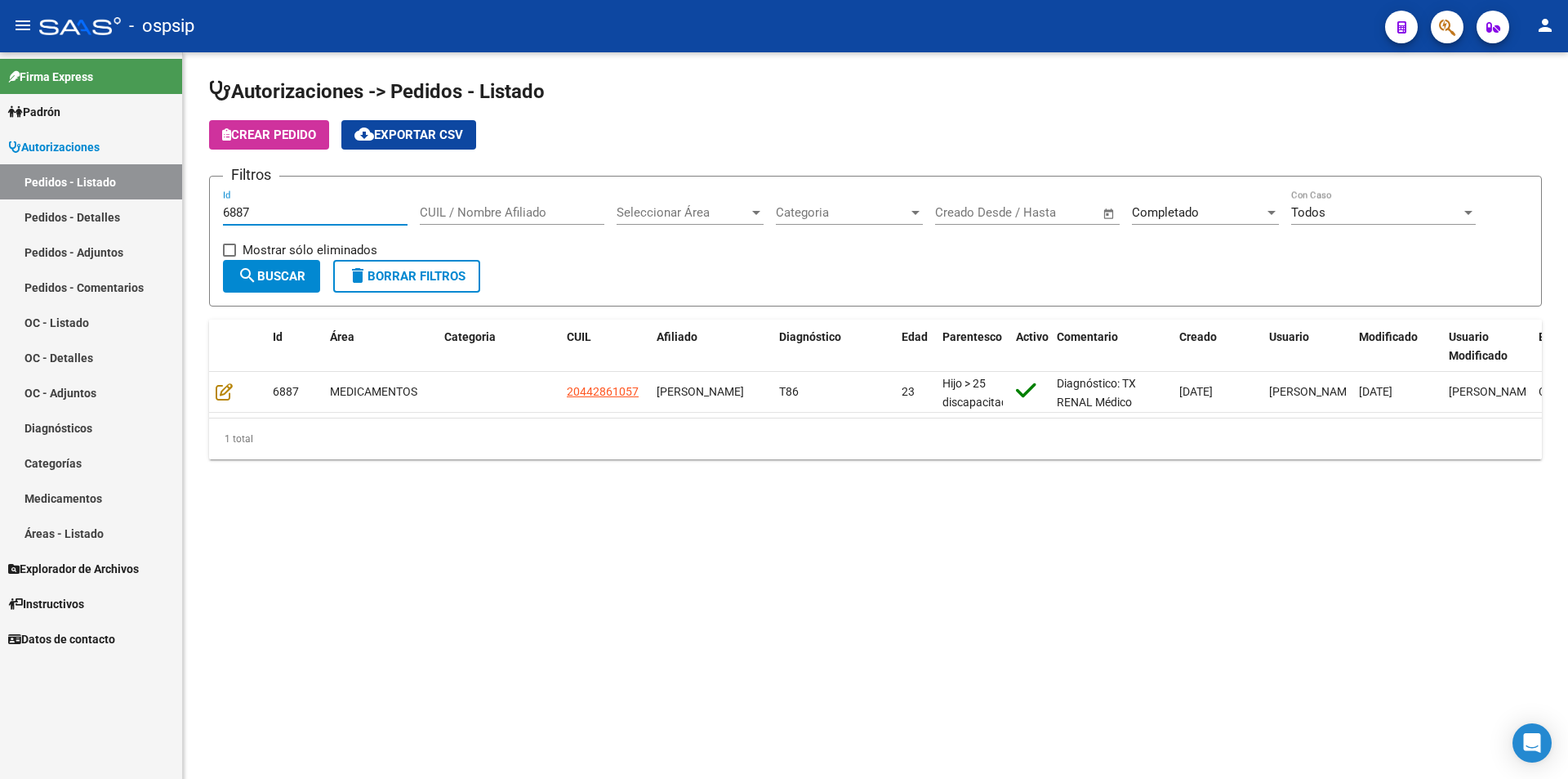
drag, startPoint x: 279, startPoint y: 214, endPoint x: 5, endPoint y: 199, distance: 274.4
click at [5, 199] on mat-sidenav-container "Firma Express Padrón Afiliados Empadronados Movimientos de Afiliados Padrón Ági…" at bounding box center [784, 416] width 1568 height 726
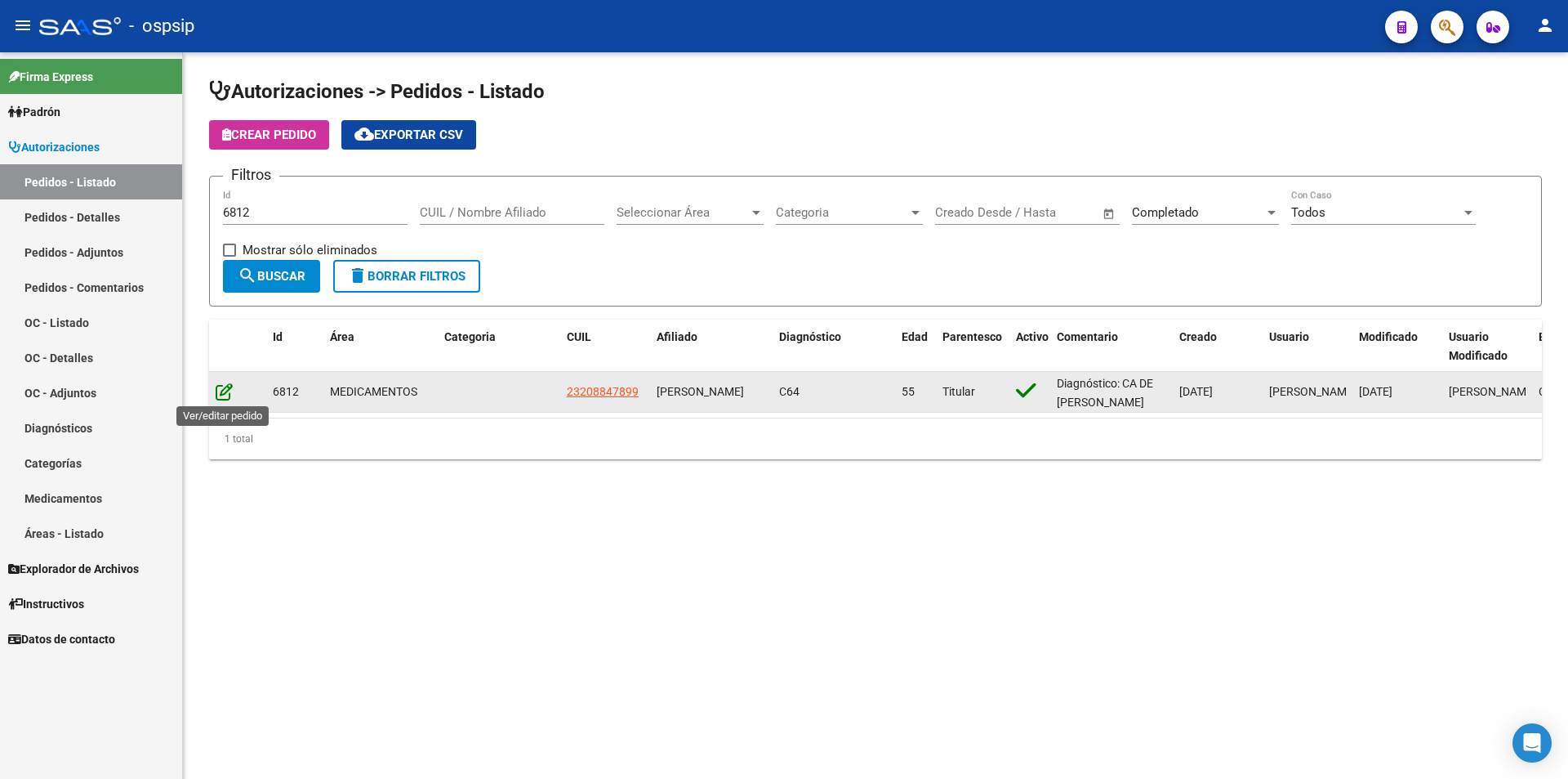
click at [230, 394] on icon at bounding box center [223, 392] width 17 height 18
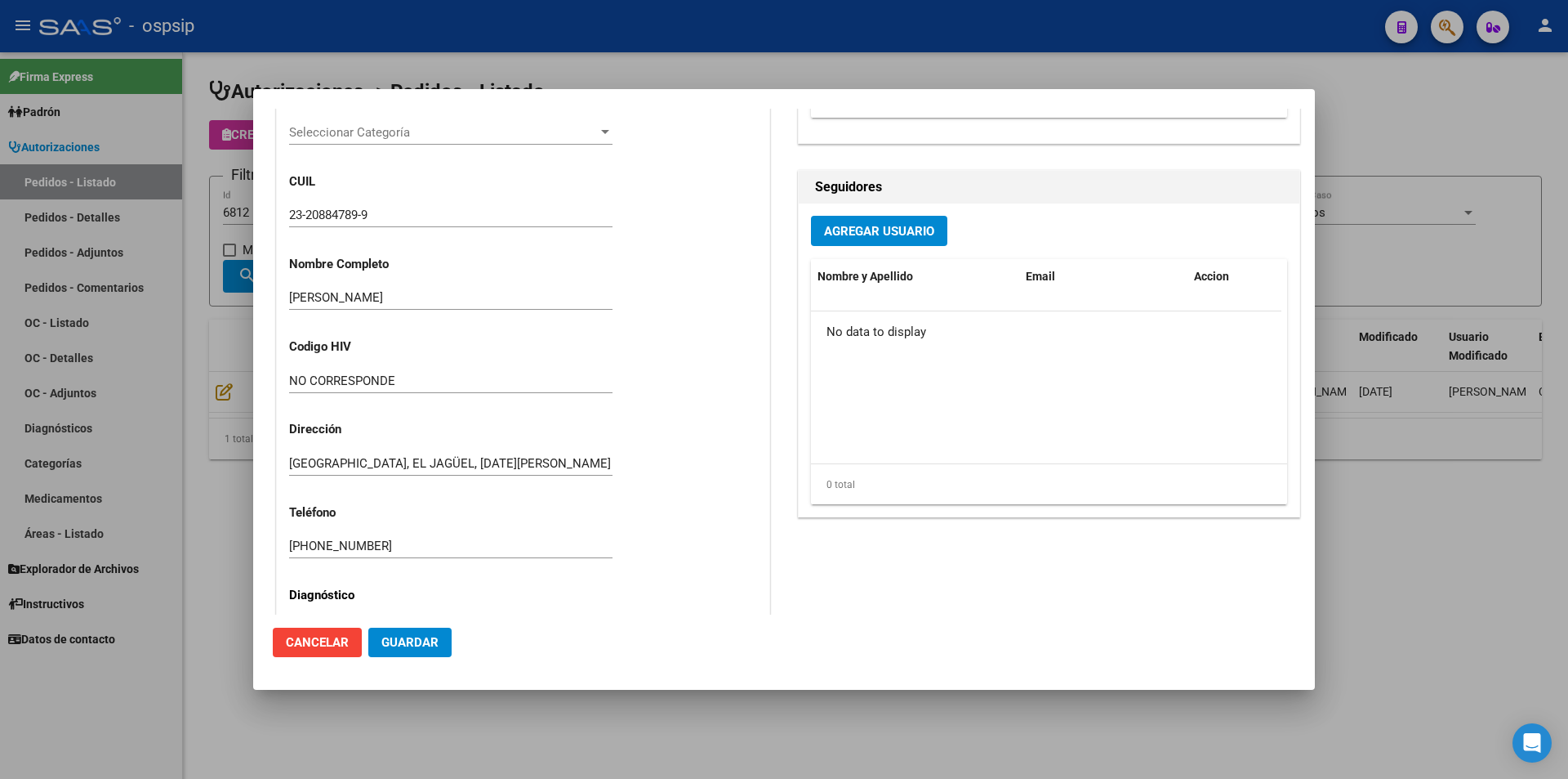
scroll to position [164, 0]
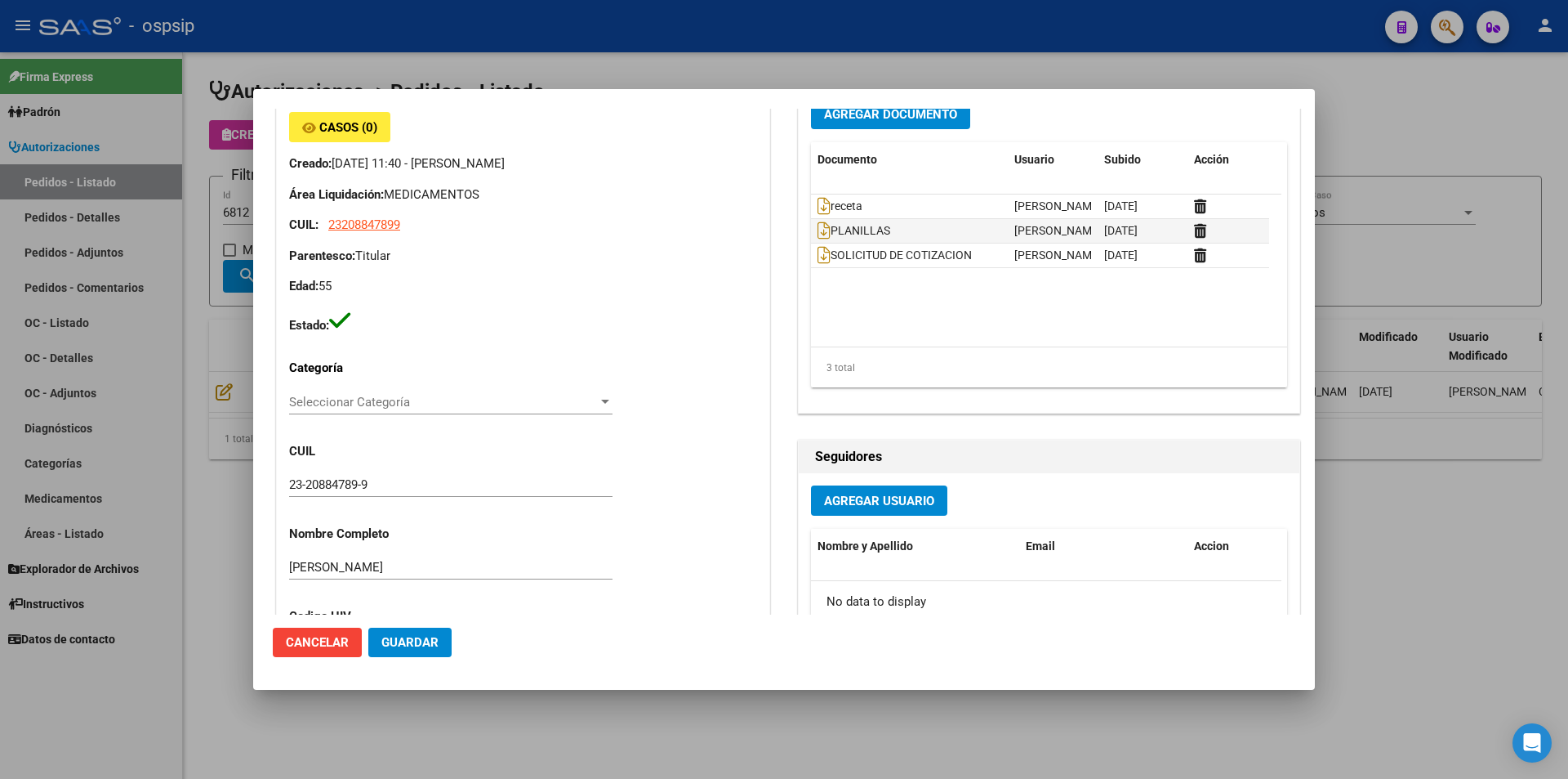
click at [193, 405] on div at bounding box center [784, 389] width 1568 height 779
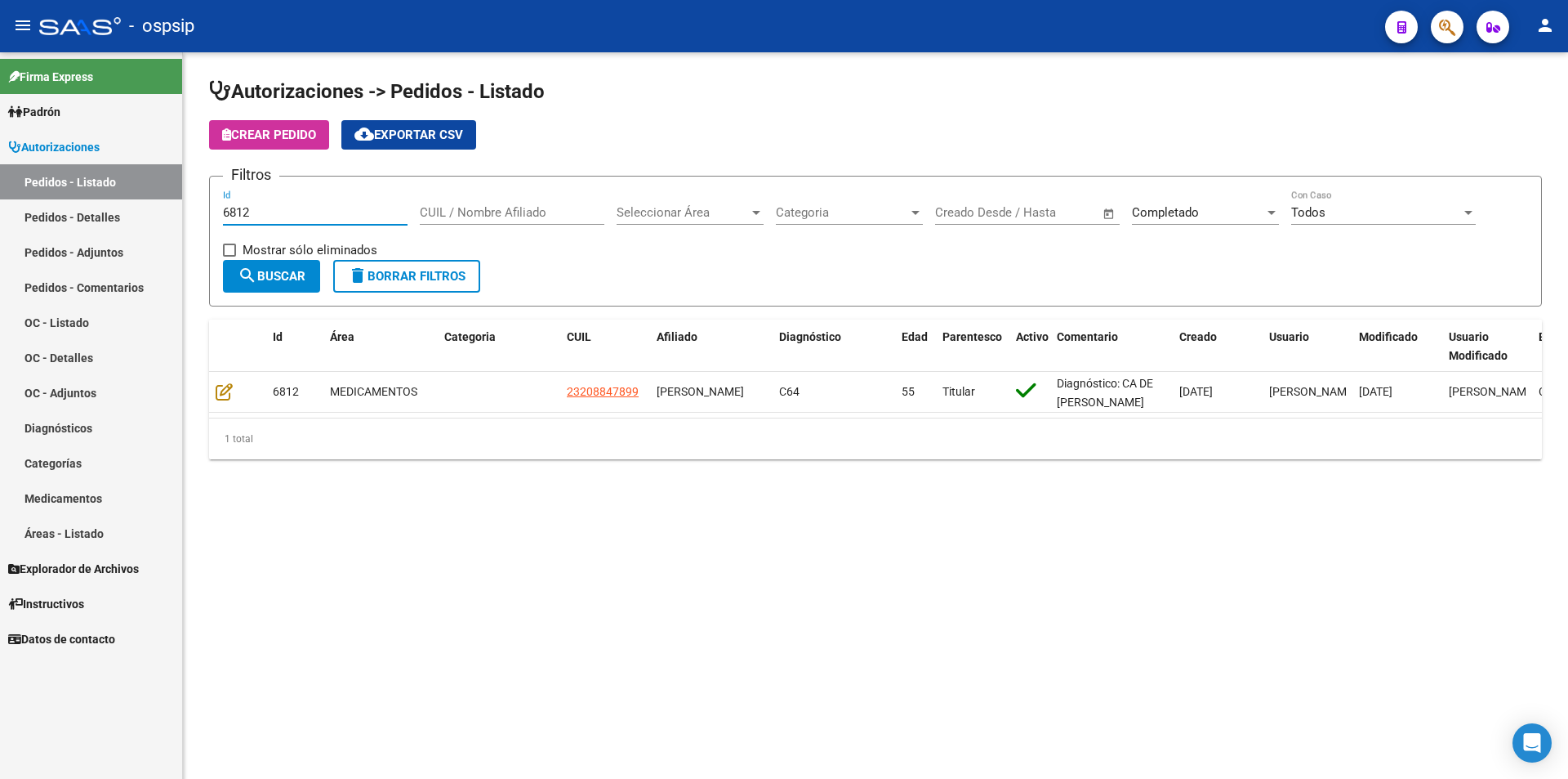
drag, startPoint x: 267, startPoint y: 218, endPoint x: 39, endPoint y: 221, distance: 228.0
click at [39, 221] on mat-sidenav-container "Firma Express Padrón Afiliados Empadronados Movimientos de Afiliados Padrón Ági…" at bounding box center [784, 416] width 1568 height 726
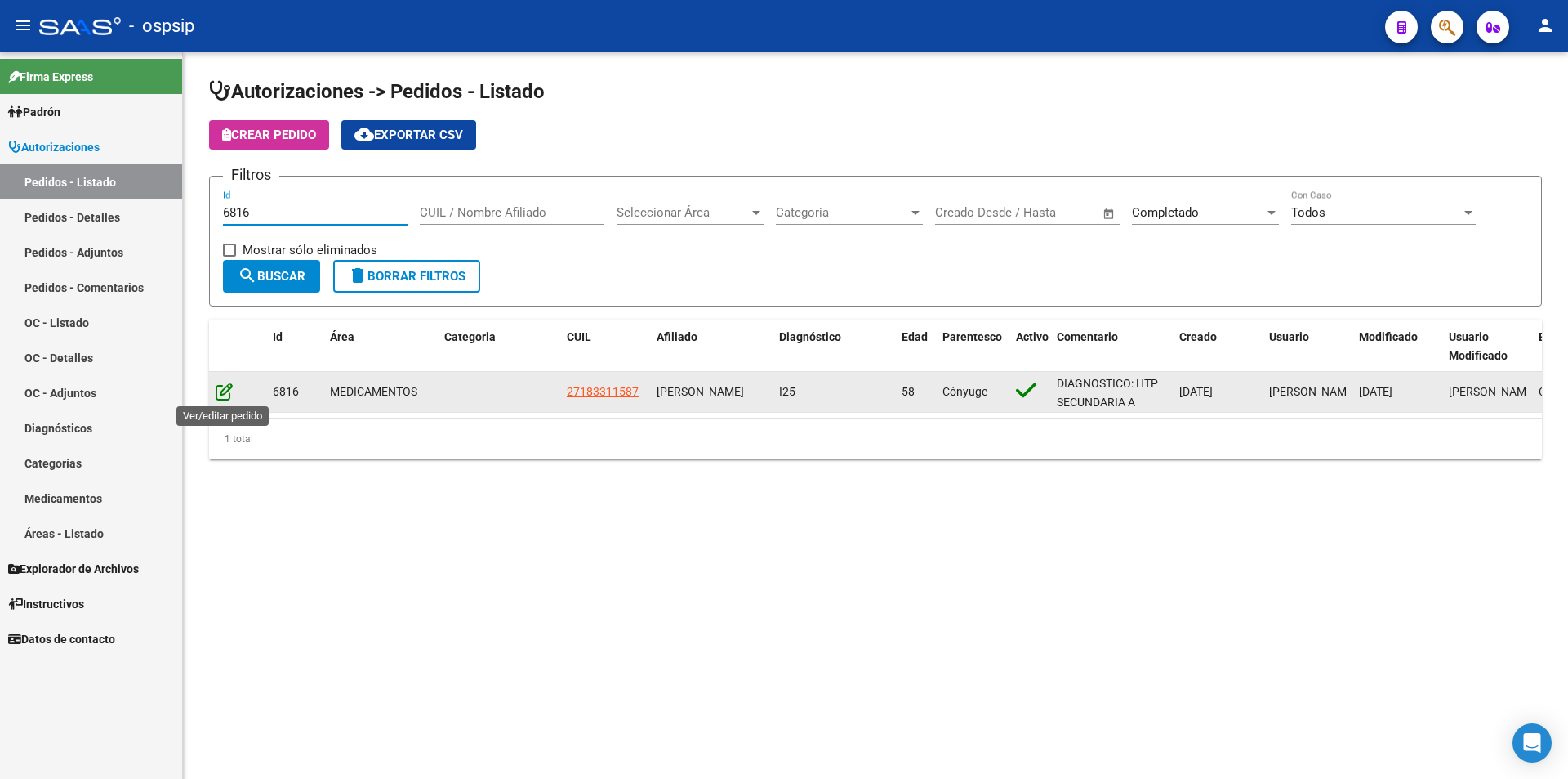
click at [229, 395] on icon at bounding box center [223, 392] width 17 height 18
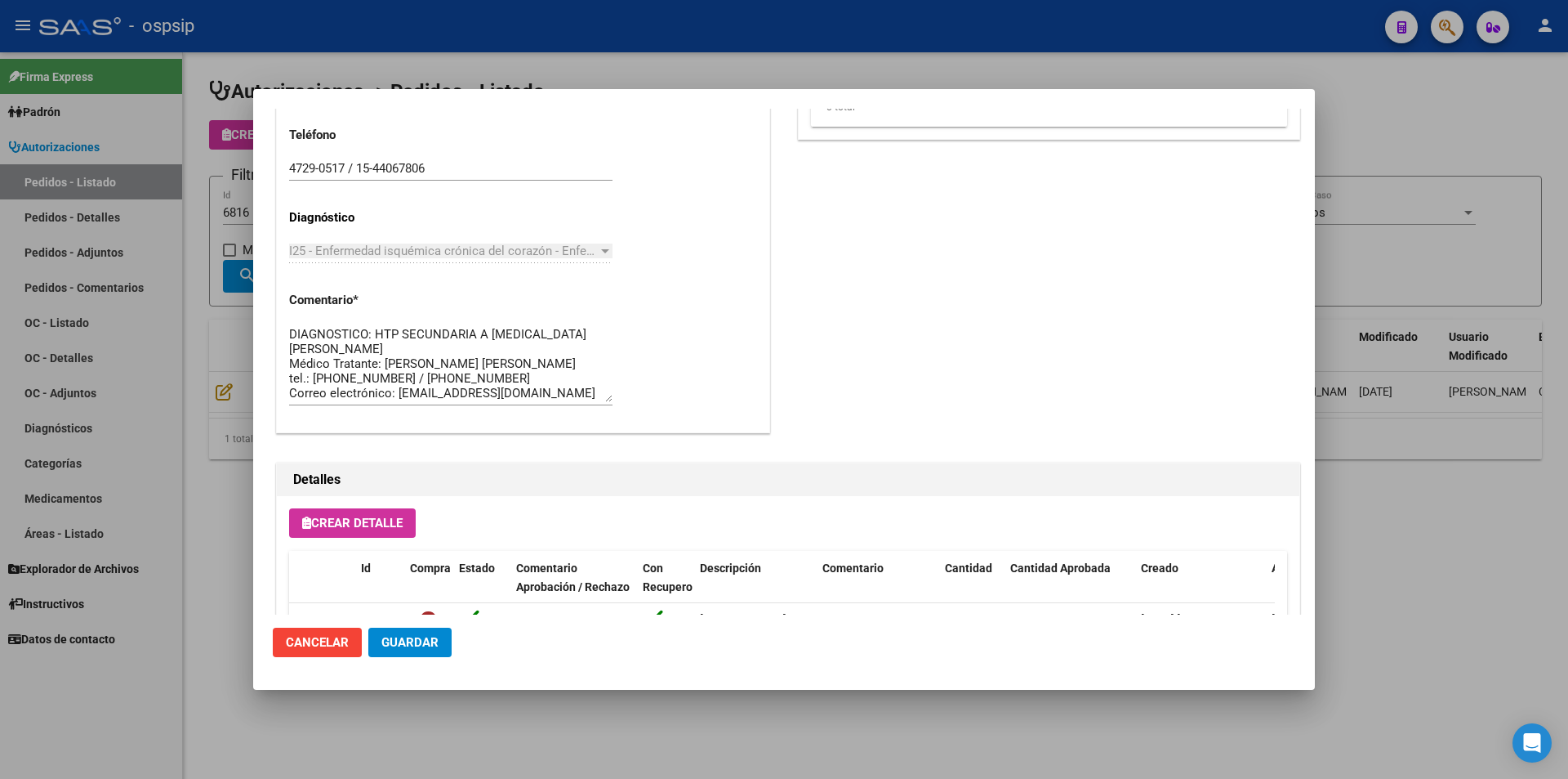
scroll to position [817, 0]
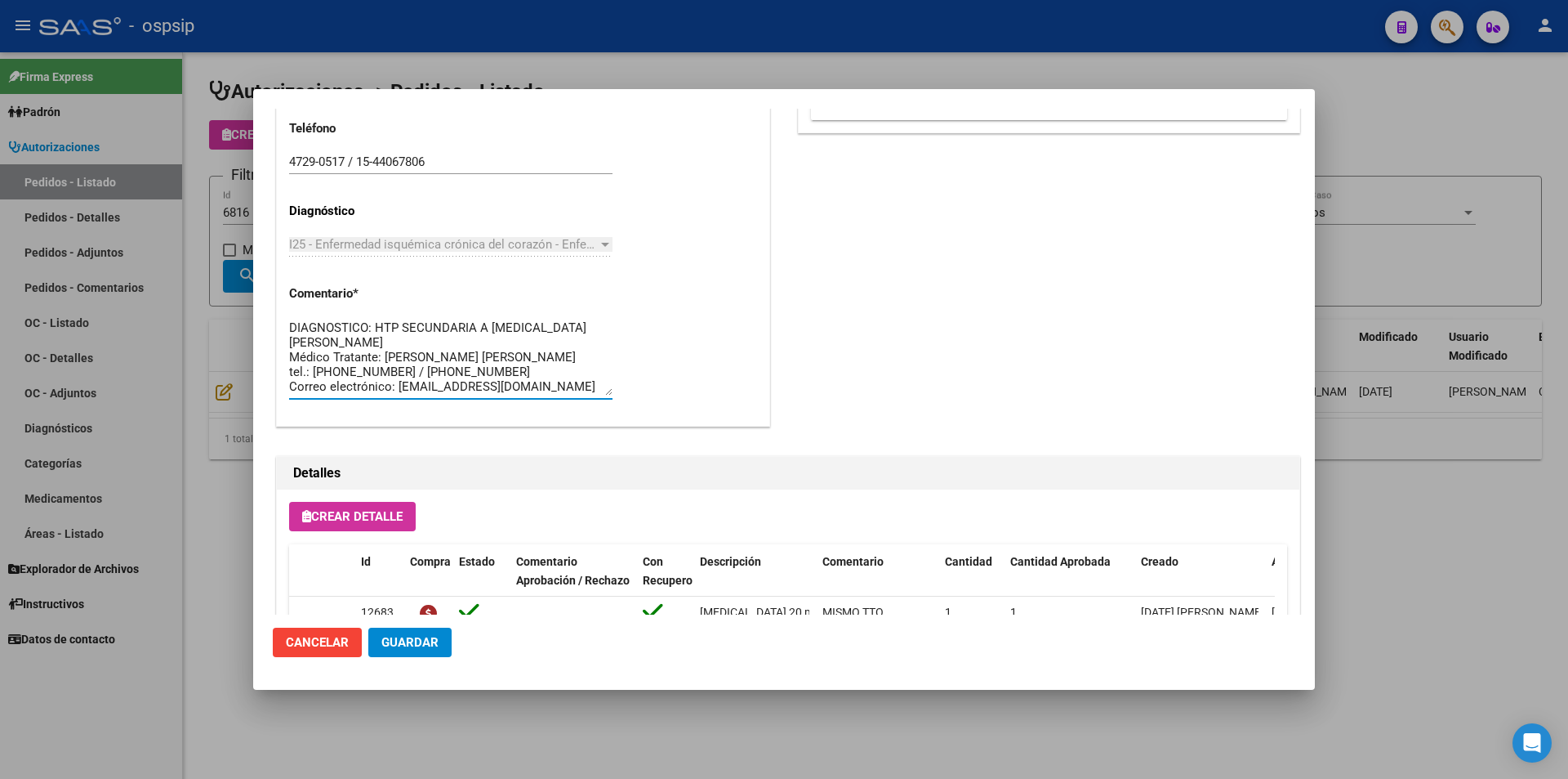
drag, startPoint x: 378, startPoint y: 340, endPoint x: 373, endPoint y: 321, distance: 19.6
click at [373, 321] on textarea "DIAGNOSTICO: HTP SECUNDARIA A [MEDICAL_DATA][PERSON_NAME] Médico Tratante: [PER…" at bounding box center [450, 357] width 323 height 77
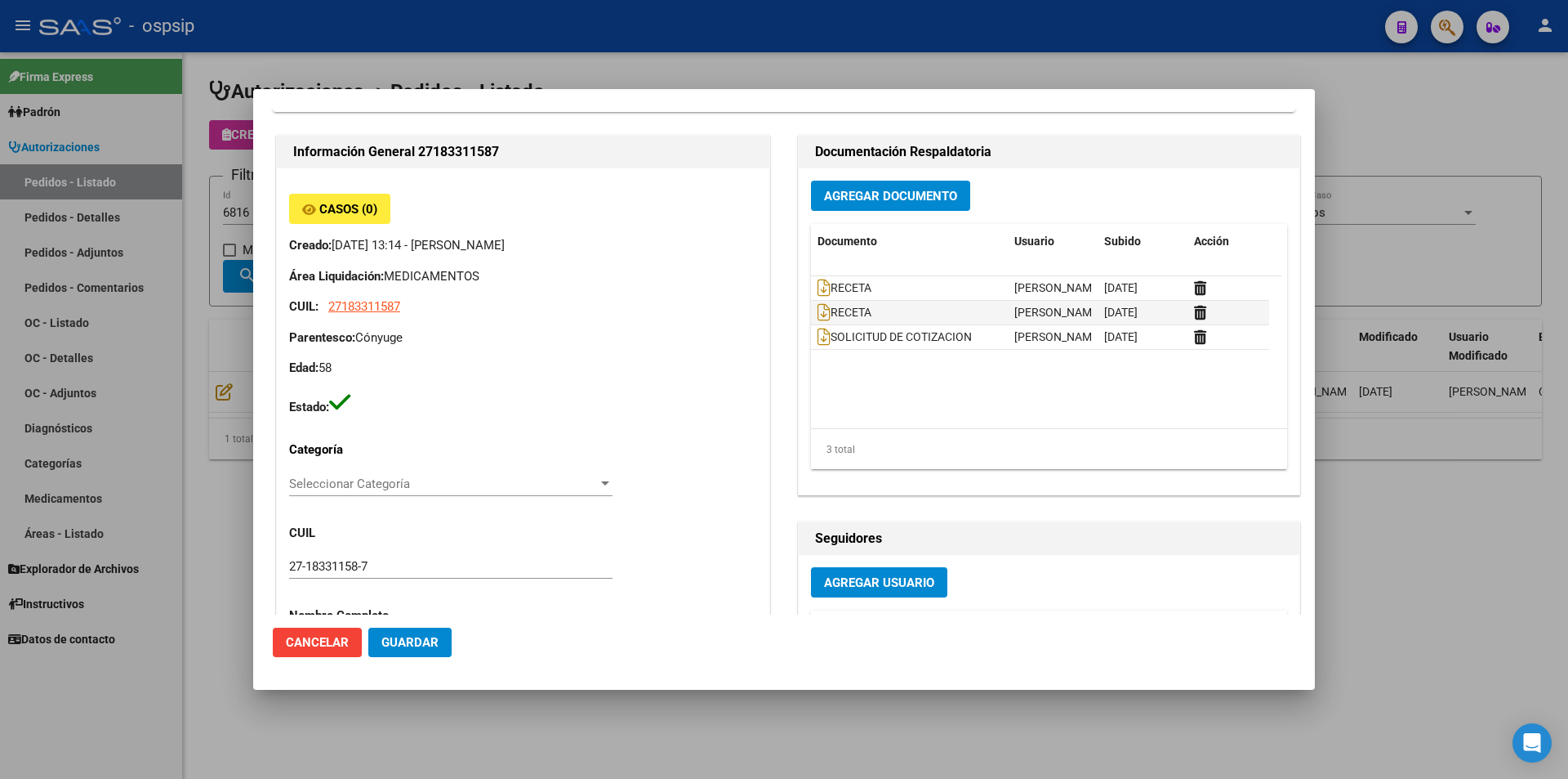
scroll to position [0, 0]
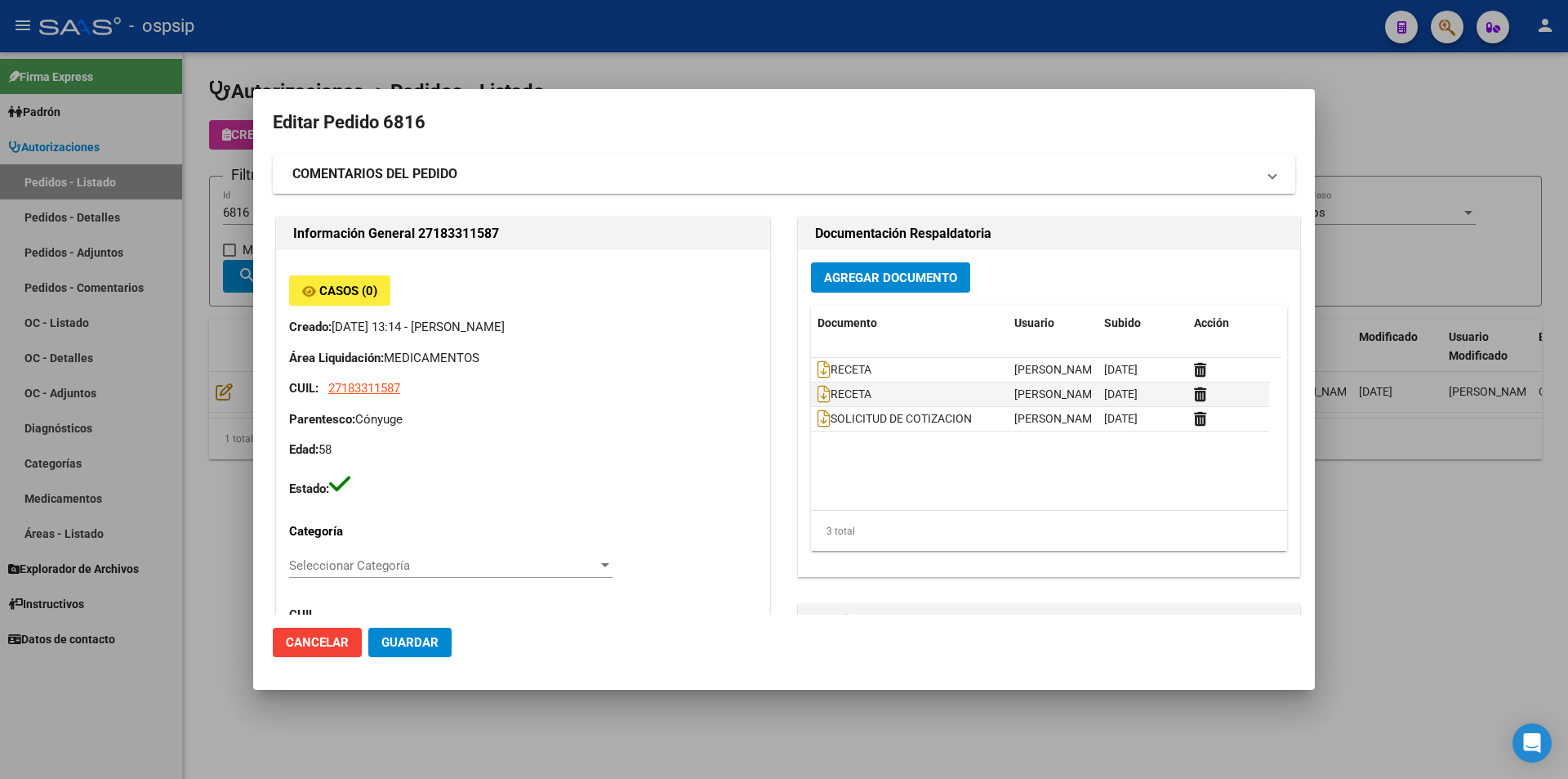
click at [191, 272] on div at bounding box center [784, 389] width 1568 height 779
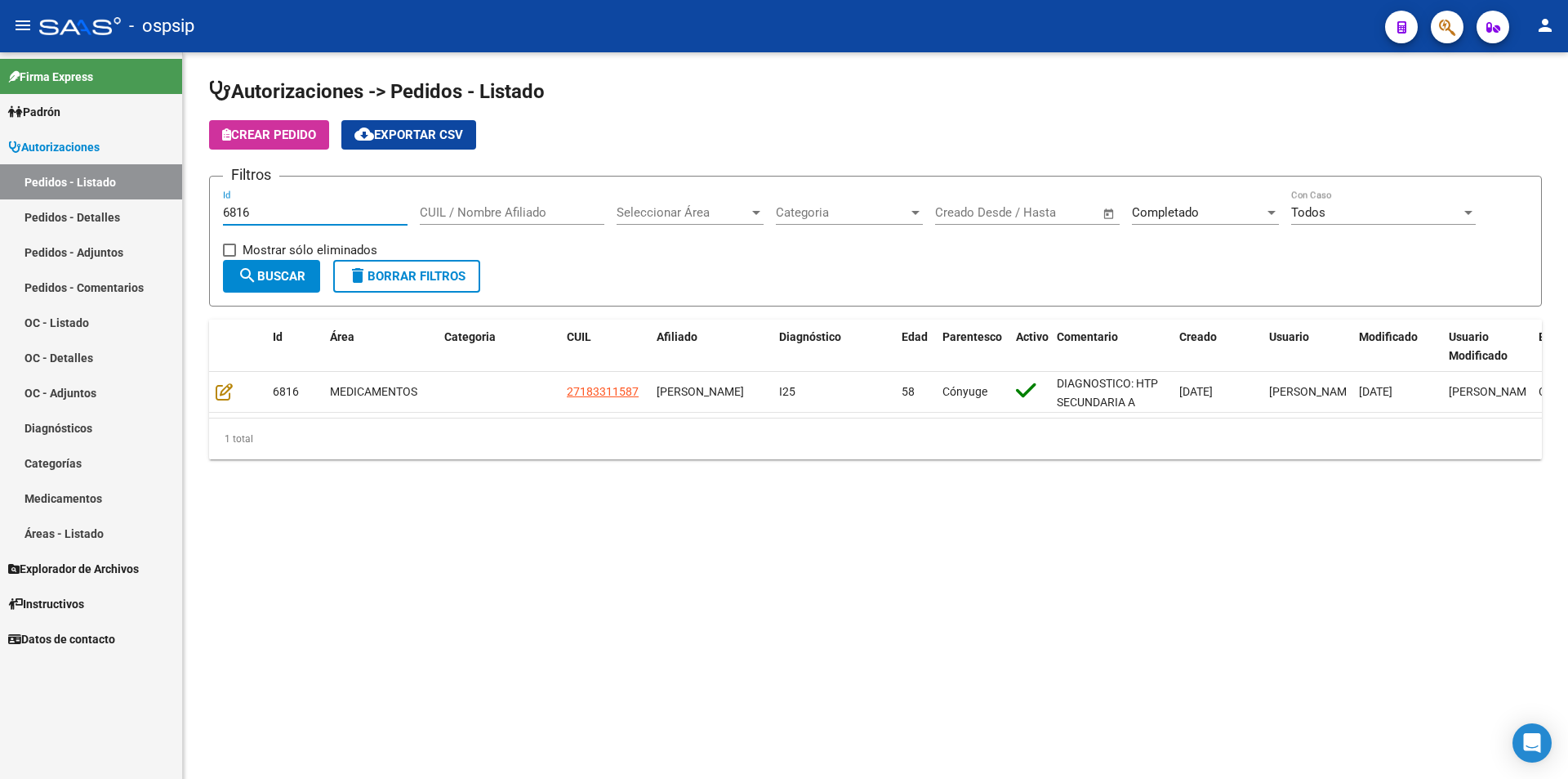
drag, startPoint x: 251, startPoint y: 213, endPoint x: 91, endPoint y: 214, distance: 160.0
click at [91, 214] on mat-sidenav-container "Firma Express Padrón Afiliados Empadronados Movimientos de Afiliados Padrón Ági…" at bounding box center [784, 416] width 1568 height 726
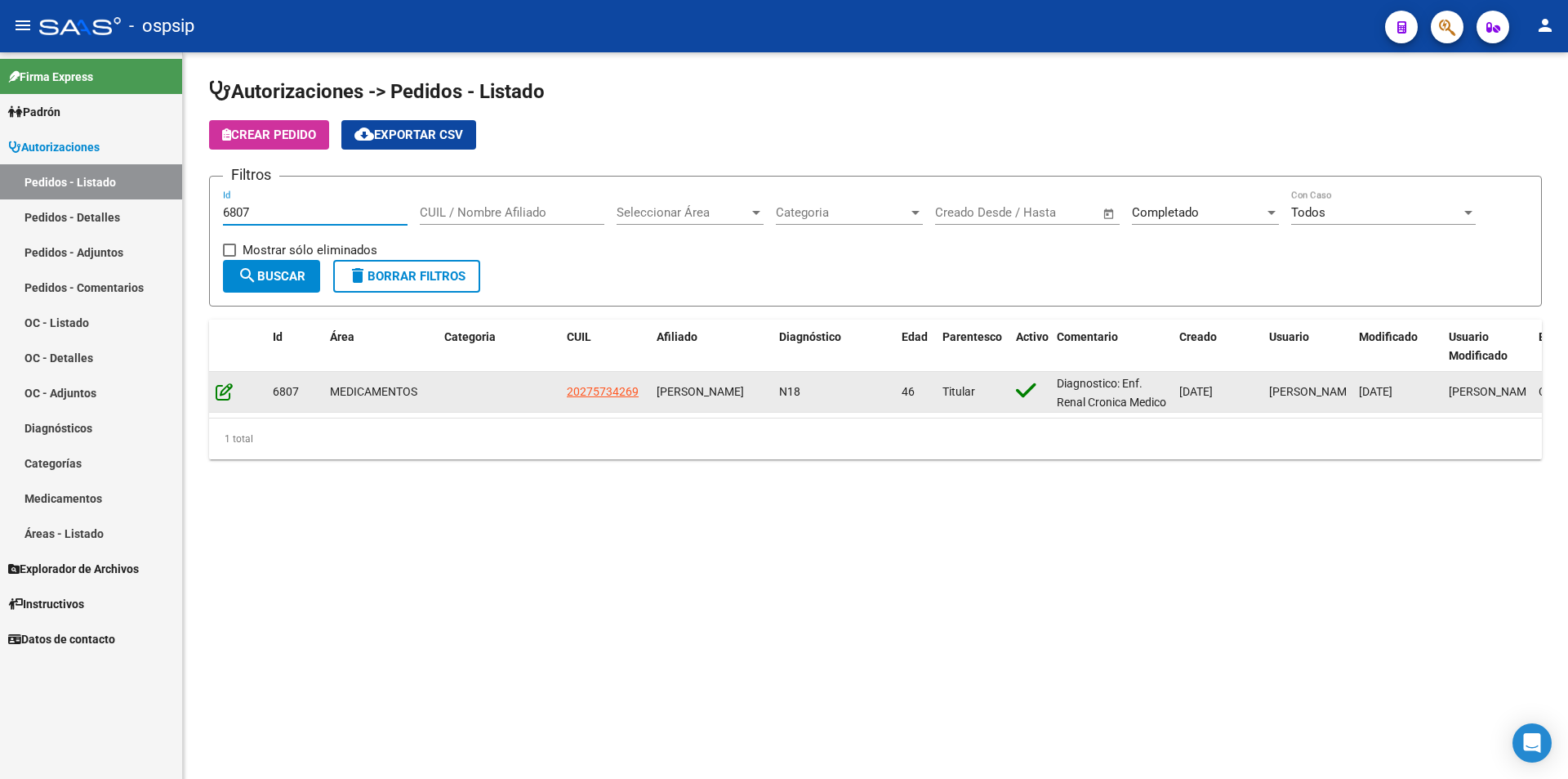
type input "6807"
click at [224, 390] on icon at bounding box center [223, 392] width 17 height 18
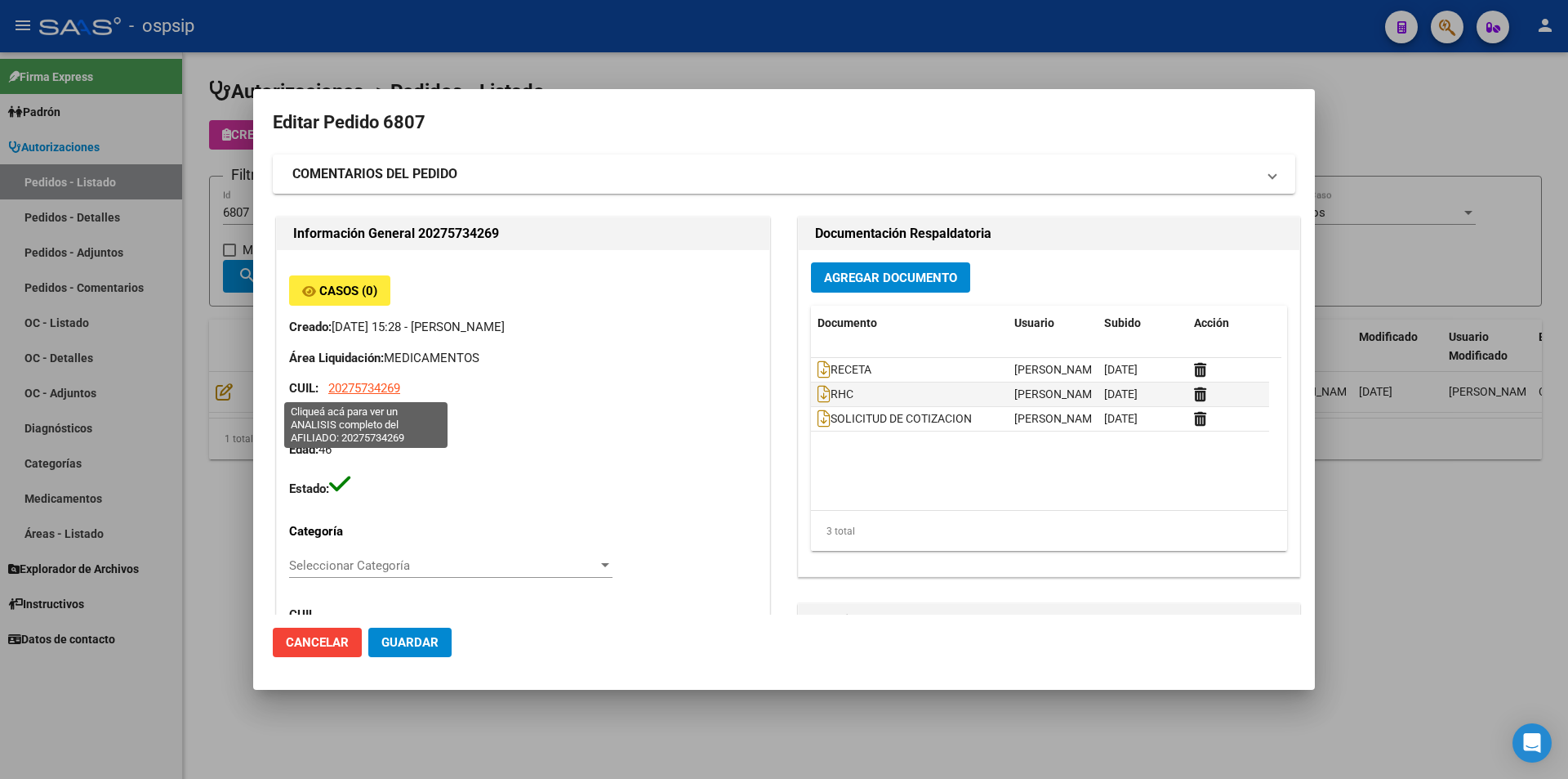
click at [384, 392] on span "20275734269" at bounding box center [364, 388] width 72 height 15
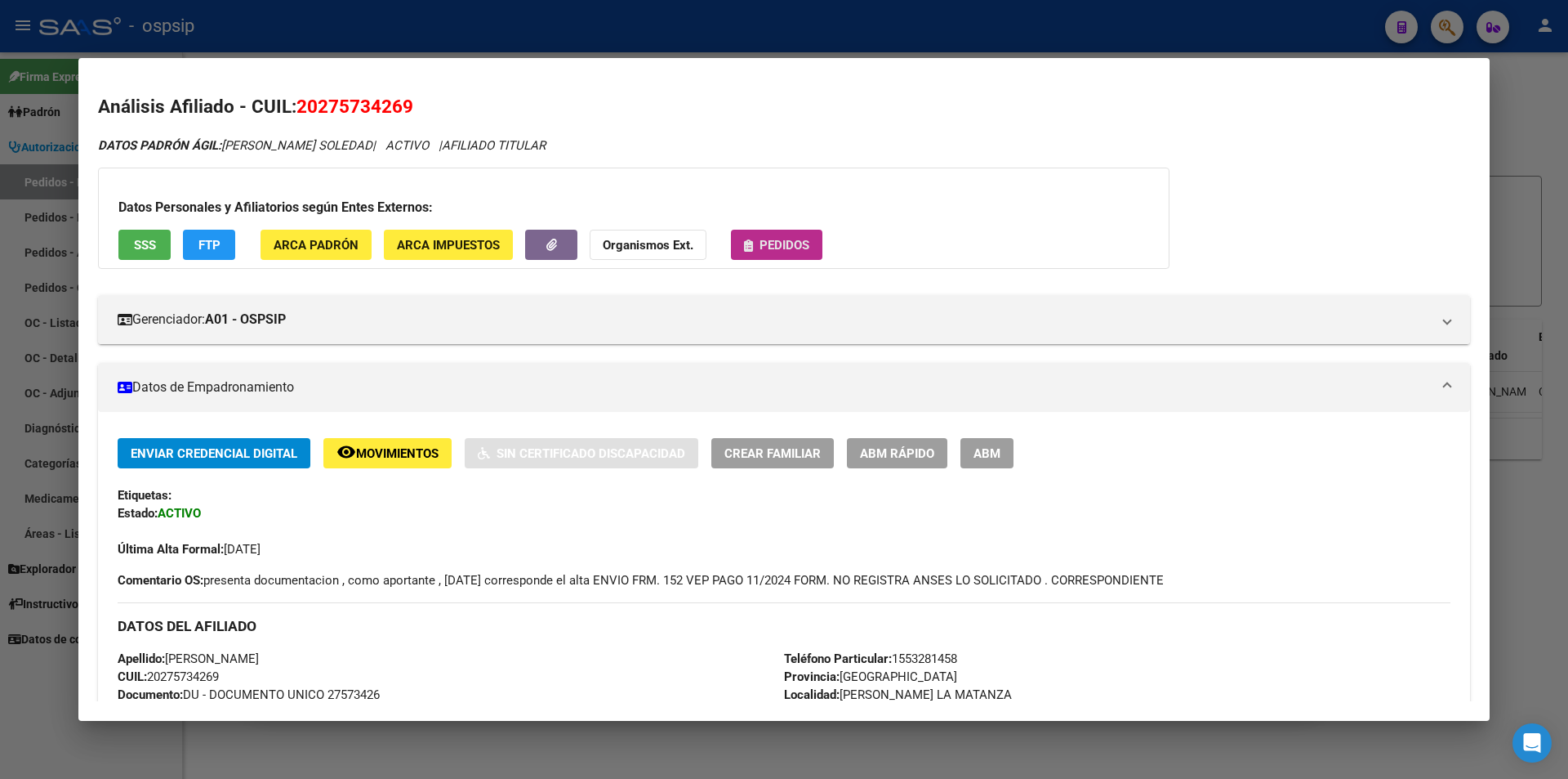
click at [770, 235] on button "Pedidos" at bounding box center [777, 245] width 92 height 30
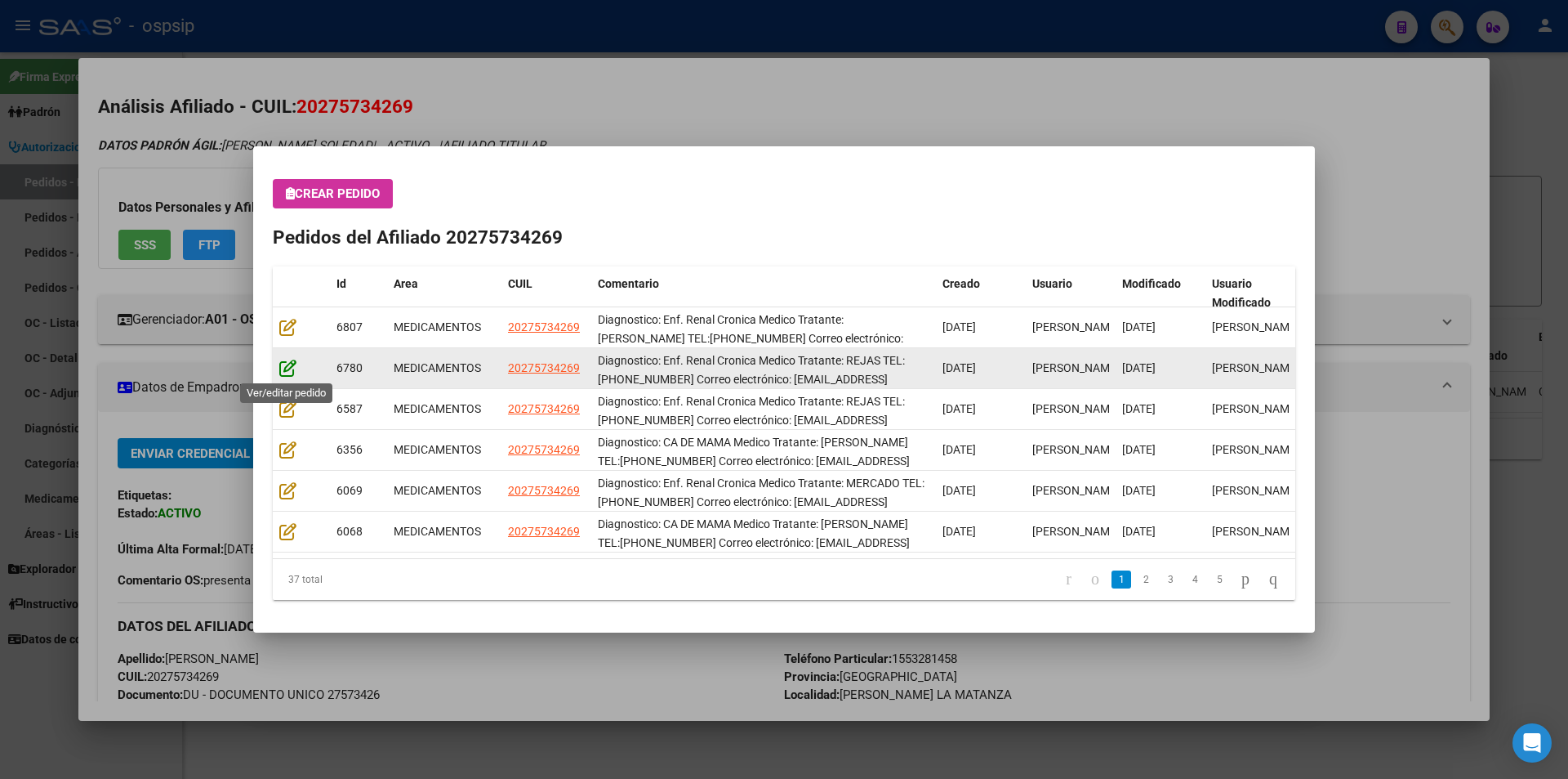
click at [287, 371] on icon at bounding box center [287, 368] width 17 height 18
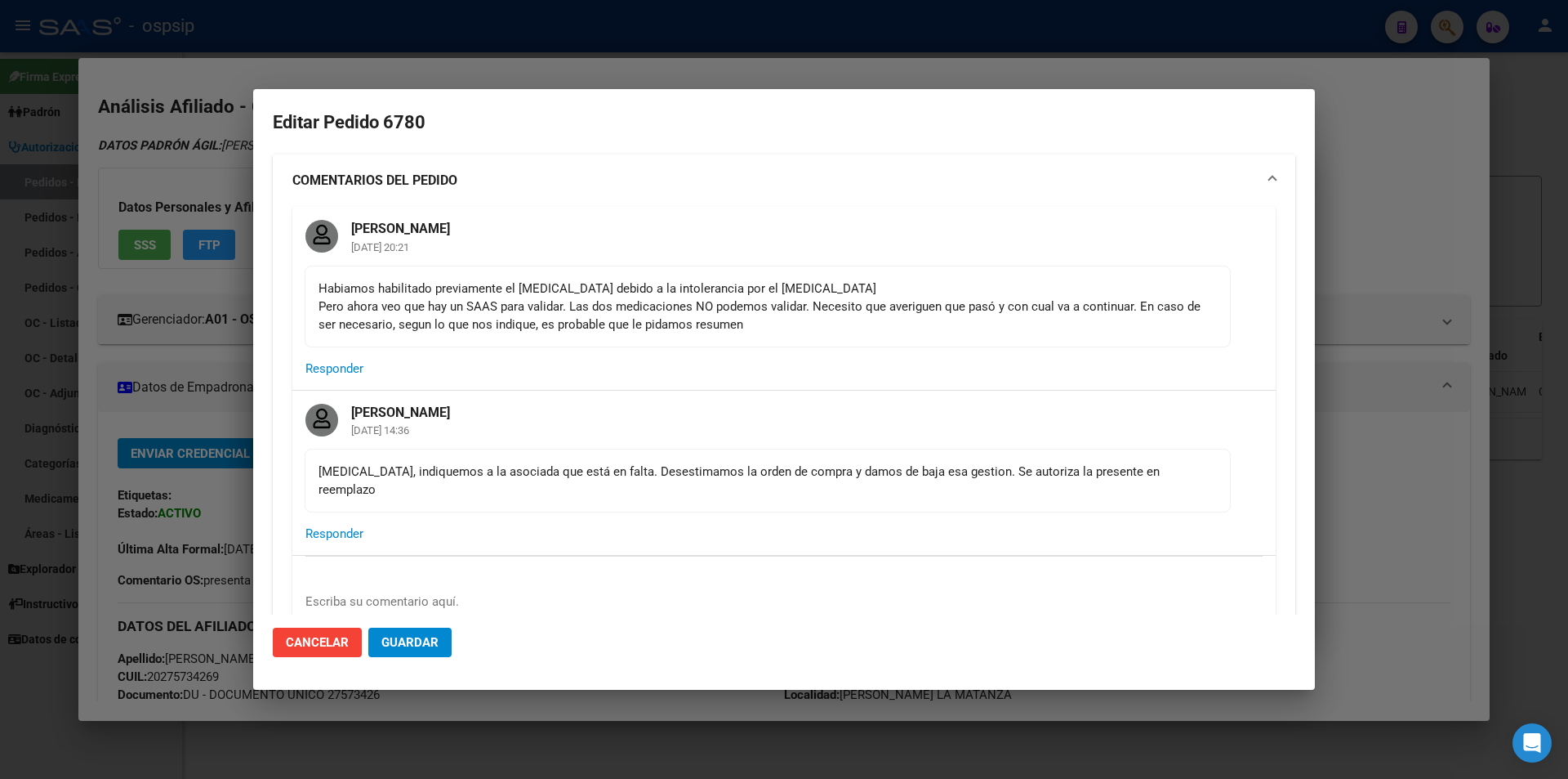
click at [150, 380] on div at bounding box center [784, 389] width 1568 height 779
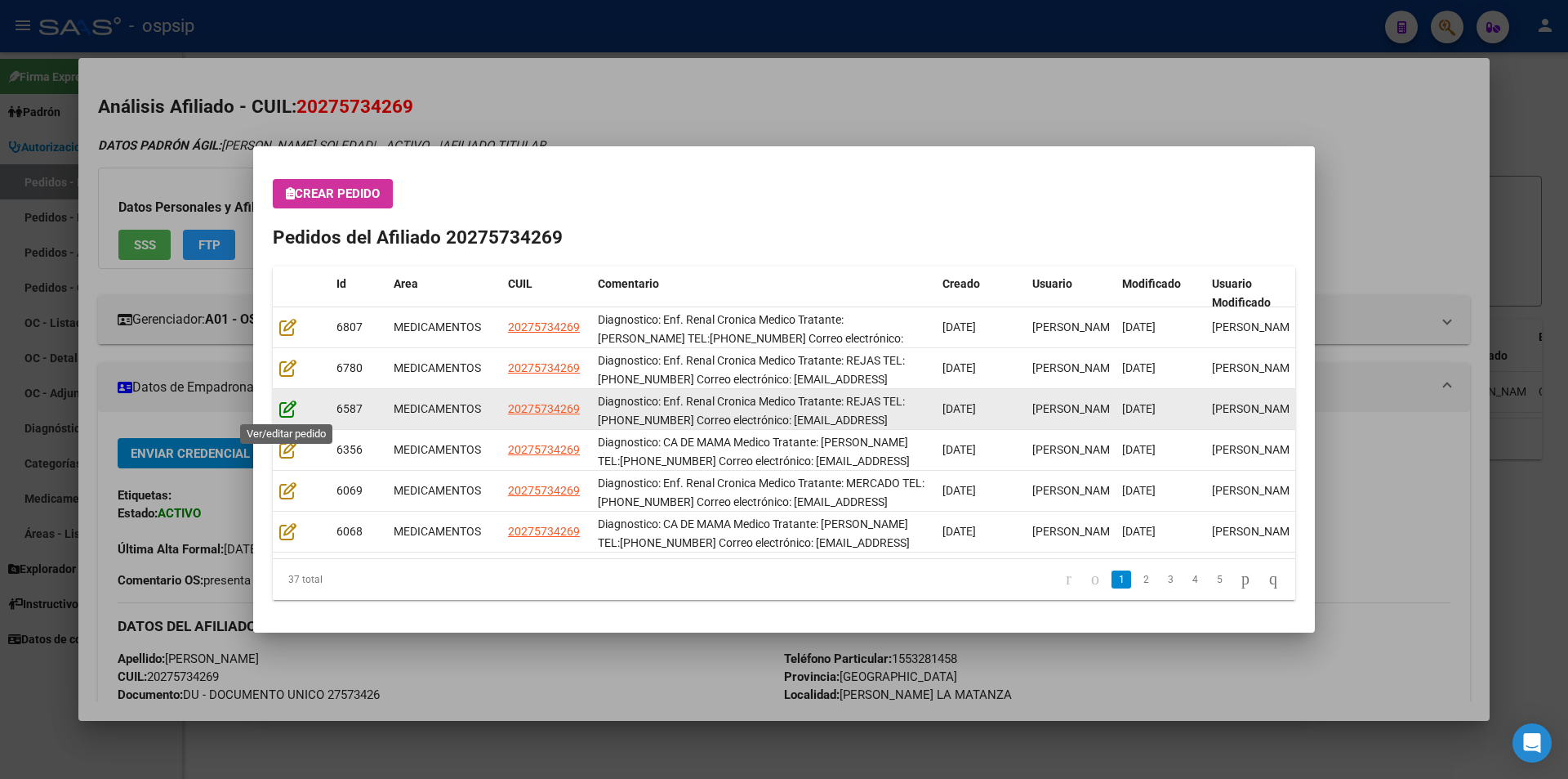
click at [287, 409] on icon at bounding box center [287, 409] width 17 height 18
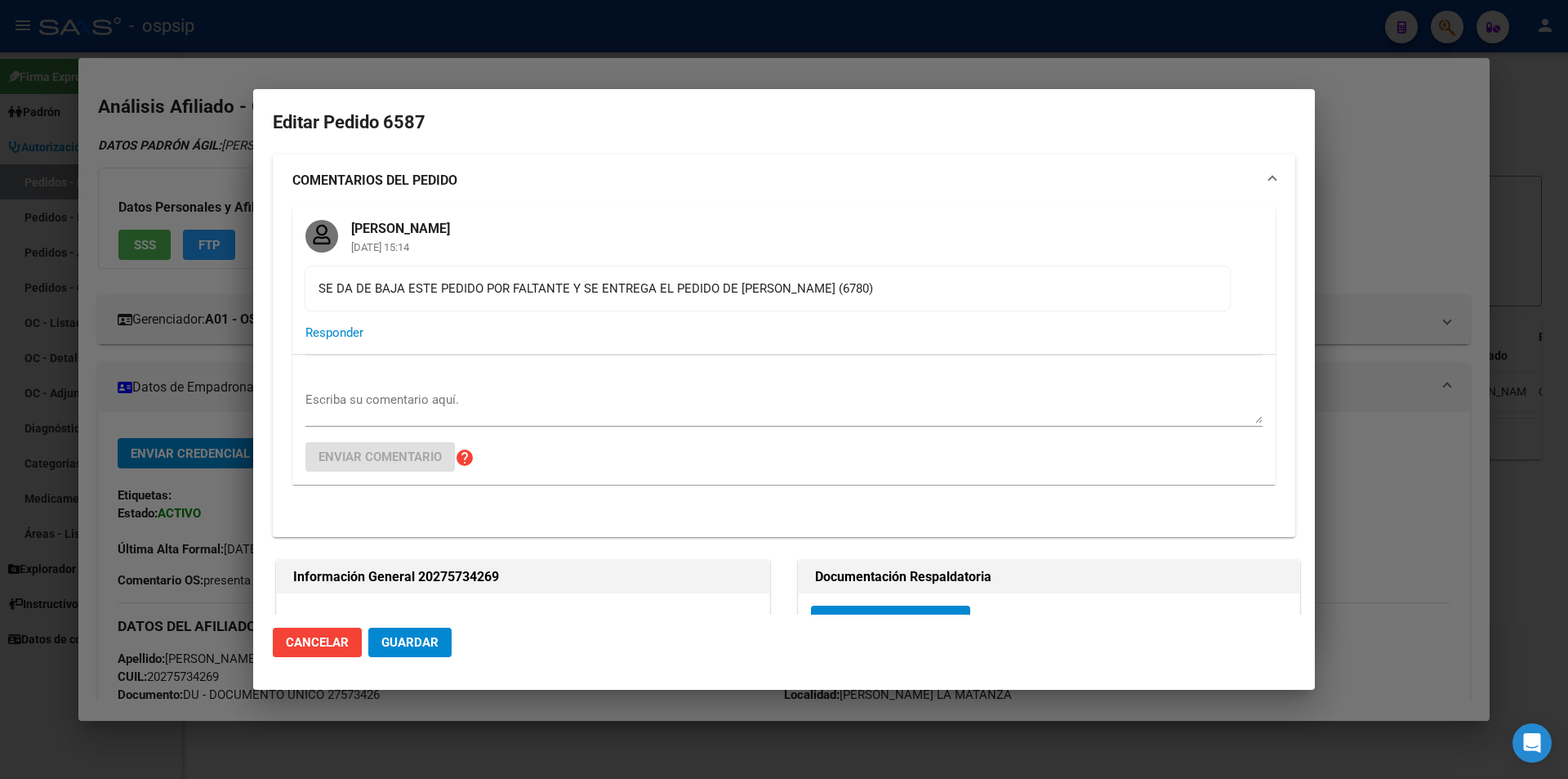
click at [104, 378] on div at bounding box center [784, 389] width 1568 height 779
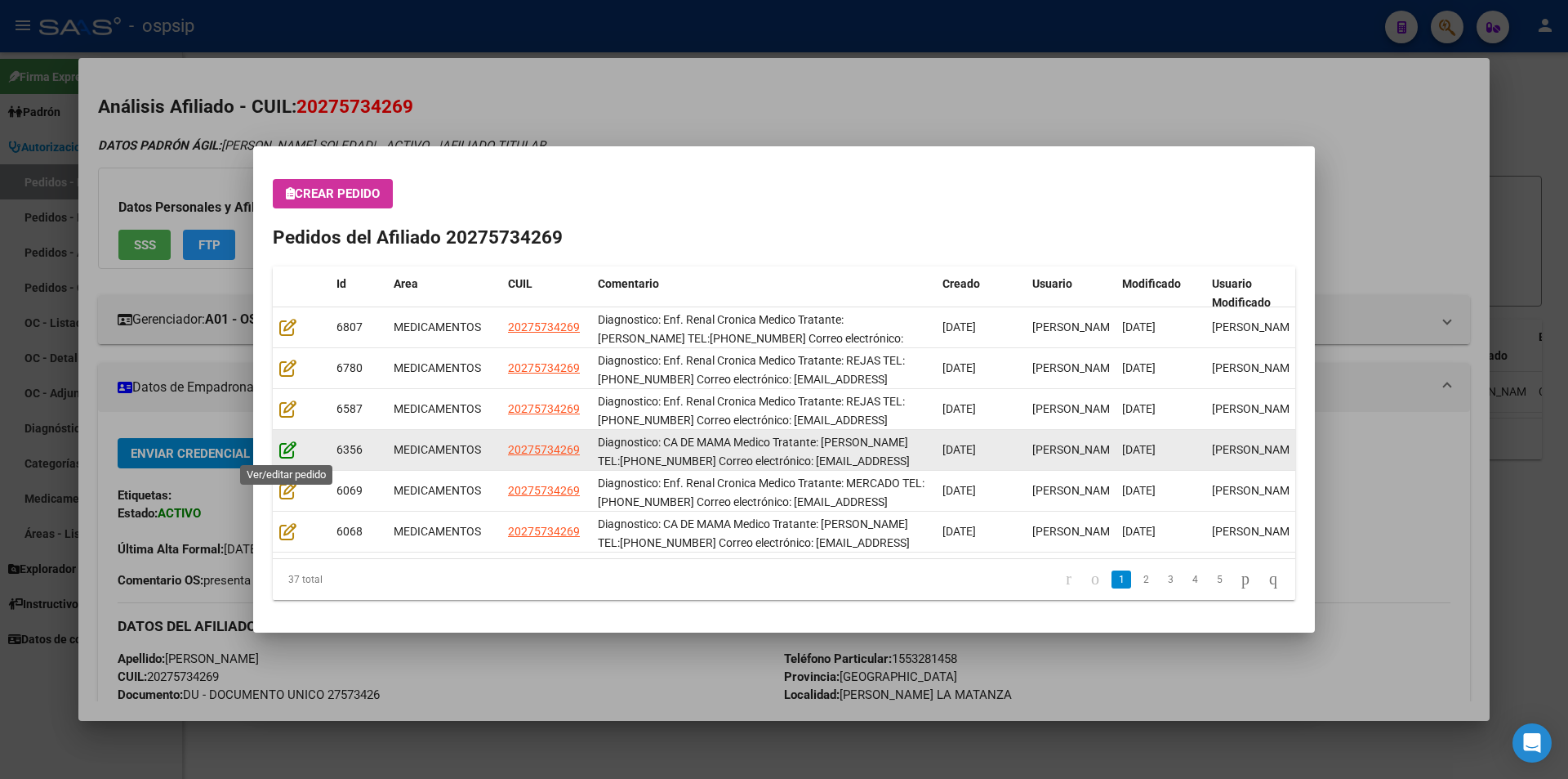
click at [292, 450] on icon at bounding box center [287, 450] width 17 height 18
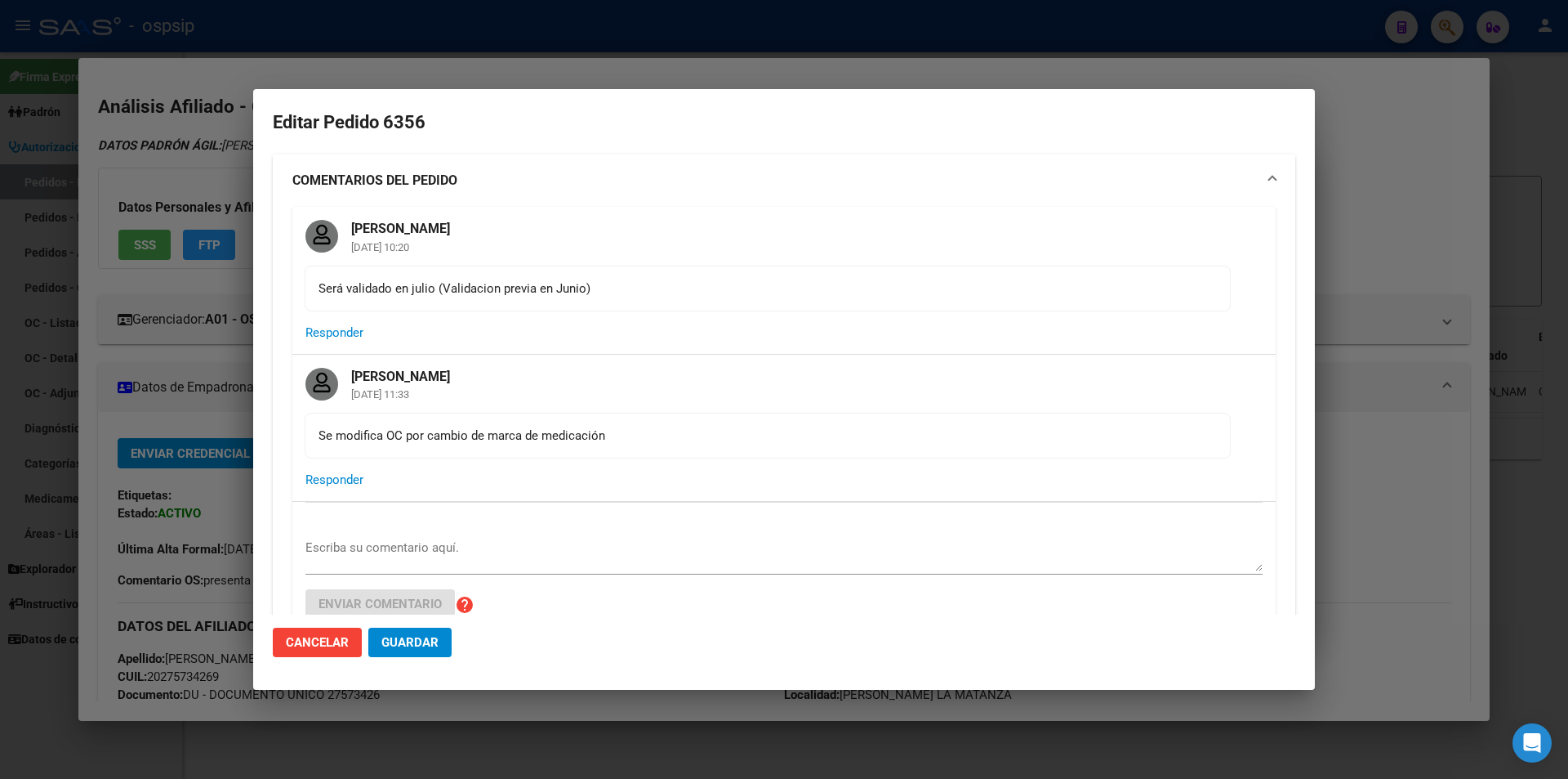
click at [166, 440] on div at bounding box center [784, 389] width 1568 height 779
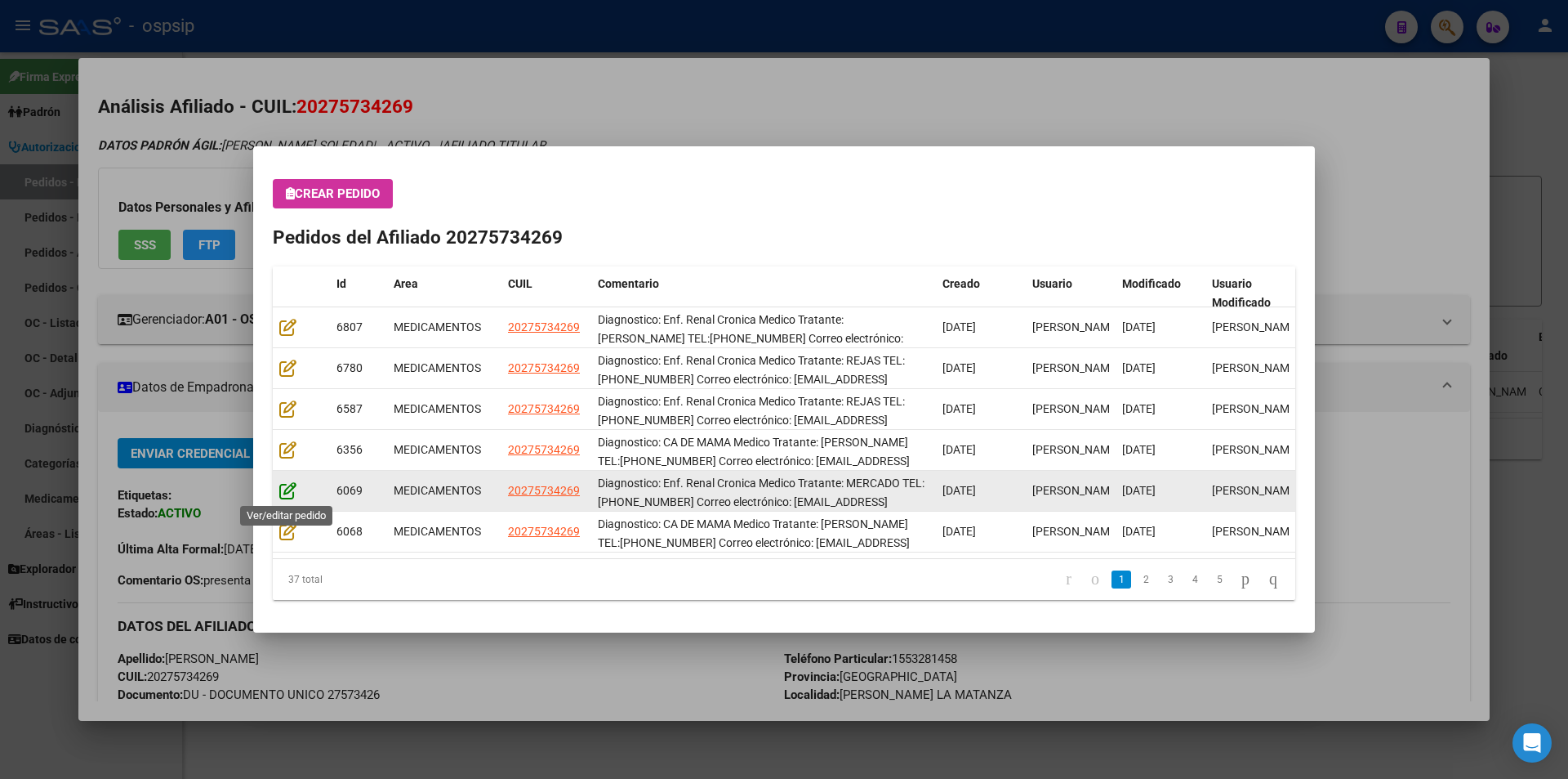
click at [295, 493] on icon at bounding box center [287, 491] width 17 height 18
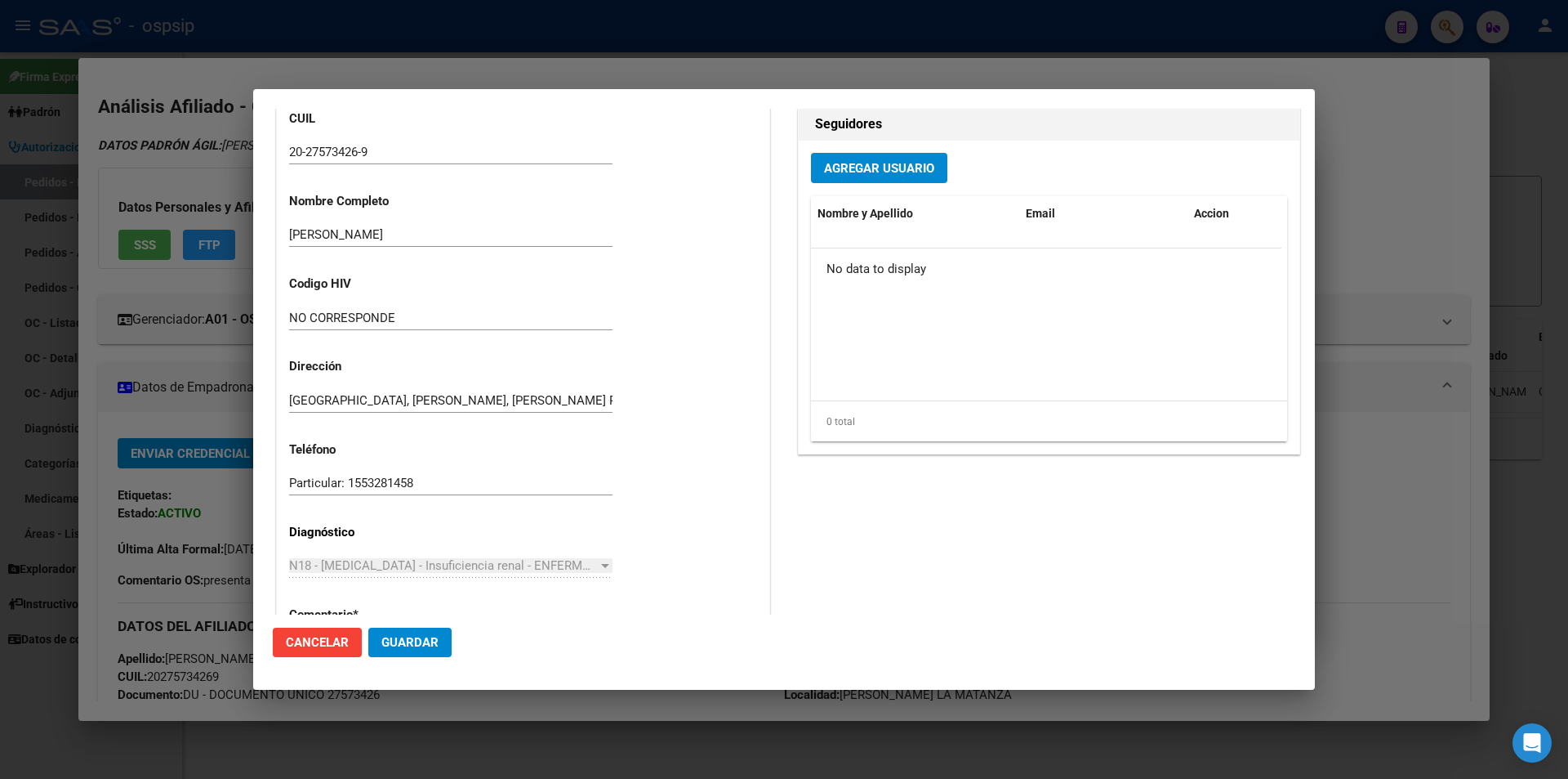
scroll to position [491, 0]
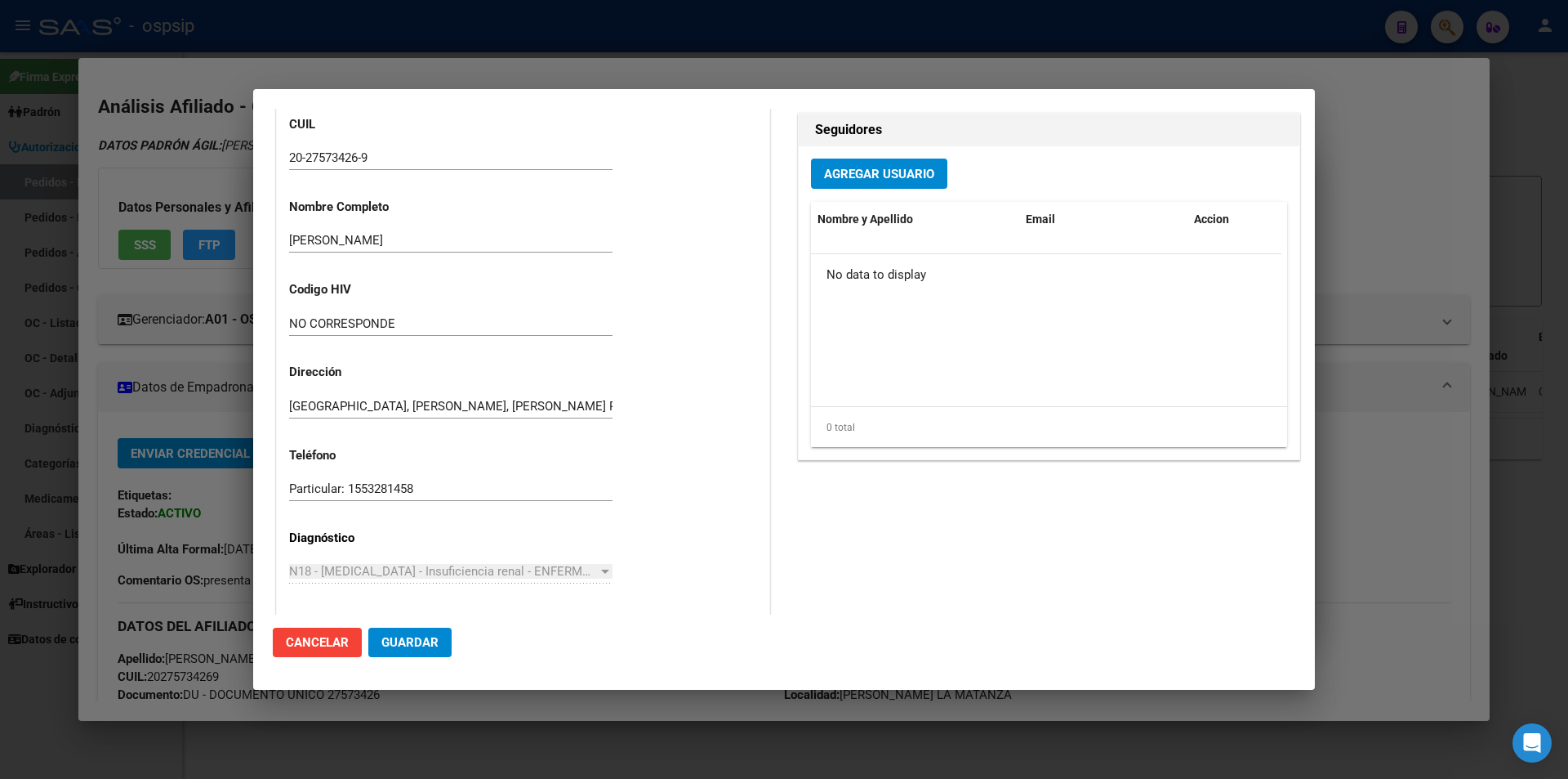
click at [15, 391] on div at bounding box center [784, 389] width 1568 height 779
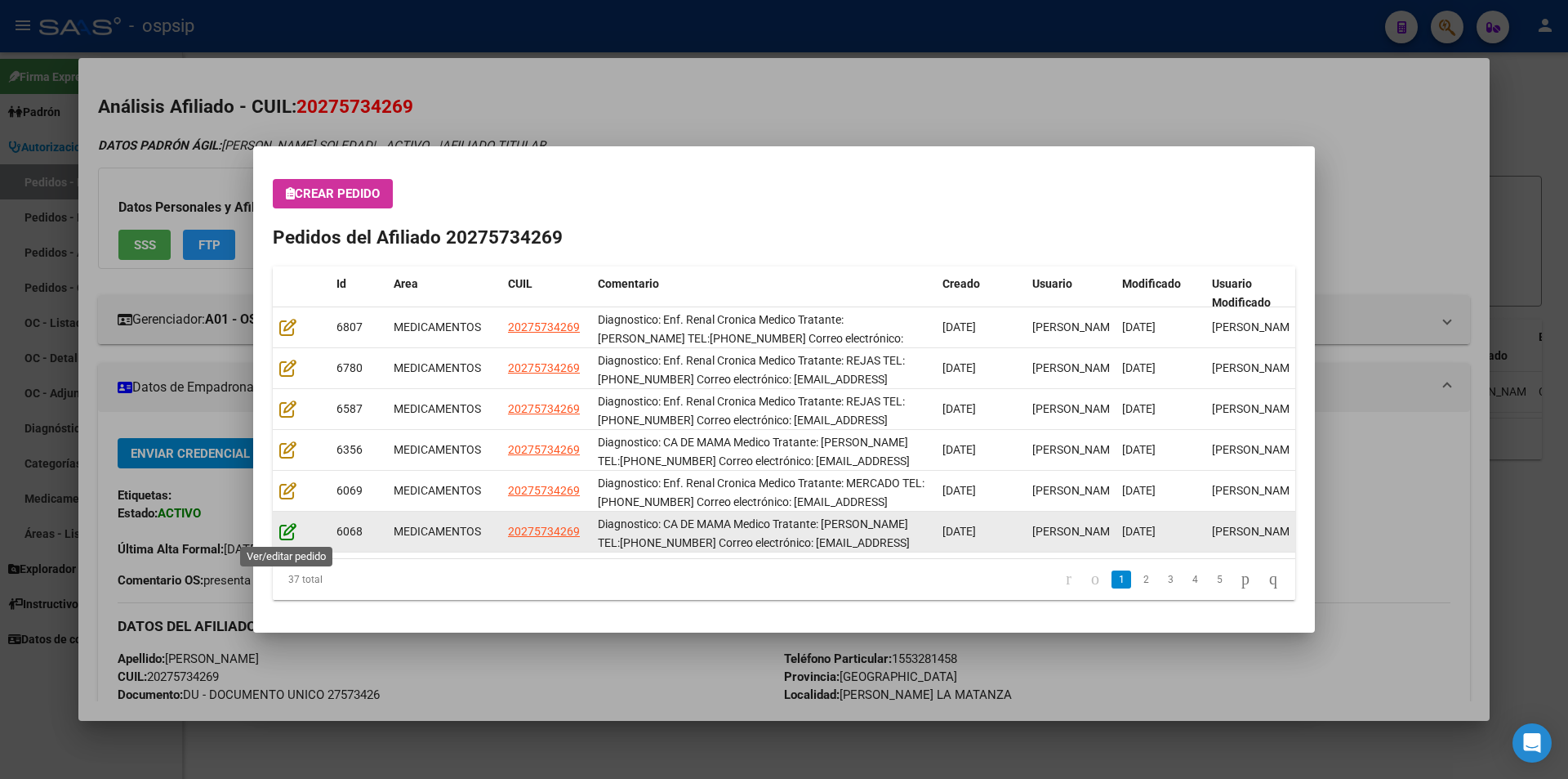
click at [281, 535] on icon at bounding box center [287, 532] width 17 height 18
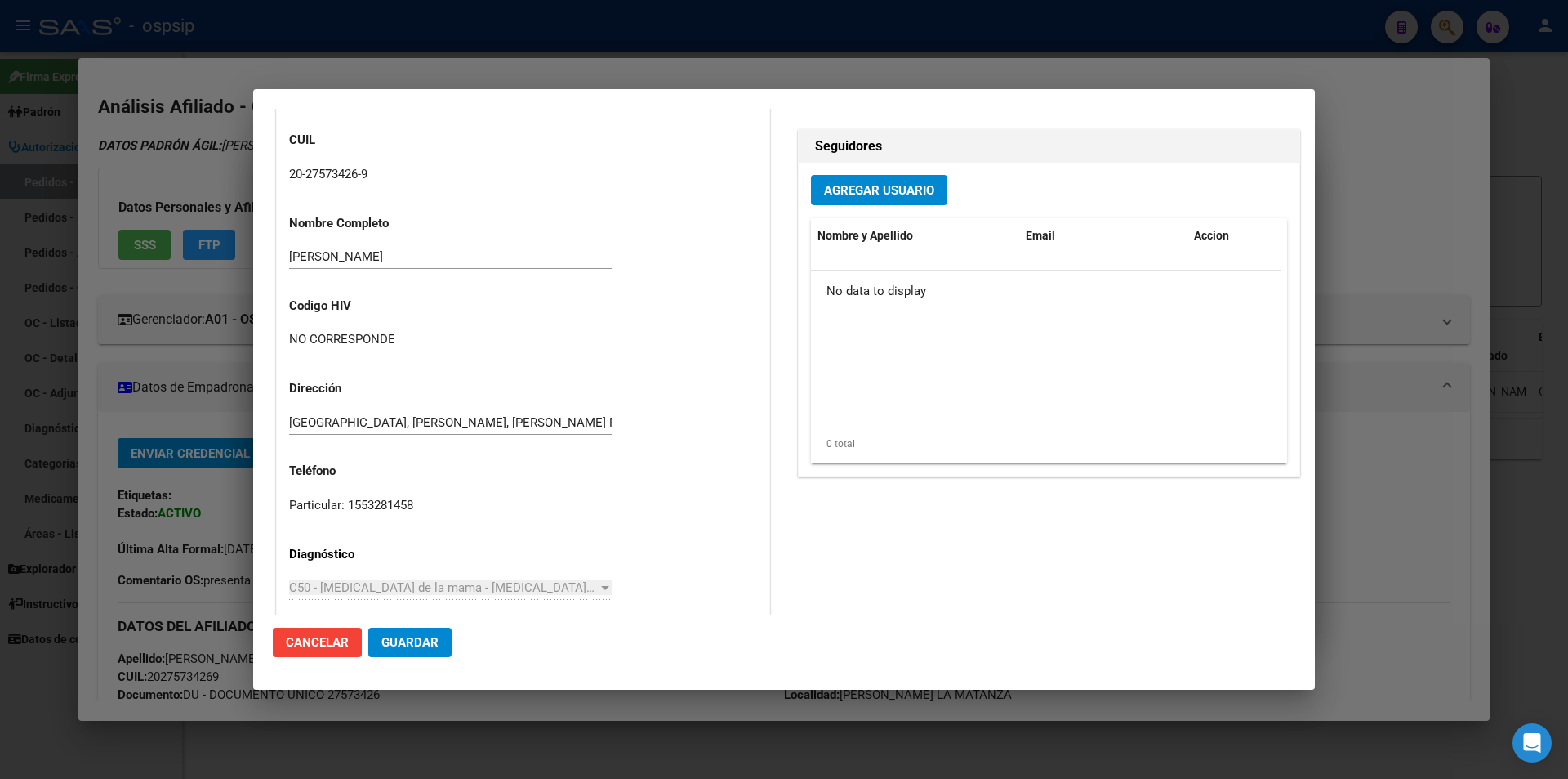
scroll to position [1388, 0]
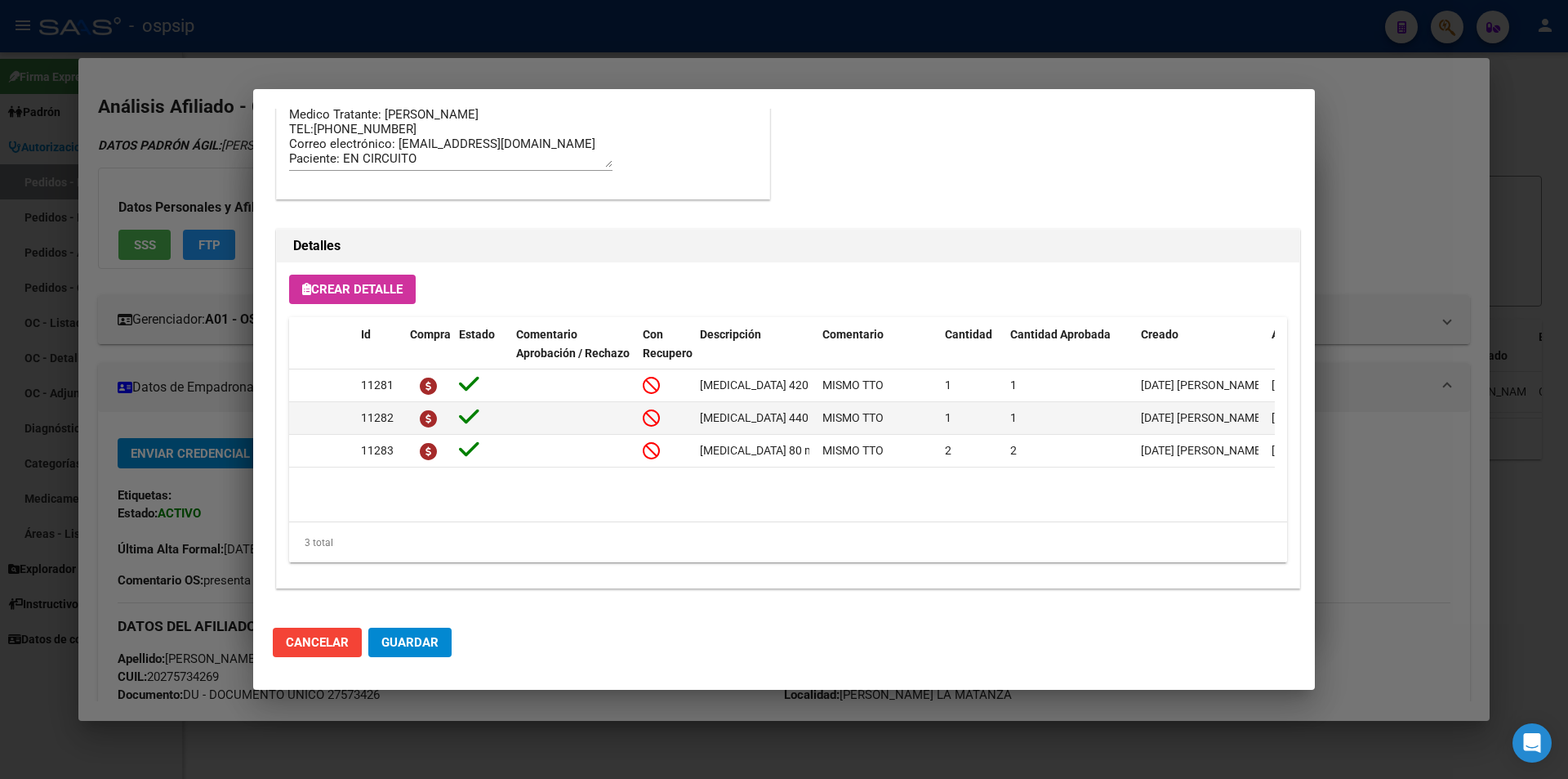
click at [149, 412] on div at bounding box center [784, 389] width 1568 height 779
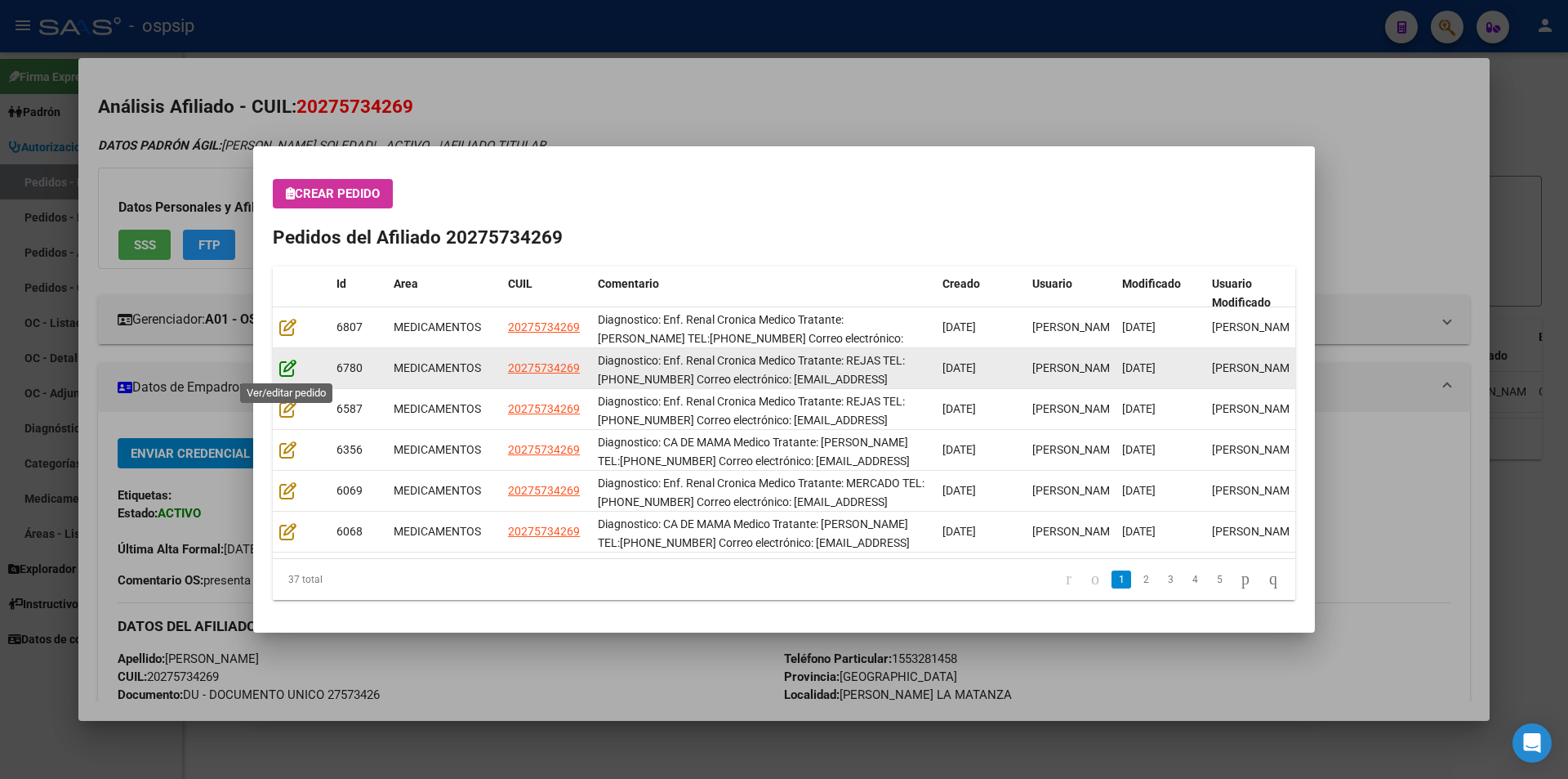
click at [294, 363] on icon at bounding box center [287, 368] width 17 height 18
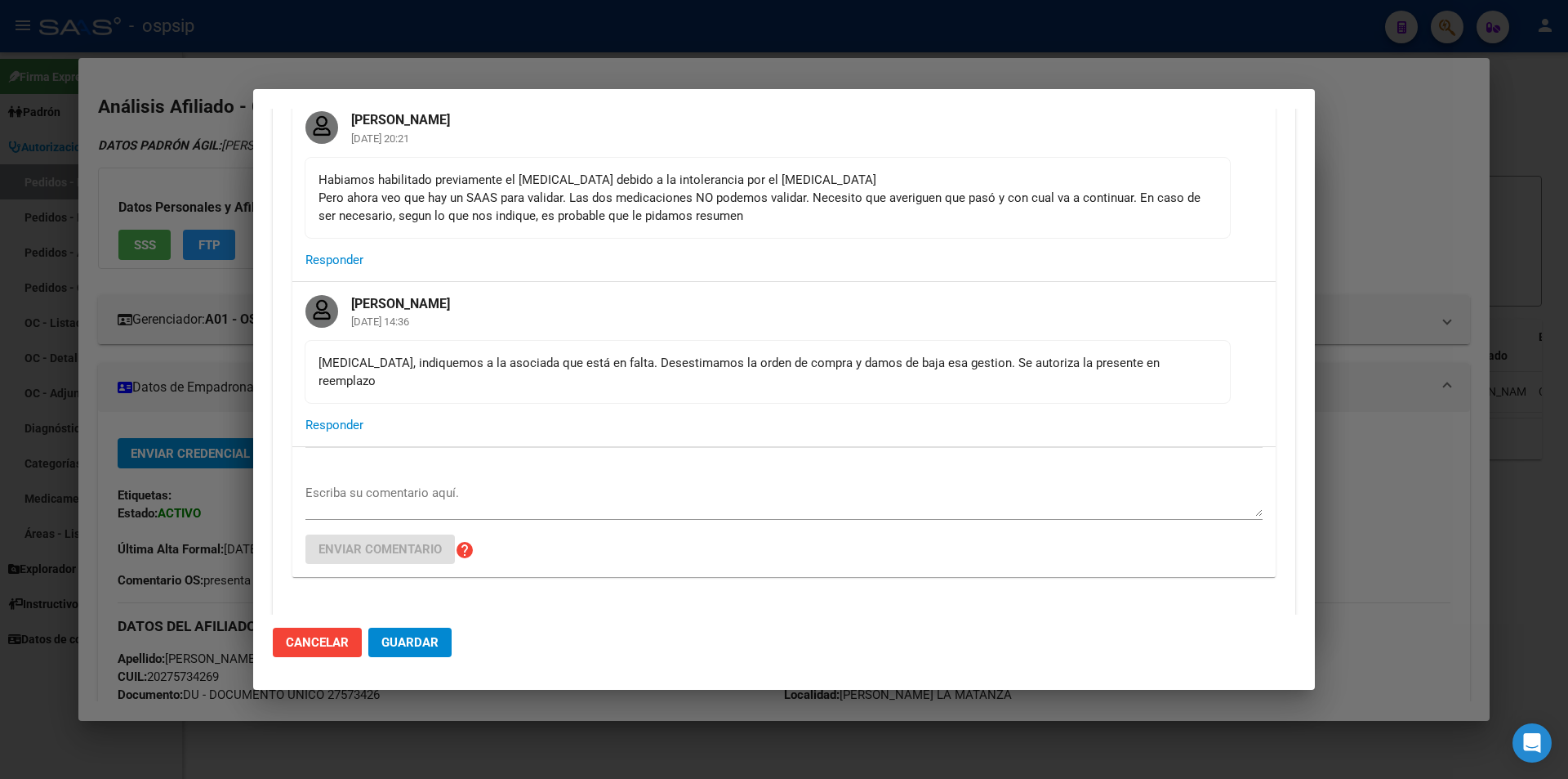
scroll to position [409, 0]
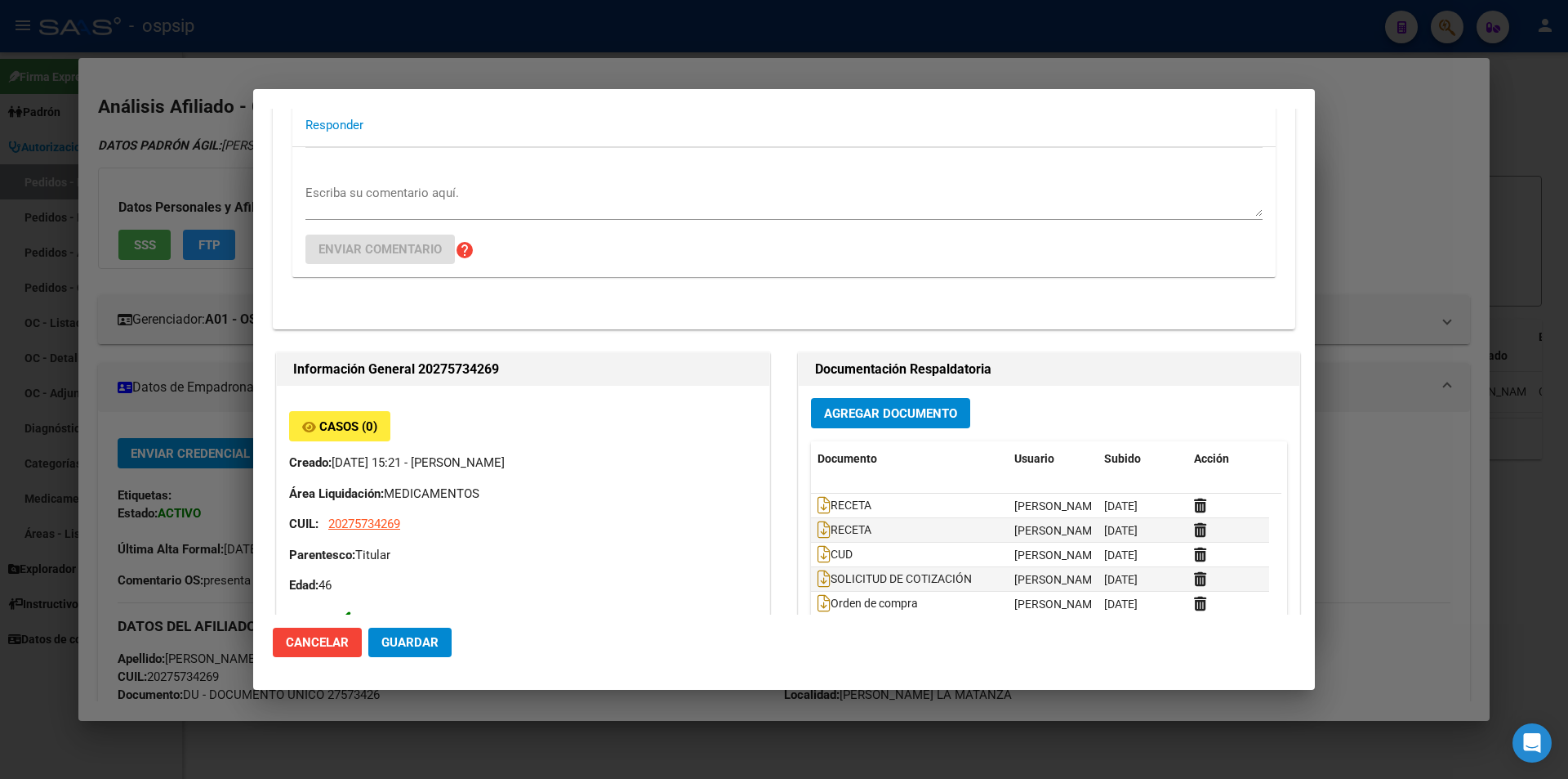
click at [238, 363] on div at bounding box center [784, 389] width 1568 height 779
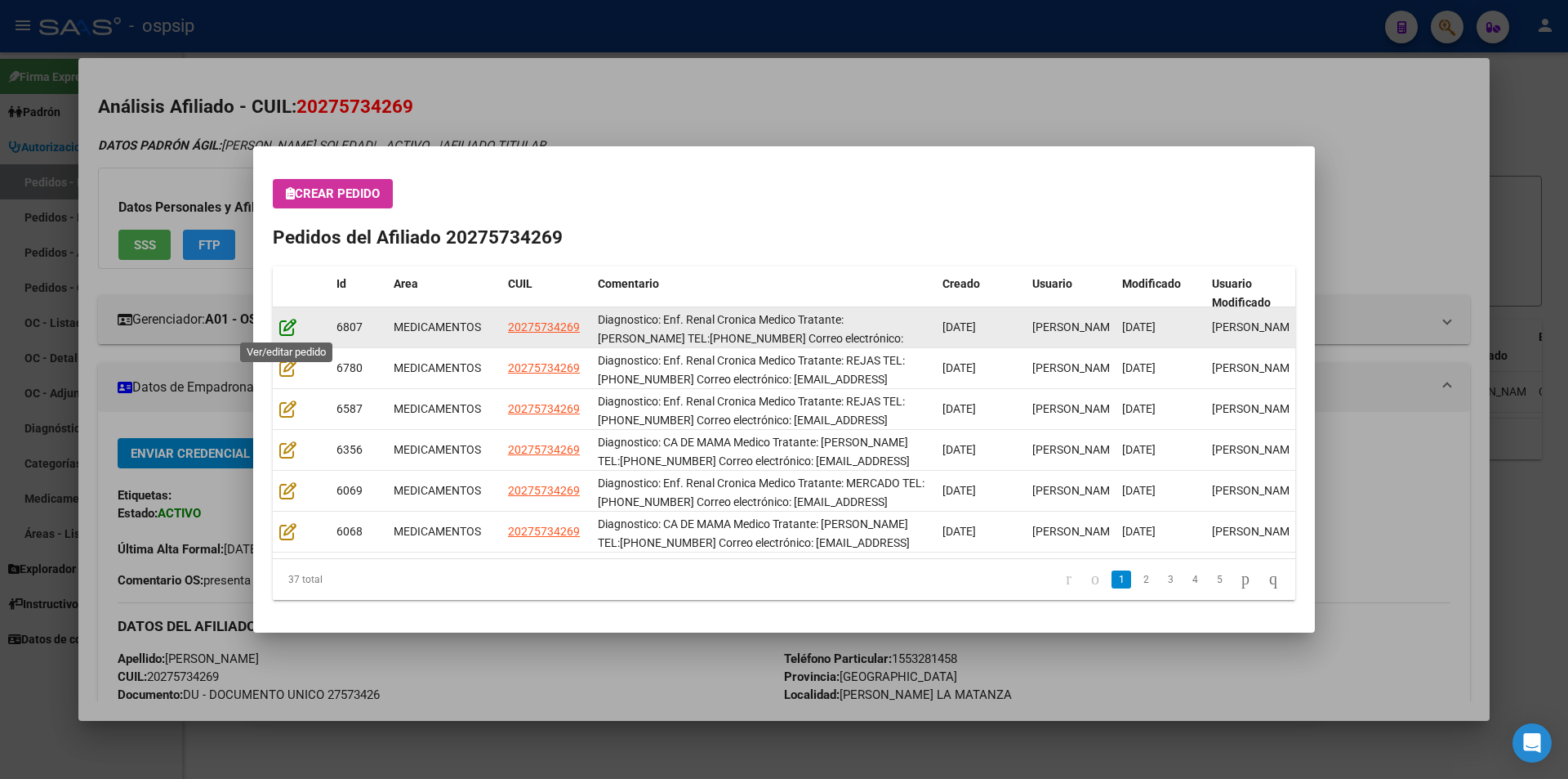
click at [284, 323] on icon at bounding box center [287, 327] width 17 height 18
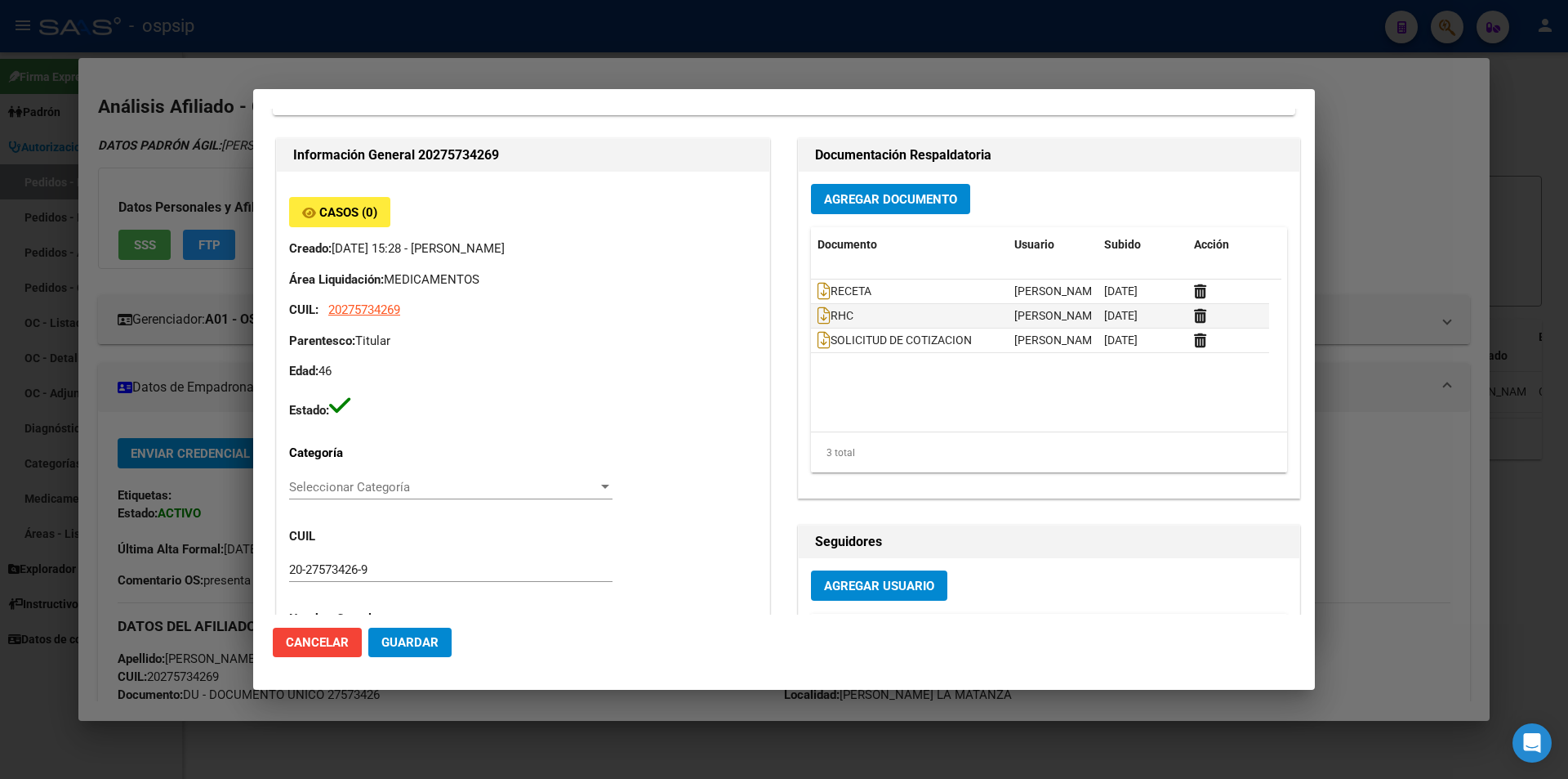
scroll to position [82, 0]
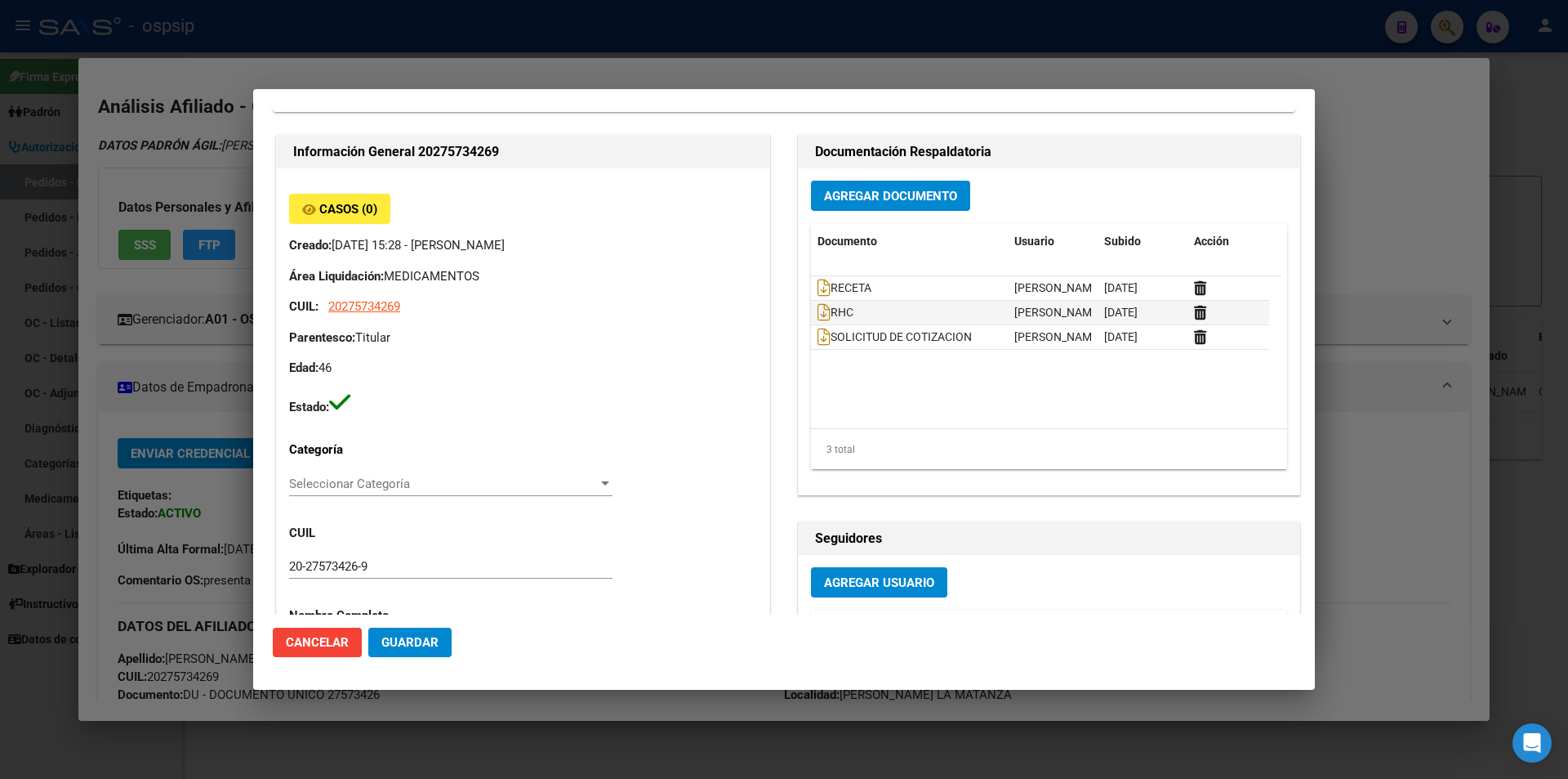
click at [188, 359] on div at bounding box center [784, 389] width 1568 height 779
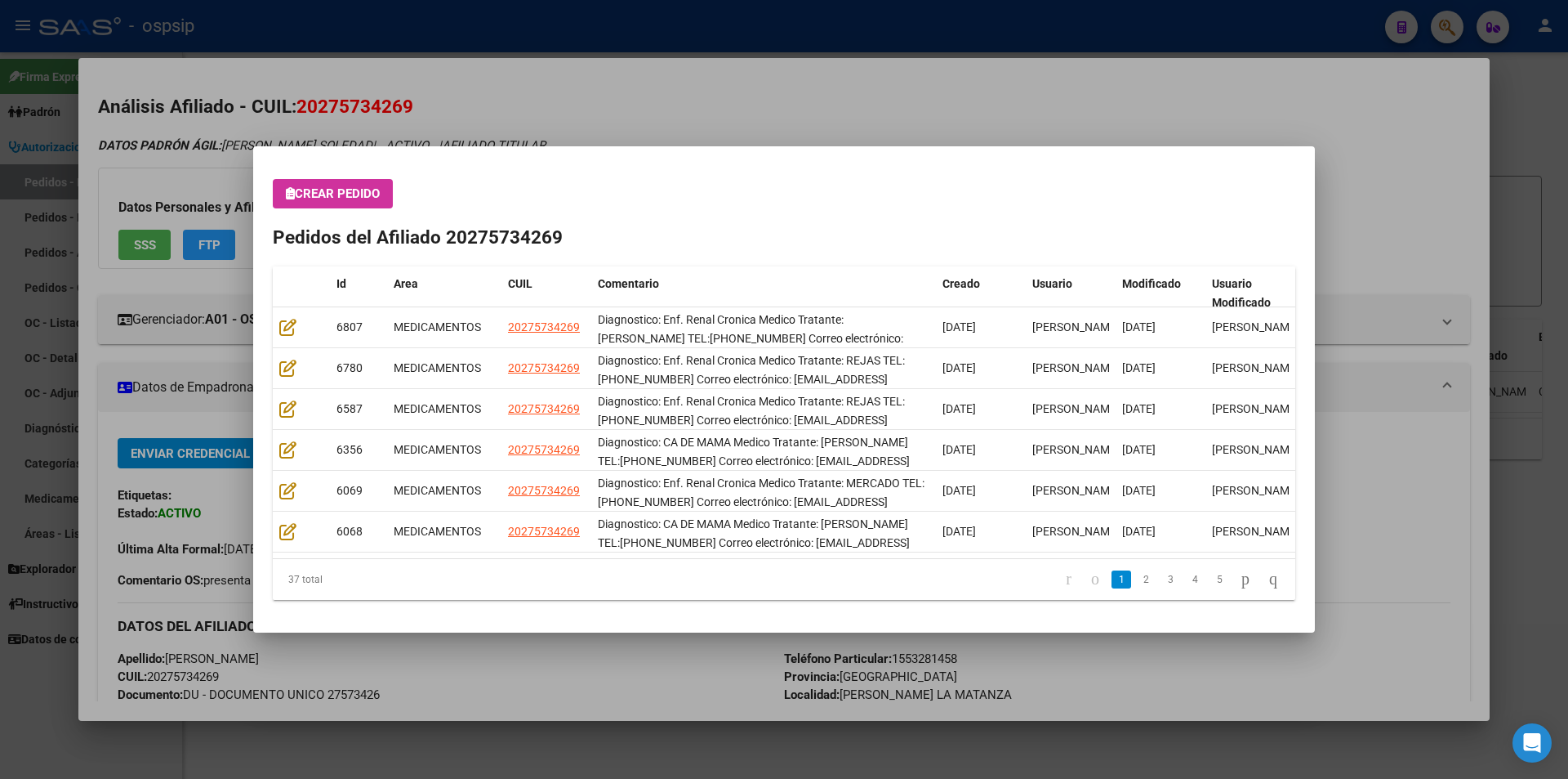
click at [45, 296] on div at bounding box center [784, 389] width 1568 height 779
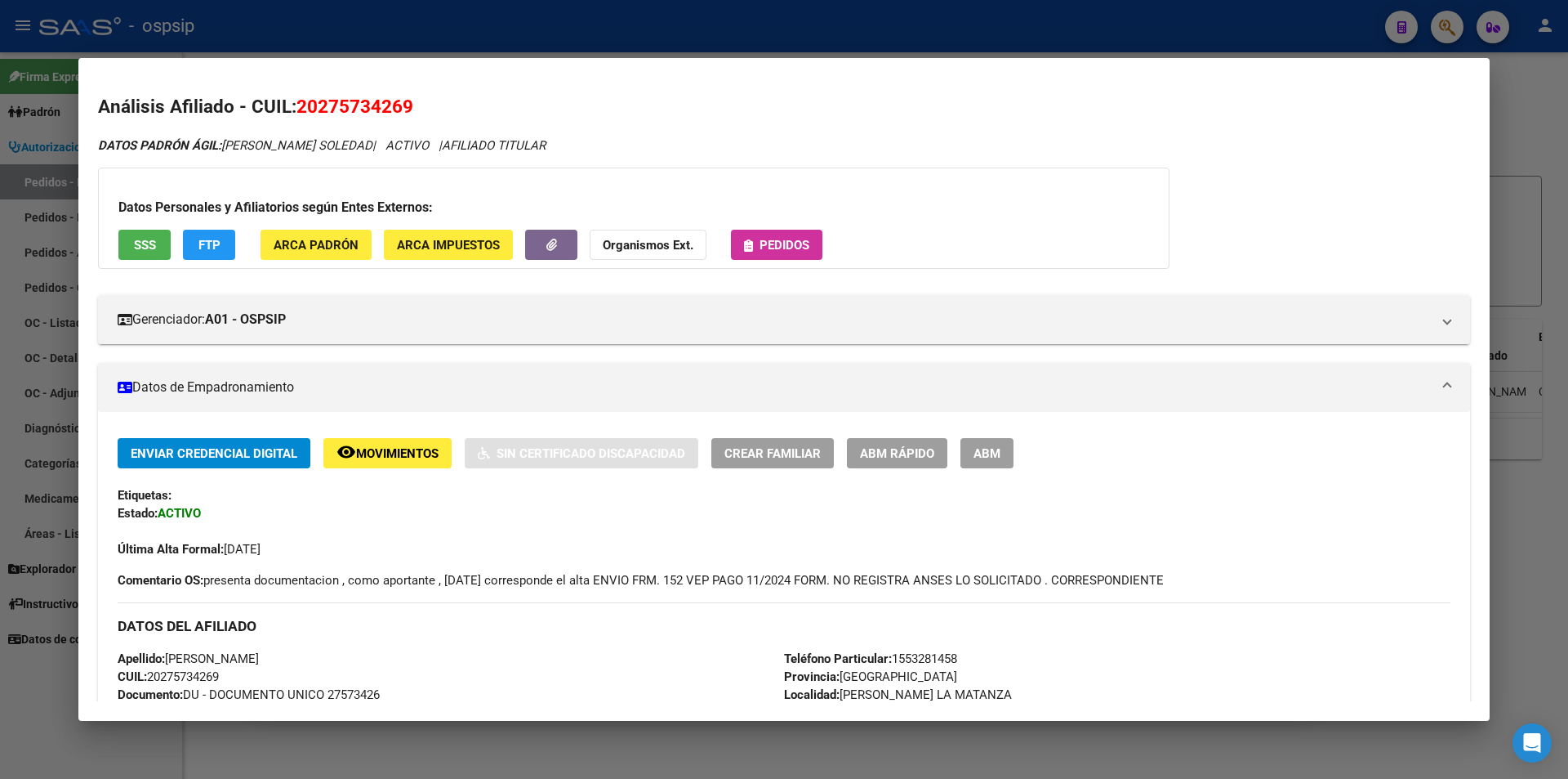
click at [0, 292] on div at bounding box center [784, 389] width 1568 height 779
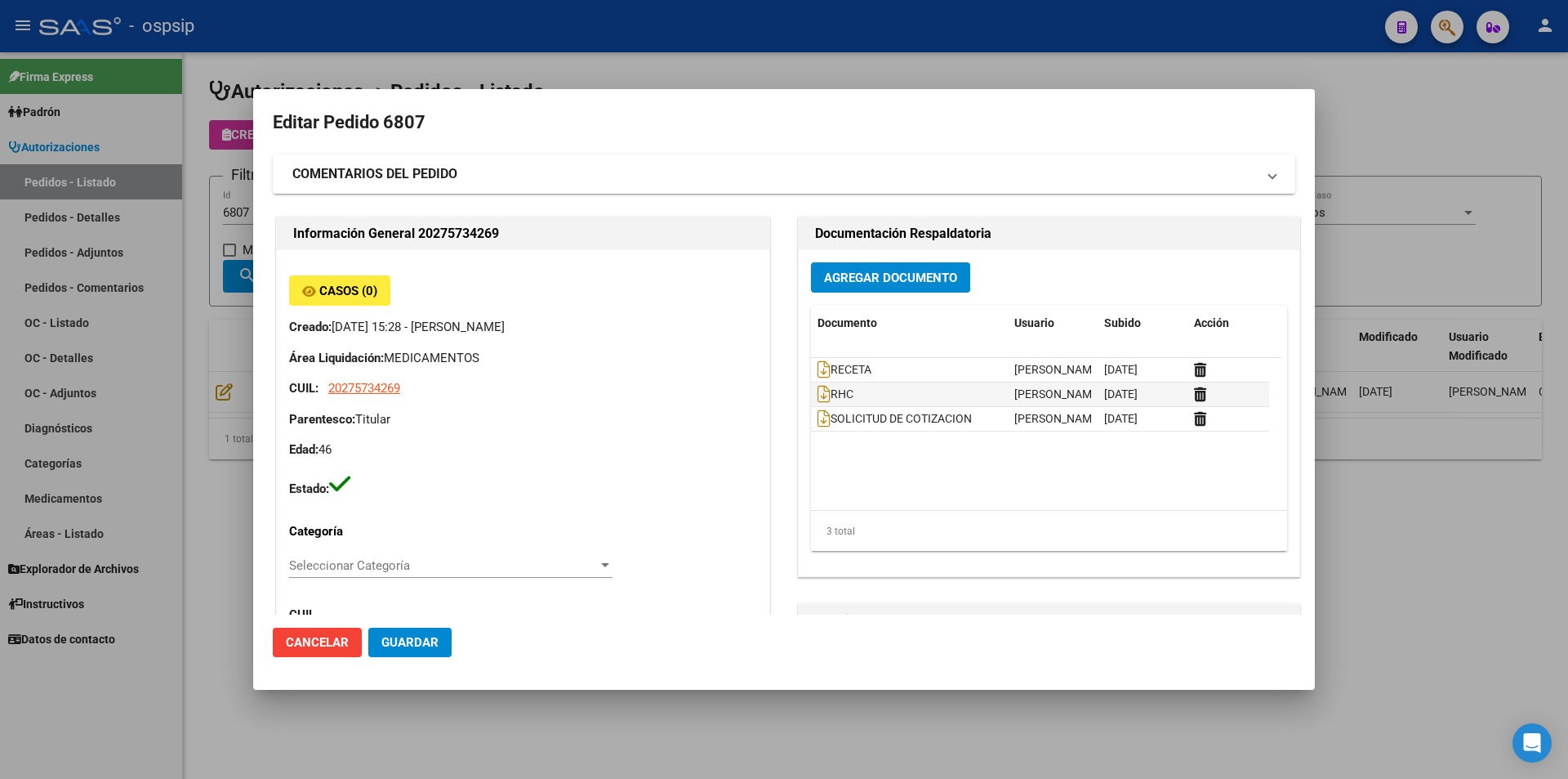
click at [252, 157] on div at bounding box center [784, 389] width 1568 height 779
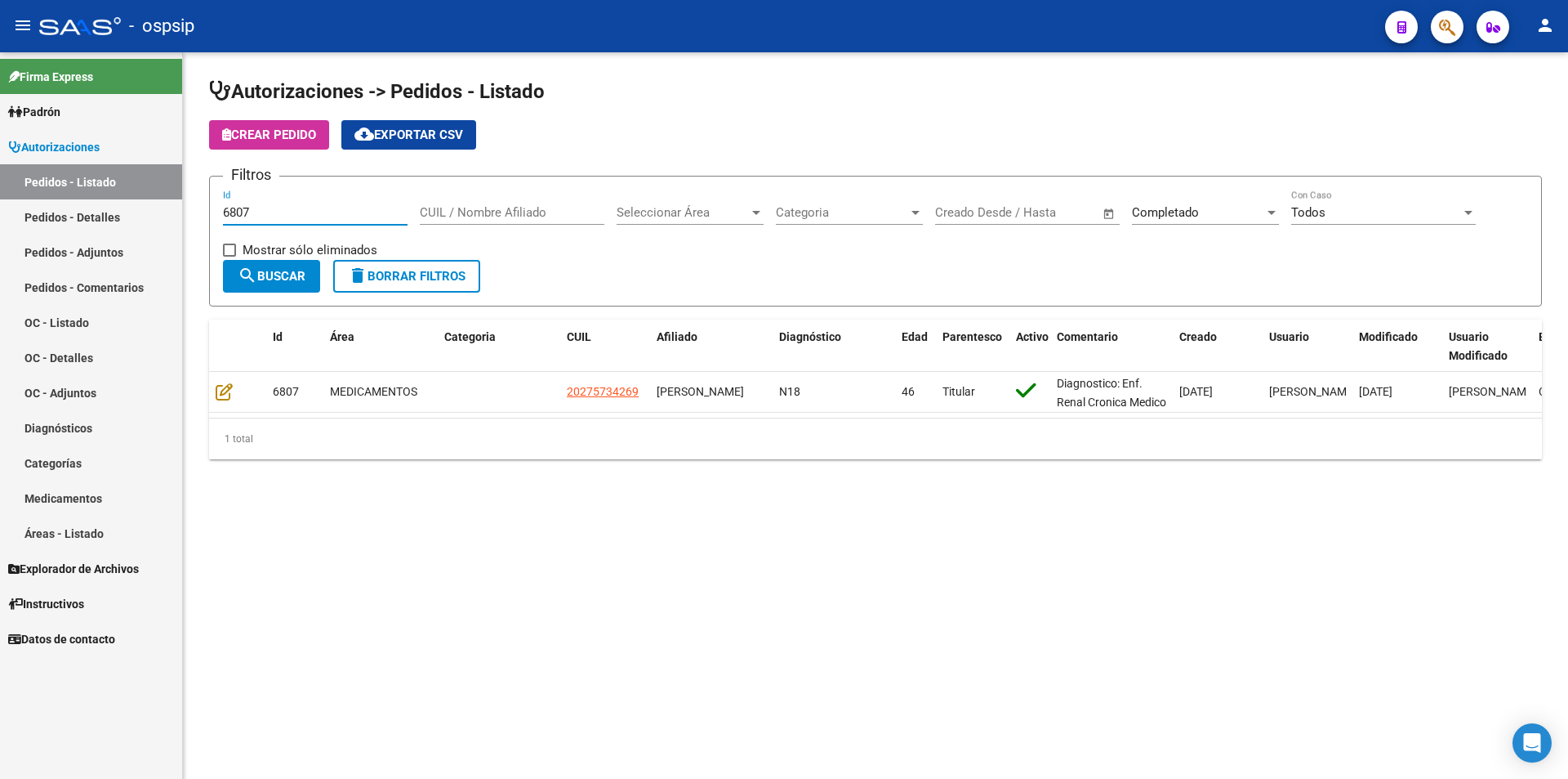
drag, startPoint x: 263, startPoint y: 213, endPoint x: 101, endPoint y: 215, distance: 162.0
click at [101, 215] on mat-sidenav-container "Firma Express Padrón Afiliados Empadronados Movimientos de Afiliados Padrón Ági…" at bounding box center [784, 416] width 1568 height 726
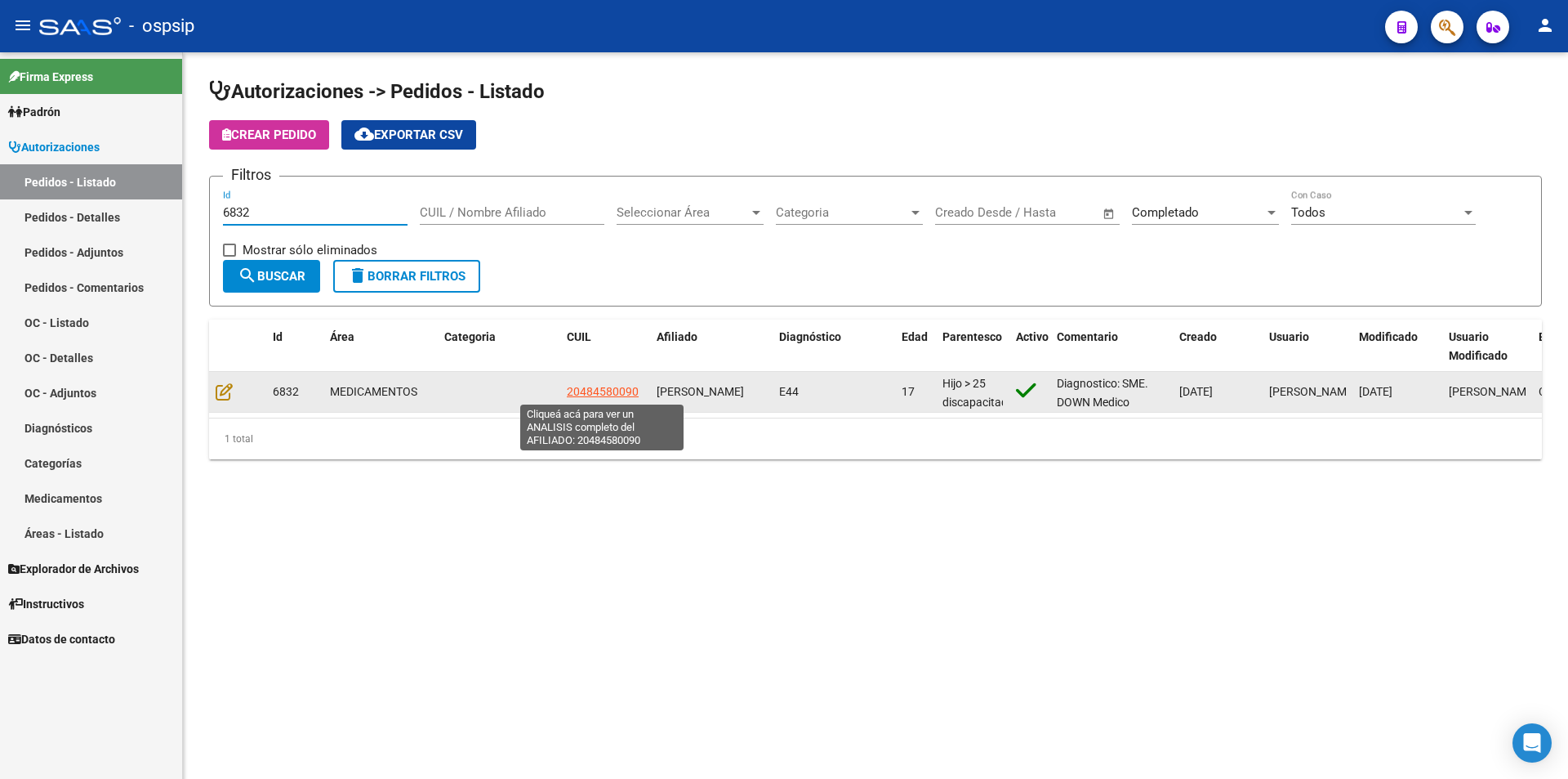
type input "6832"
click at [594, 395] on span "20484580090" at bounding box center [602, 391] width 72 height 13
type textarea "20484580090"
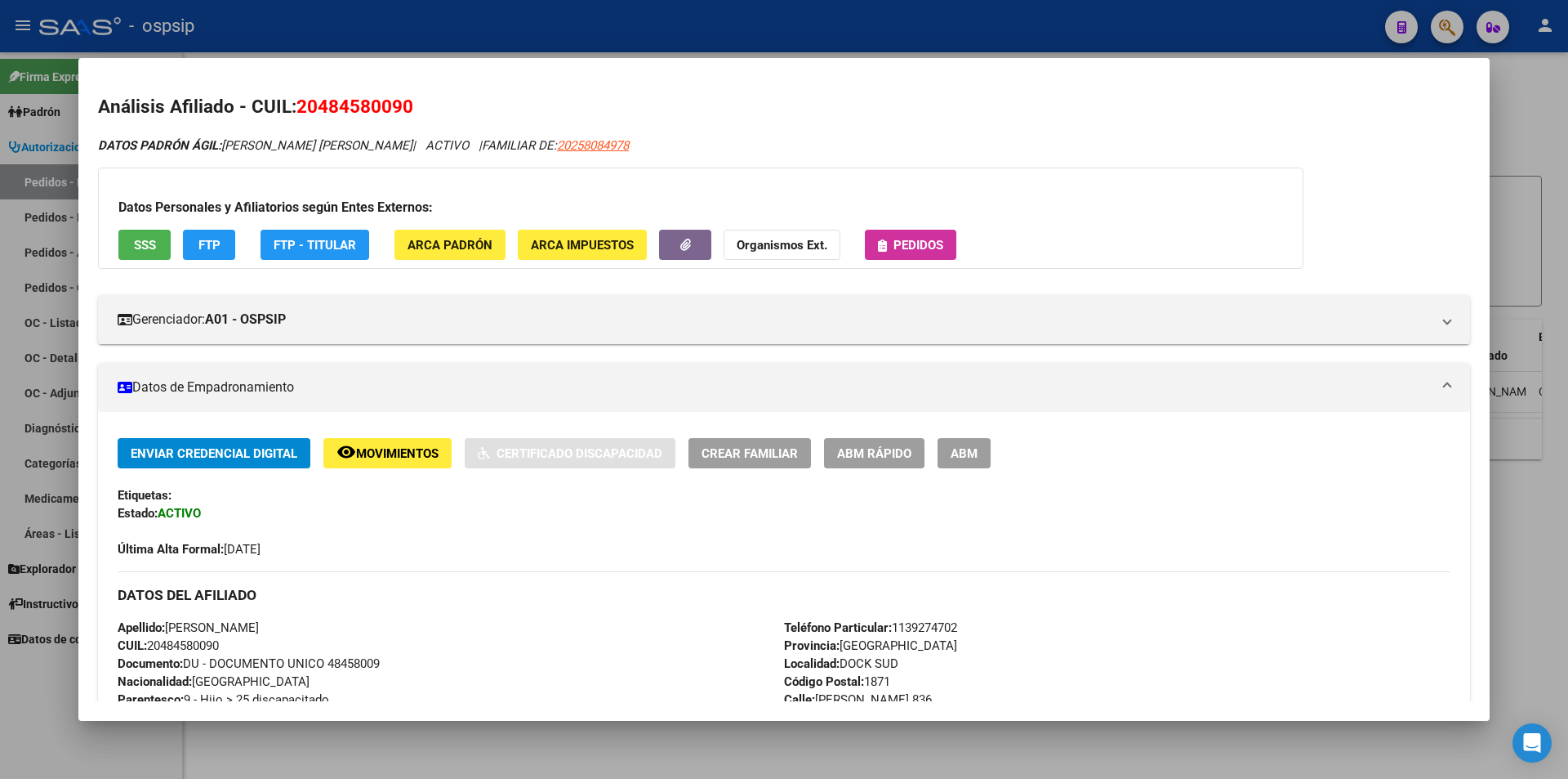
click at [917, 251] on span "Pedidos" at bounding box center [918, 245] width 50 height 15
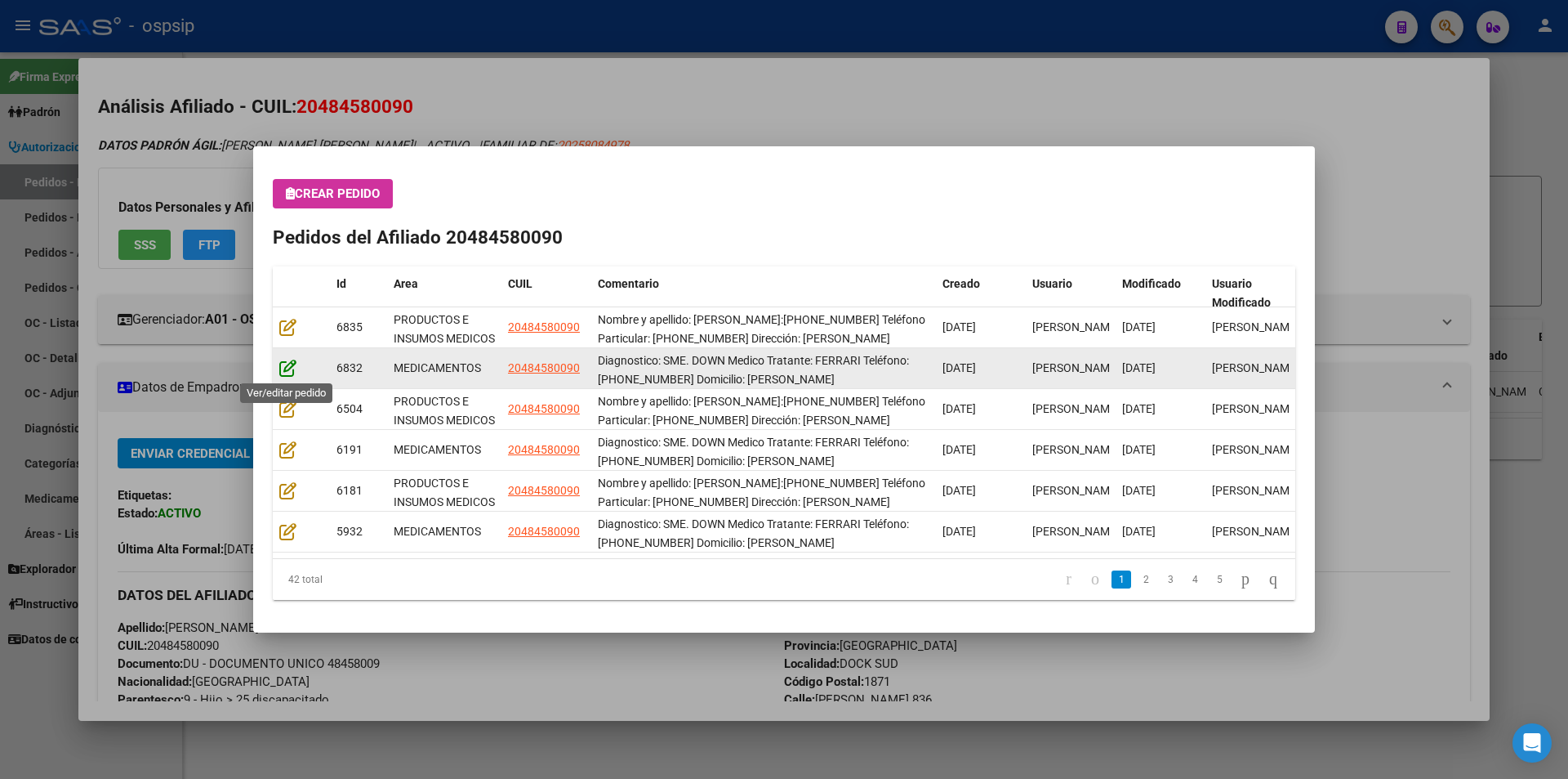
click at [280, 374] on icon at bounding box center [287, 368] width 17 height 18
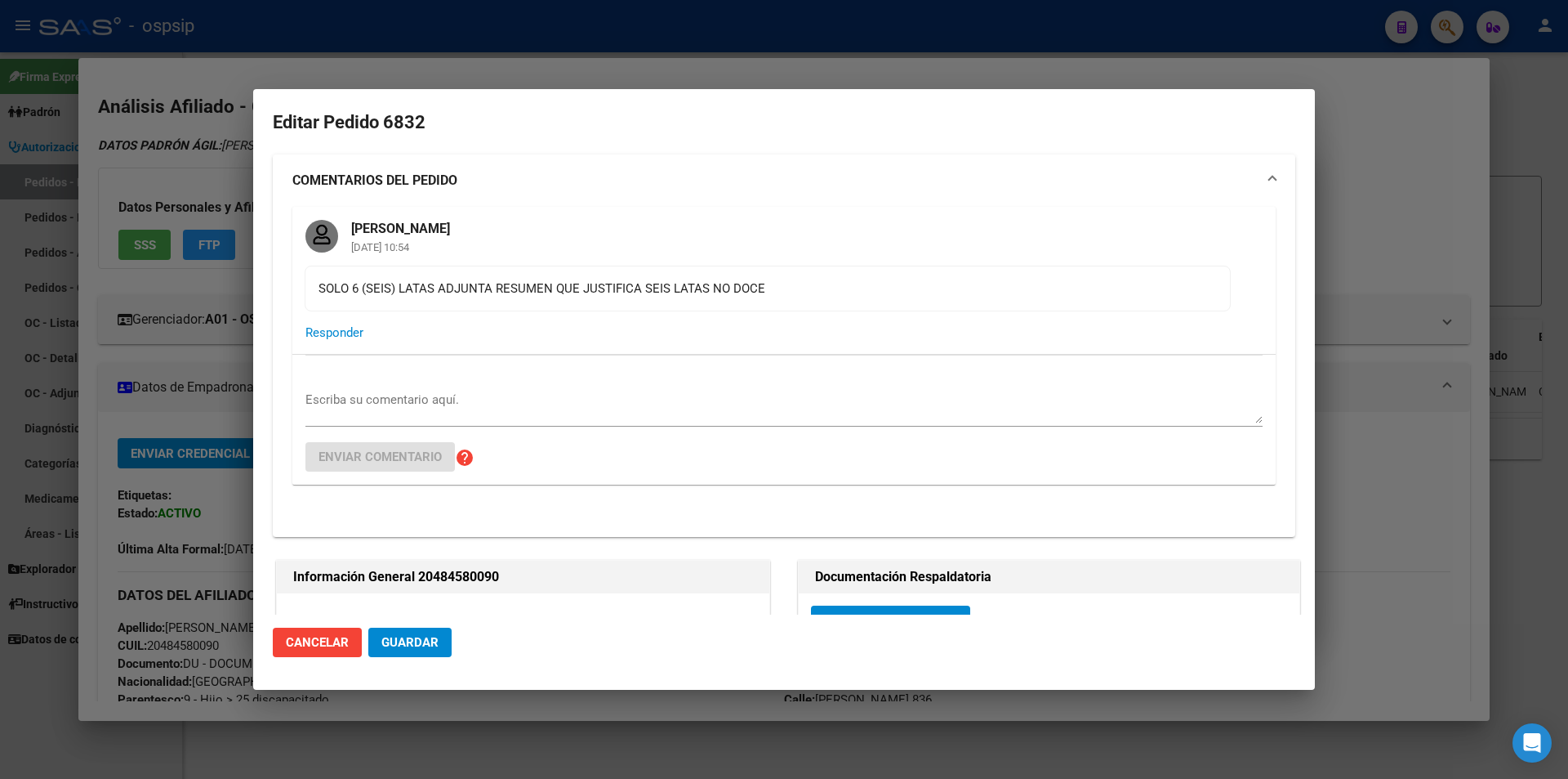
click at [235, 289] on div at bounding box center [784, 389] width 1568 height 779
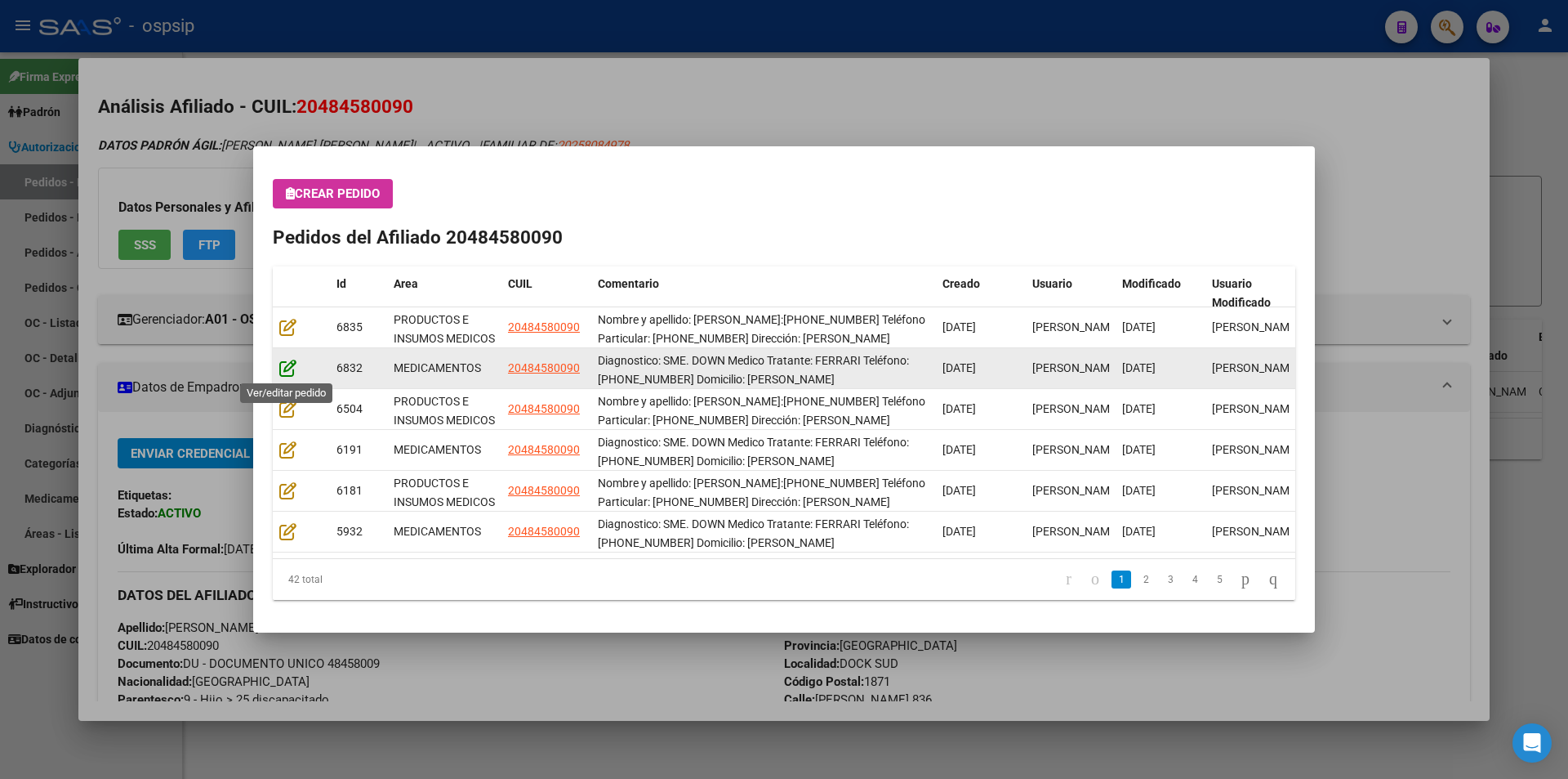
click at [290, 369] on icon at bounding box center [287, 368] width 17 height 18
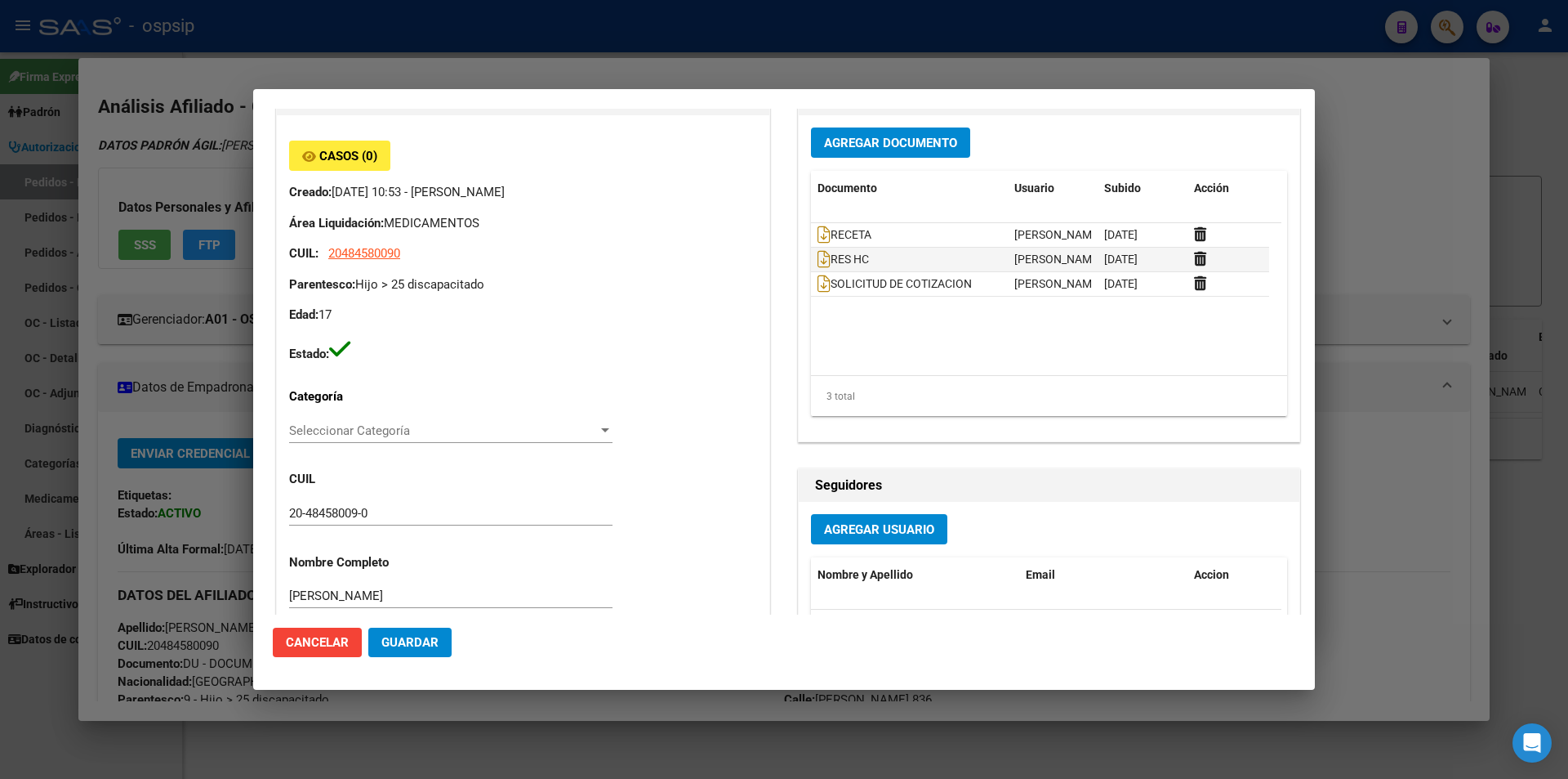
scroll to position [491, 0]
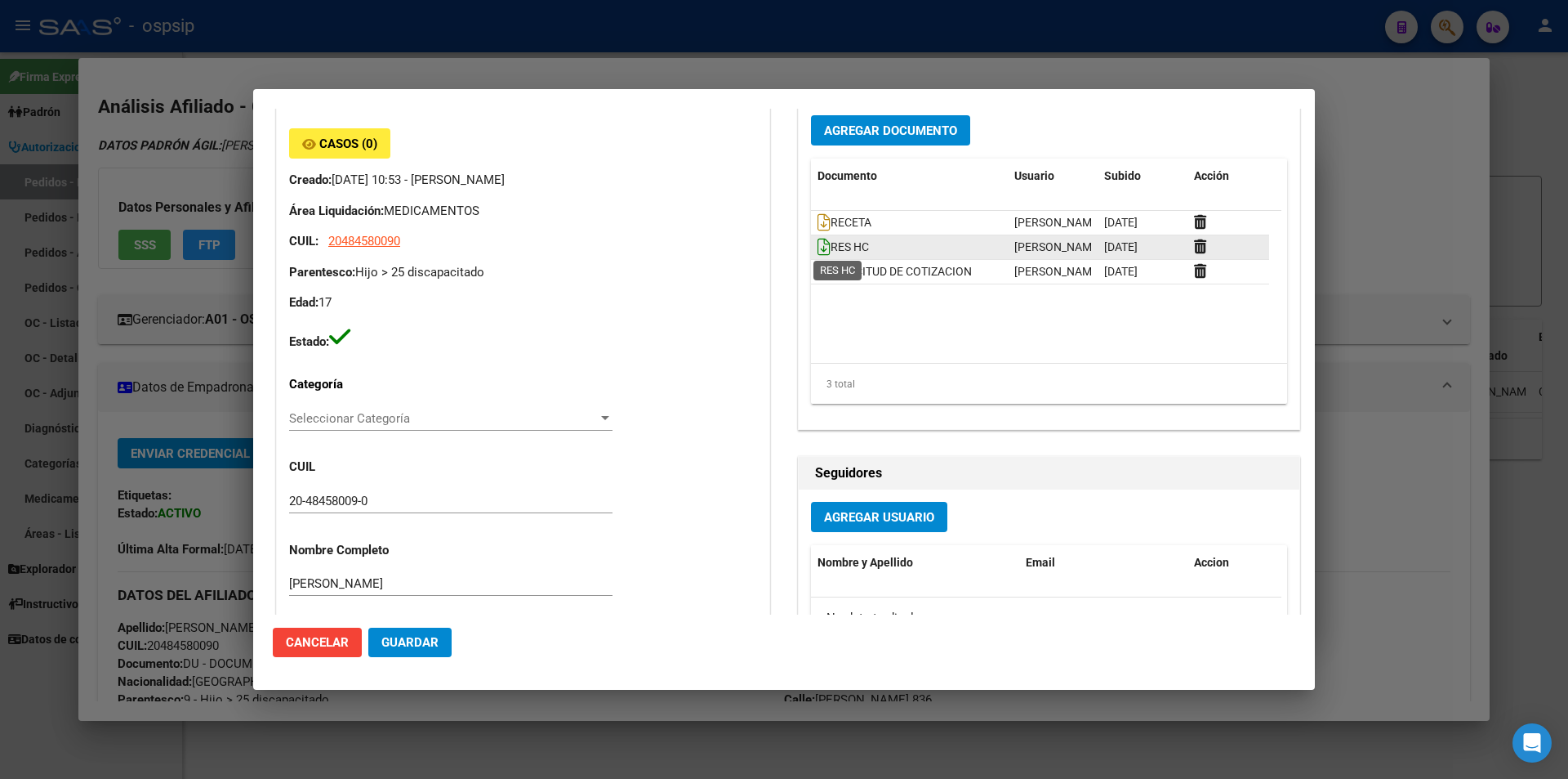
click at [819, 244] on icon at bounding box center [824, 247] width 13 height 18
click at [819, 221] on icon at bounding box center [824, 223] width 13 height 18
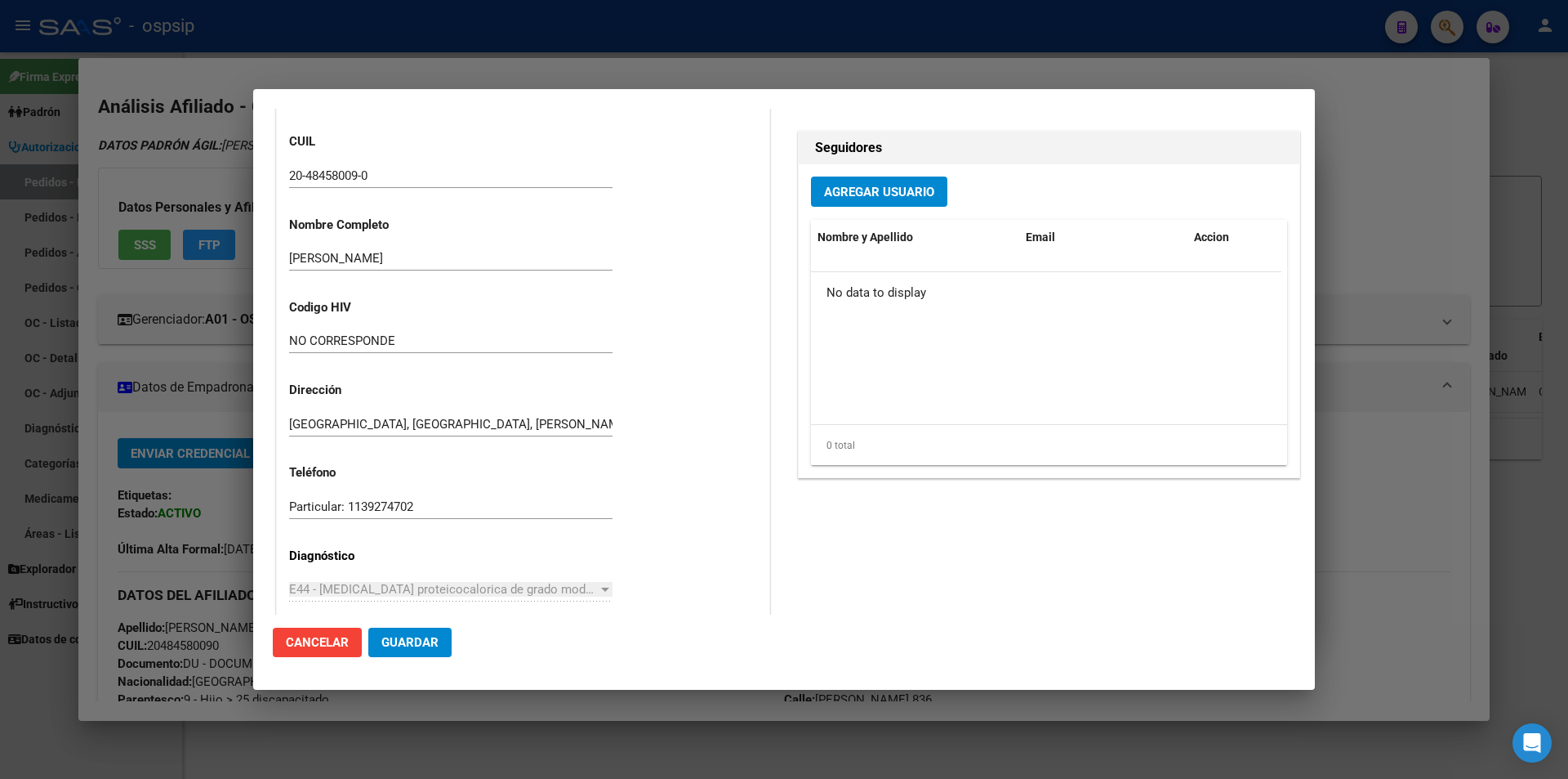
scroll to position [817, 0]
click at [183, 353] on div at bounding box center [784, 389] width 1568 height 779
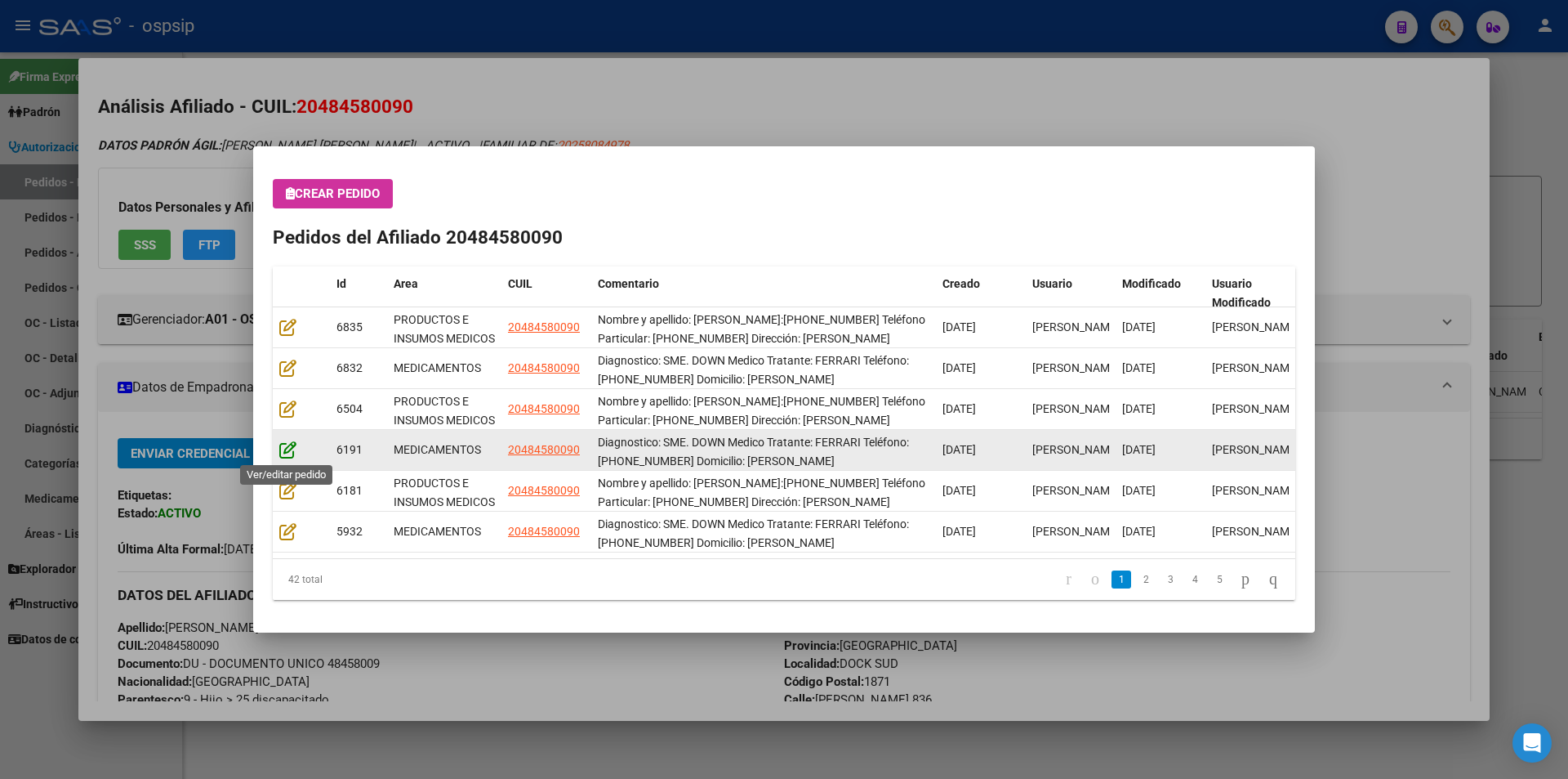
click at [295, 453] on icon at bounding box center [287, 450] width 17 height 18
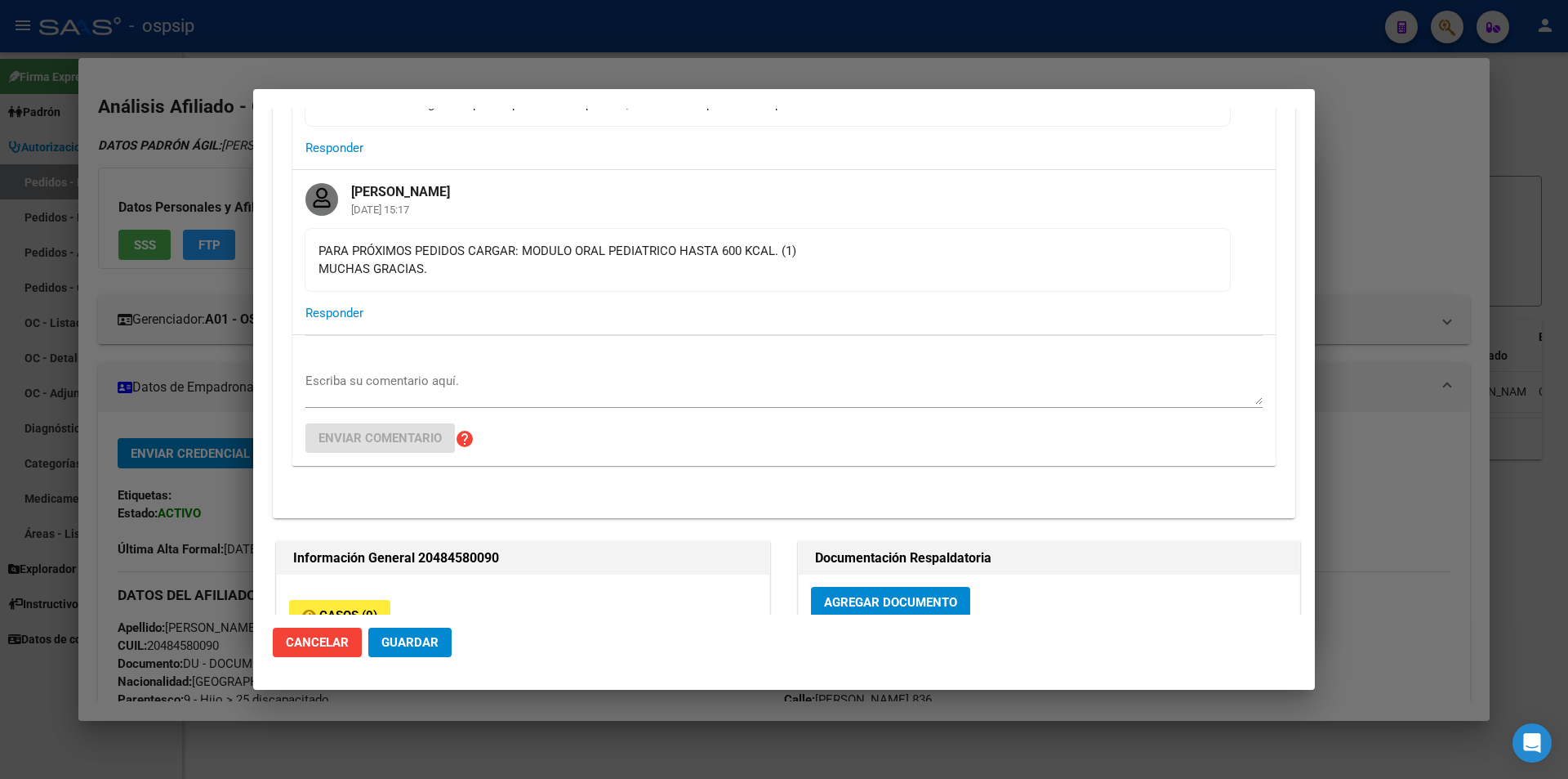
scroll to position [312, 0]
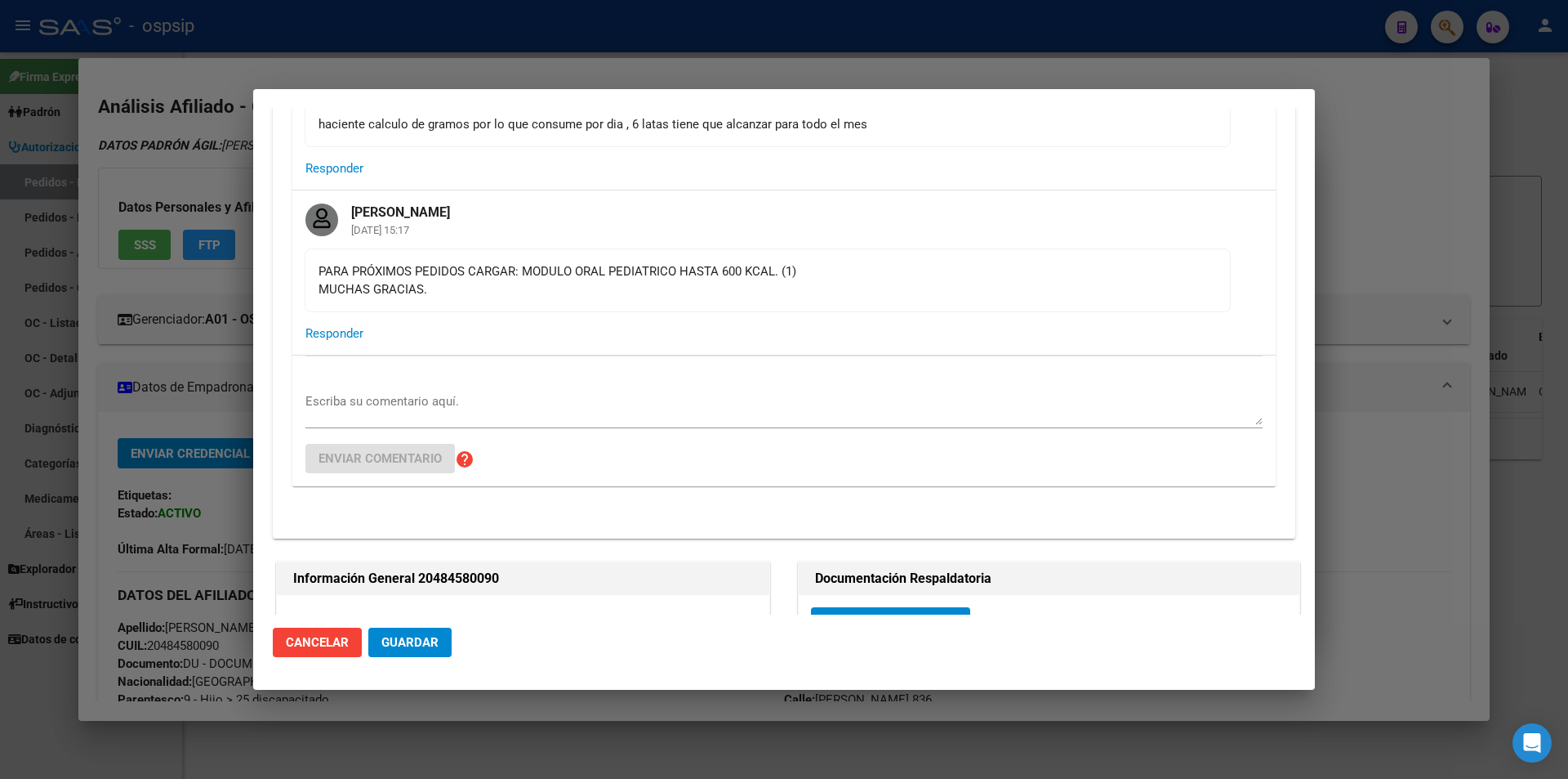
drag, startPoint x: 438, startPoint y: 292, endPoint x: 294, endPoint y: 265, distance: 146.5
click at [294, 265] on div "Ayelén Oliveri 09/06/2025 15:17 PARA PRÓXIMOS PEDIDOS CARGAR: MODULO ORAL PEDIA…" at bounding box center [784, 272] width 983 height 165
copy div "PARA PRÓXIMOS PEDIDOS CARGAR: MODULO ORAL PEDIATRICO HASTA 600 KCAL. (1) MUCHAS…"
click at [208, 316] on div at bounding box center [784, 389] width 1568 height 779
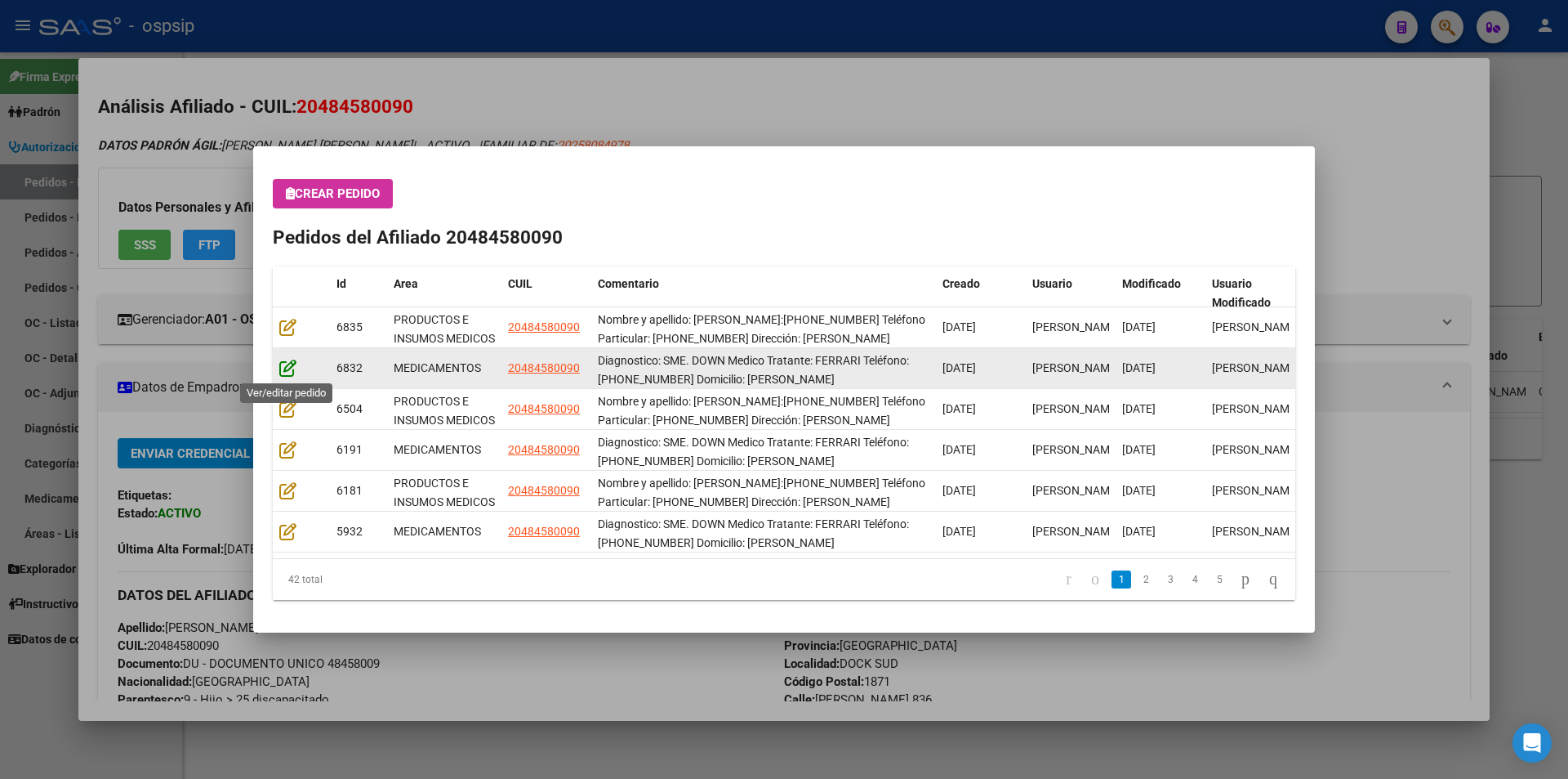
click at [284, 365] on icon at bounding box center [287, 368] width 17 height 18
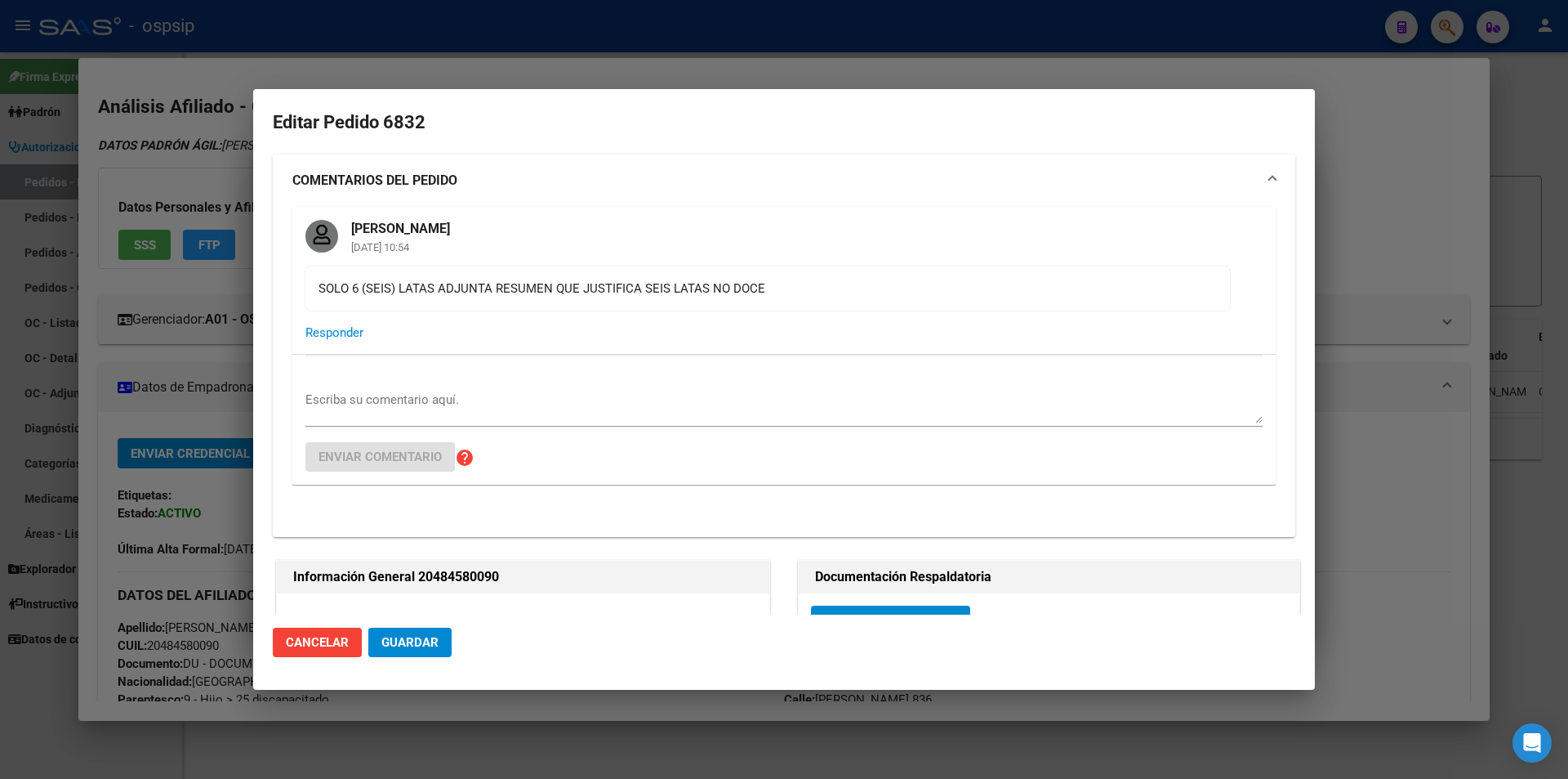
click at [418, 394] on textarea "Escriba su comentario aquí." at bounding box center [784, 407] width 958 height 33
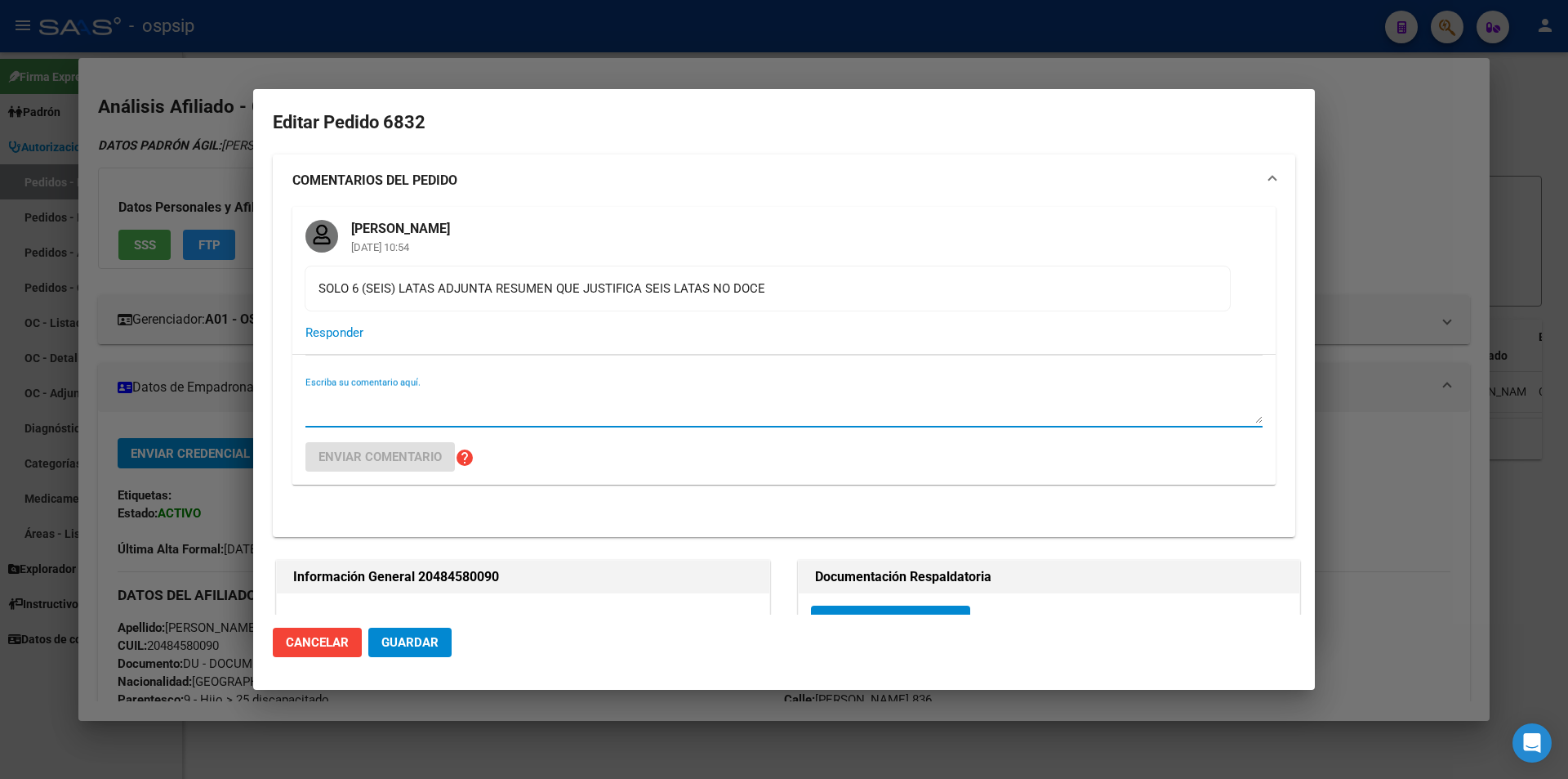
paste textarea "PARA PRÓXIMOS PEDIDOS CARGAR: MODULO ORAL PEDIATRICO HASTA 600 KCAL. (1) MUCHAS…"
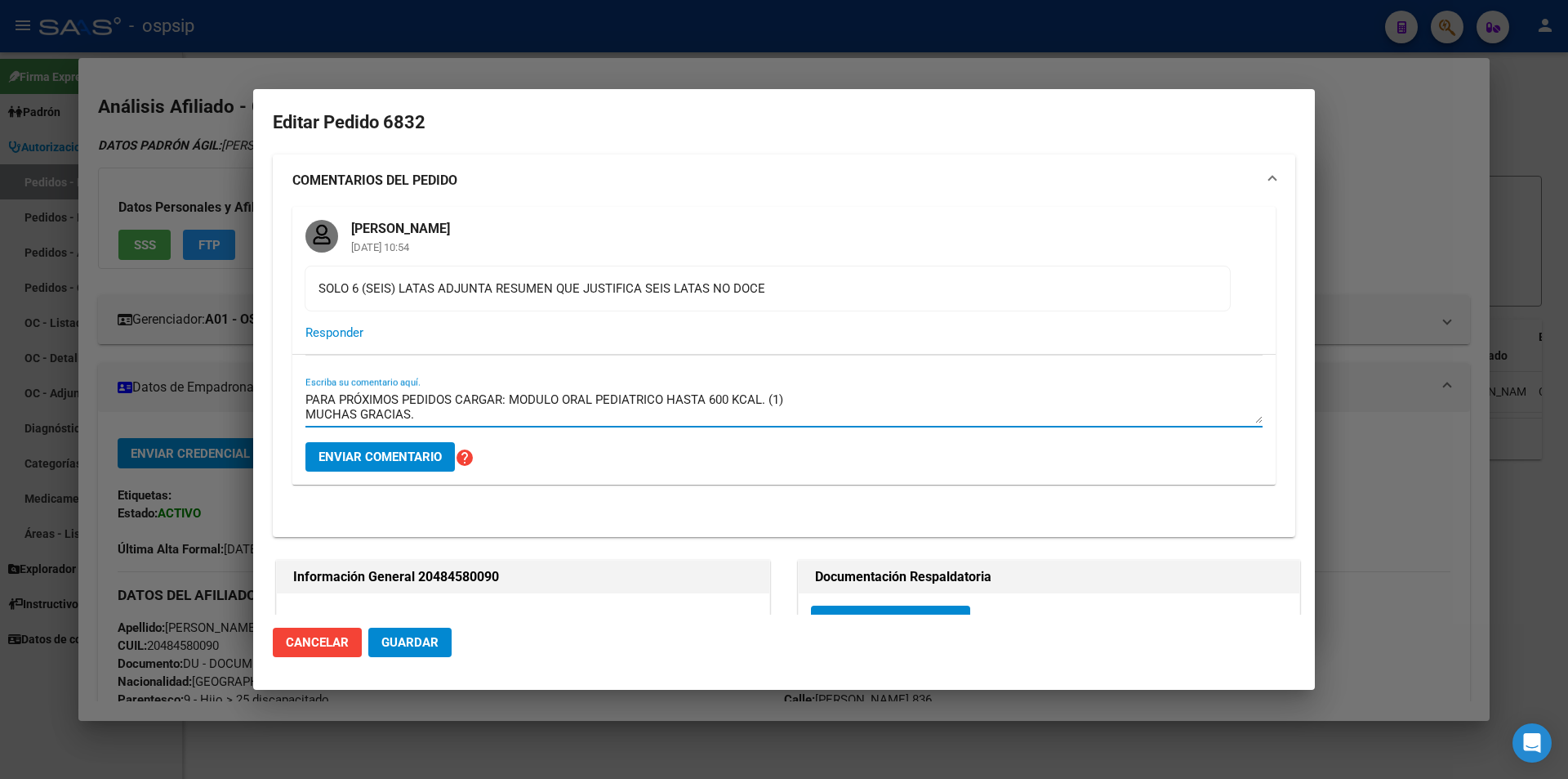
click at [308, 394] on textarea "PARA PRÓXIMOS PEDIDOS CARGAR: MODULO ORAL PEDIATRICO HASTA 600 KCAL. (1) MUCHAS…" at bounding box center [784, 407] width 958 height 33
click at [408, 416] on textarea "REITERAMOS QUE PARA PRÓXIMOS PEDIDOS CARGAR: MODULO ORAL PEDIATRICO HASTA 600 K…" at bounding box center [784, 407] width 958 height 33
click at [896, 406] on textarea "REITERAMOS QUE PARA PRÓXIMOS PEDIDOS CARGAR: MODULO ORAL PEDIATRICO HASTA 600 K…" at bounding box center [784, 407] width 958 height 33
click at [305, 401] on textarea "REITERAMOS QUE PARA PRÓXIMOS PEDIDOS CARGAR: MODULO ORAL PEDIATRICO HASTA 600 K…" at bounding box center [784, 407] width 958 height 33
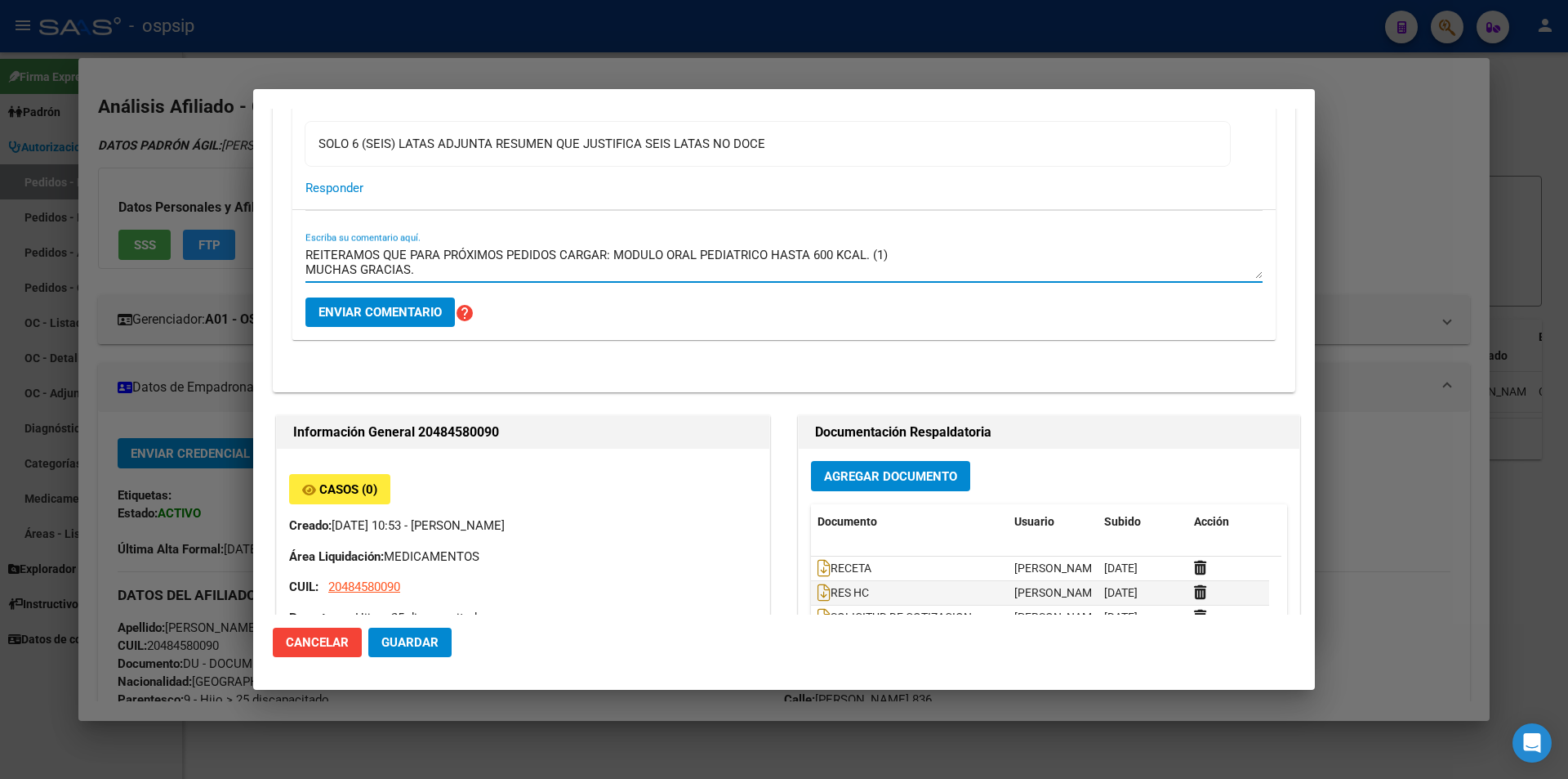
scroll to position [0, 0]
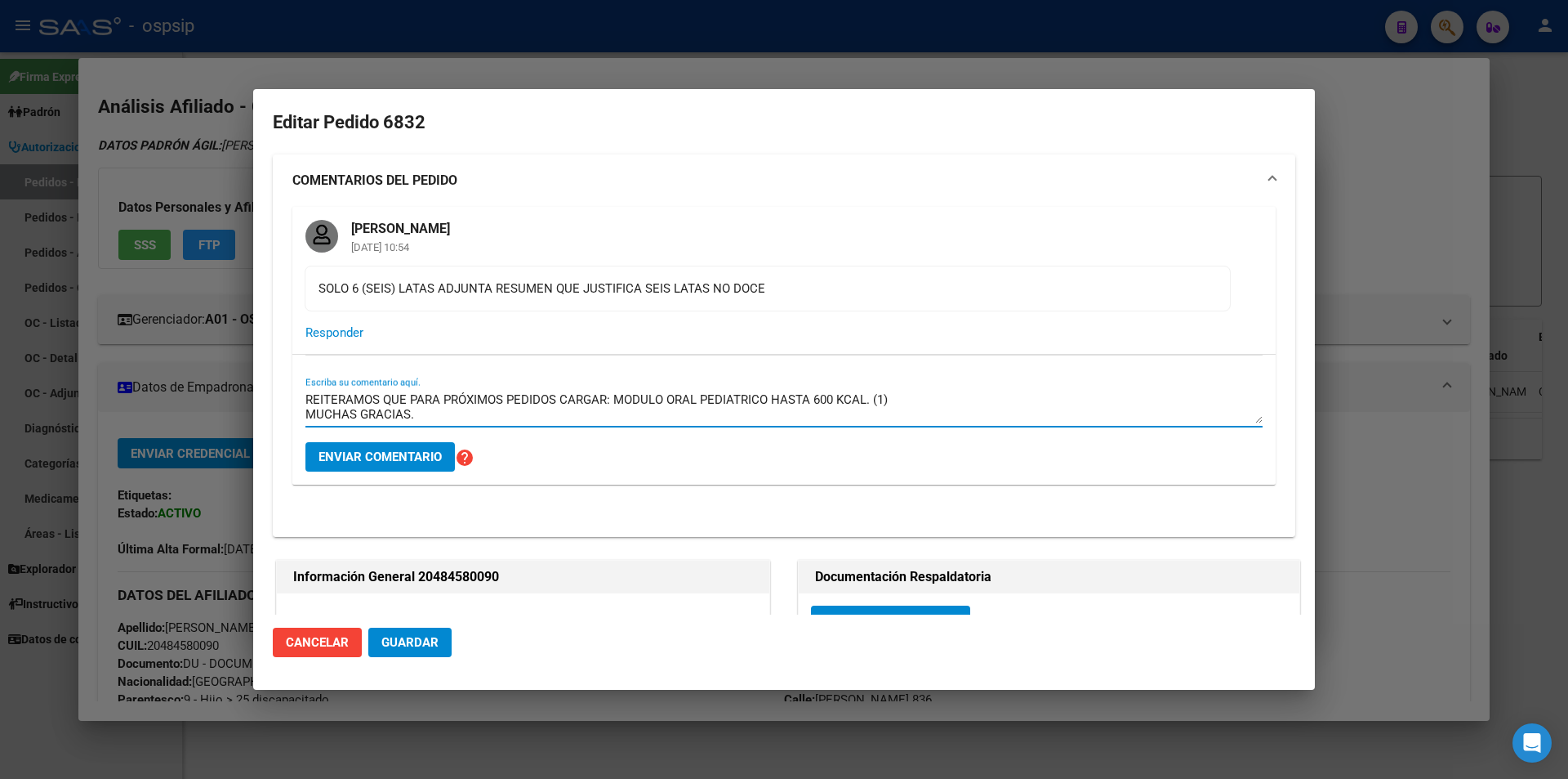
type textarea "REITERAMOS QUE PARA PRÓXIMOS PEDIDOS CARGAR: MODULO ORAL PEDIATRICO HASTA 600 K…"
click at [371, 464] on button "Enviar comentario" at bounding box center [380, 457] width 150 height 29
